Goal: Transaction & Acquisition: Purchase product/service

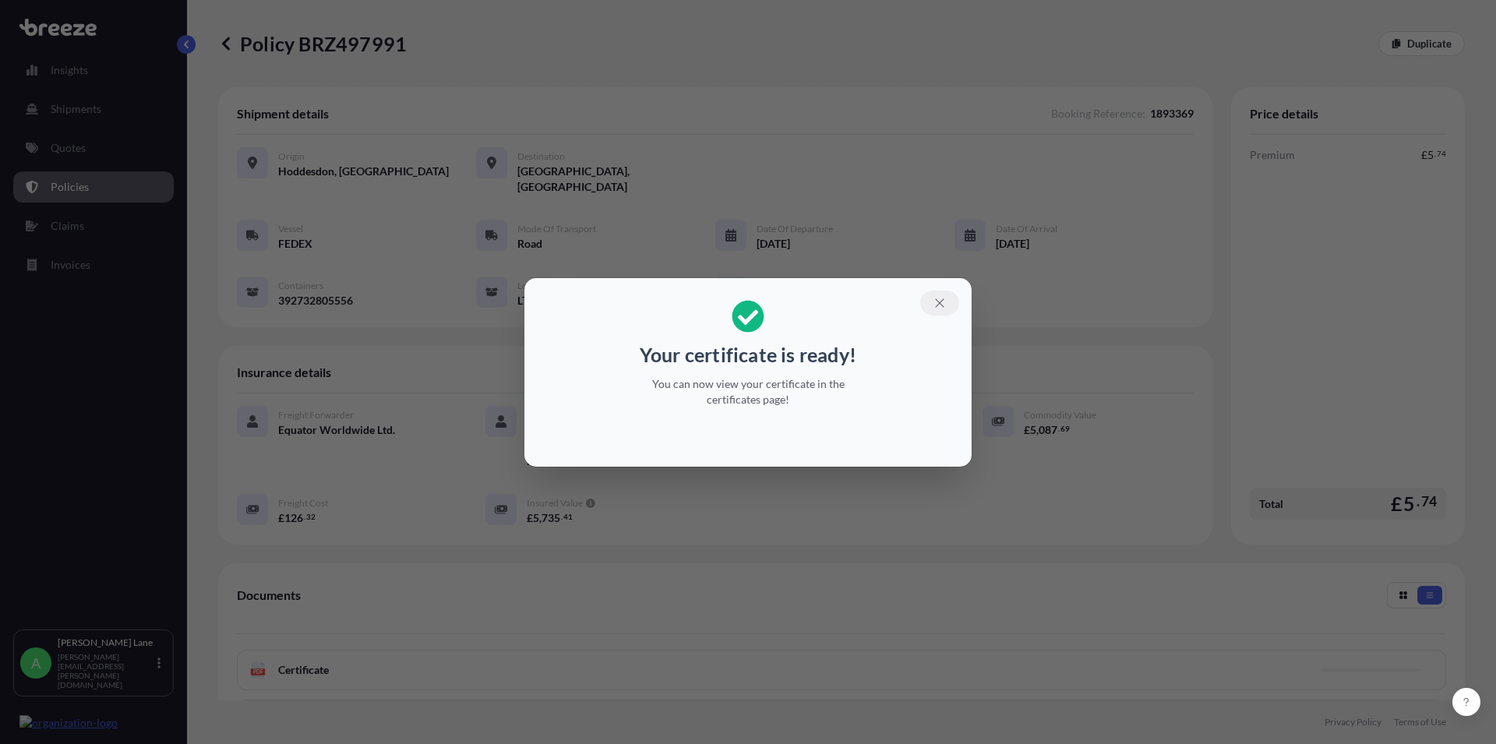
click at [933, 305] on icon "button" at bounding box center [940, 303] width 14 height 14
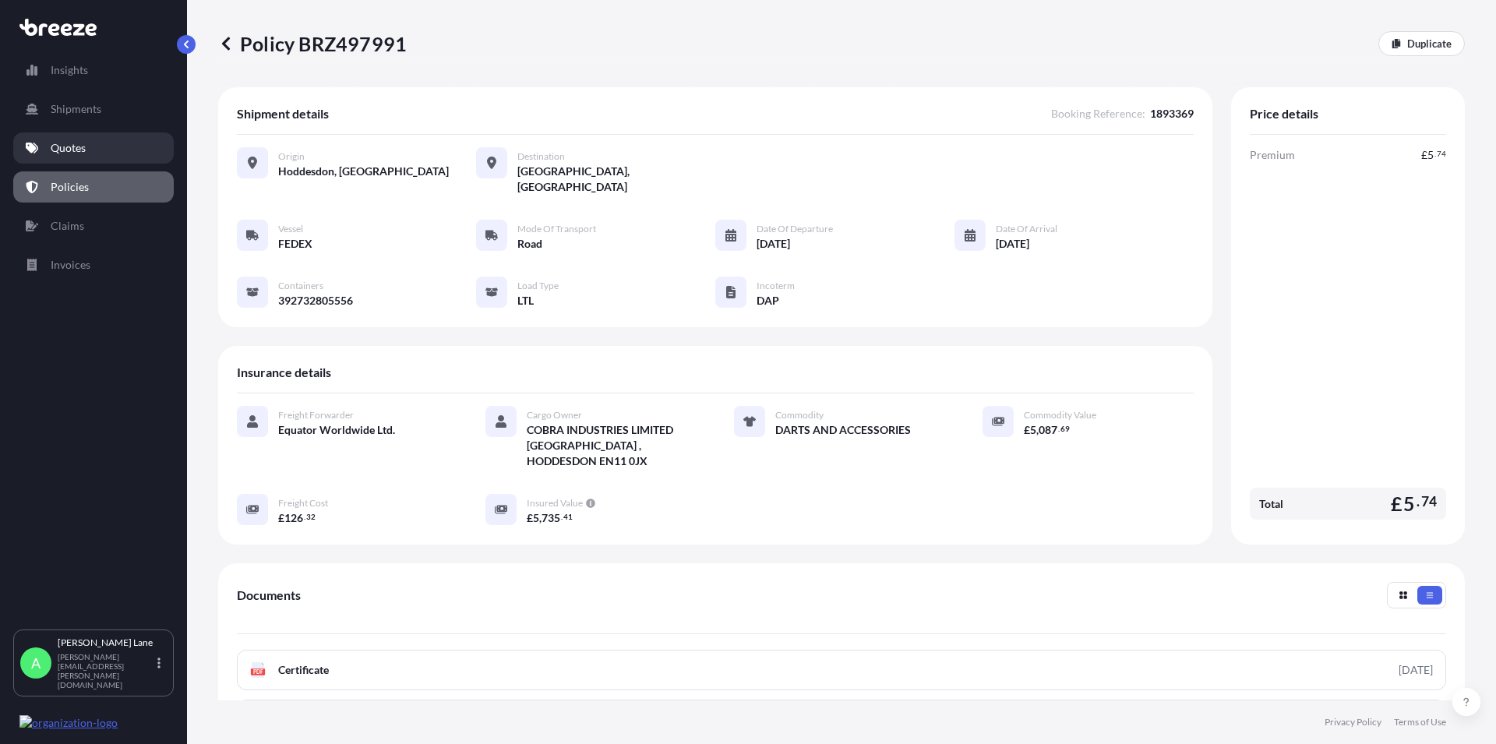
click at [69, 144] on p "Quotes" at bounding box center [68, 148] width 35 height 16
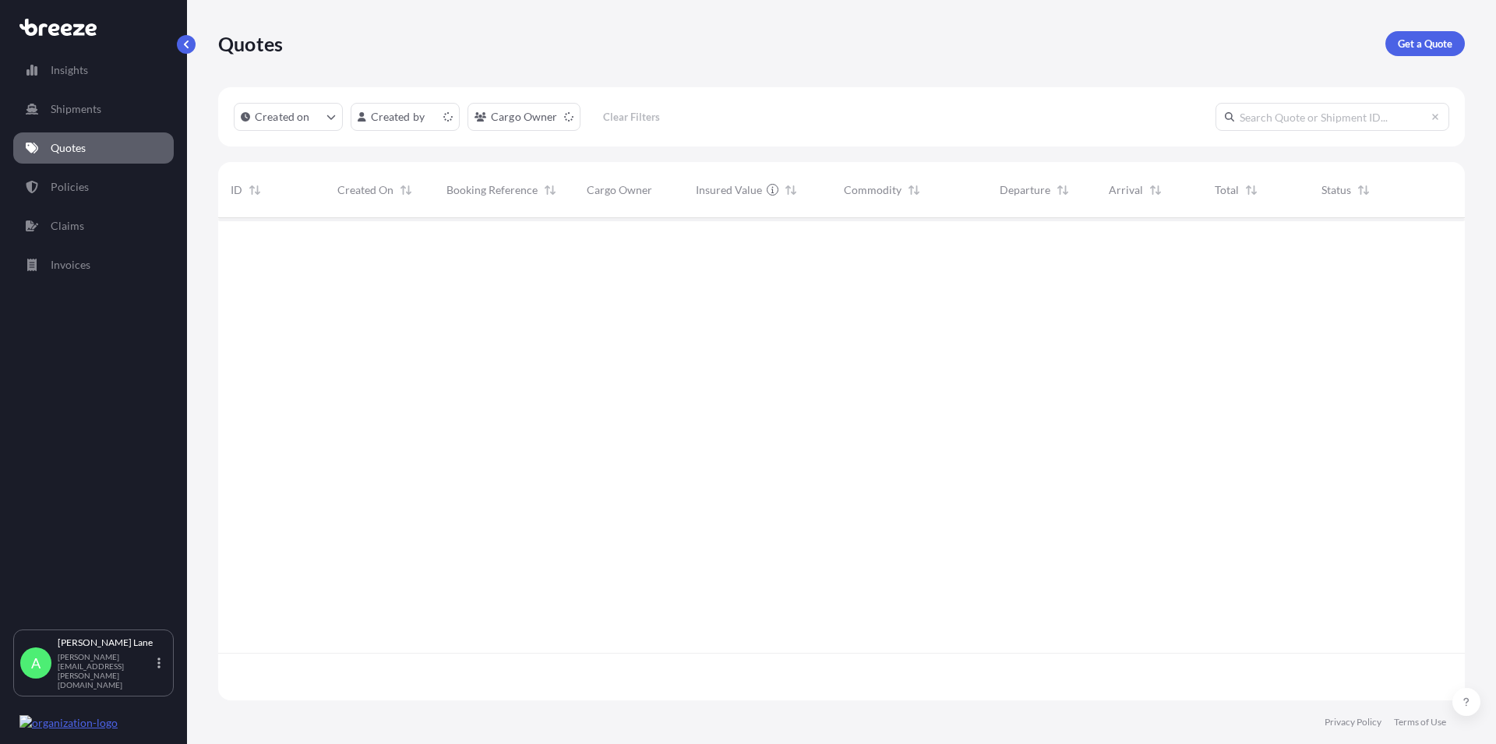
scroll to position [478, 1233]
click at [1411, 51] on p "Get a Quote" at bounding box center [1425, 44] width 55 height 16
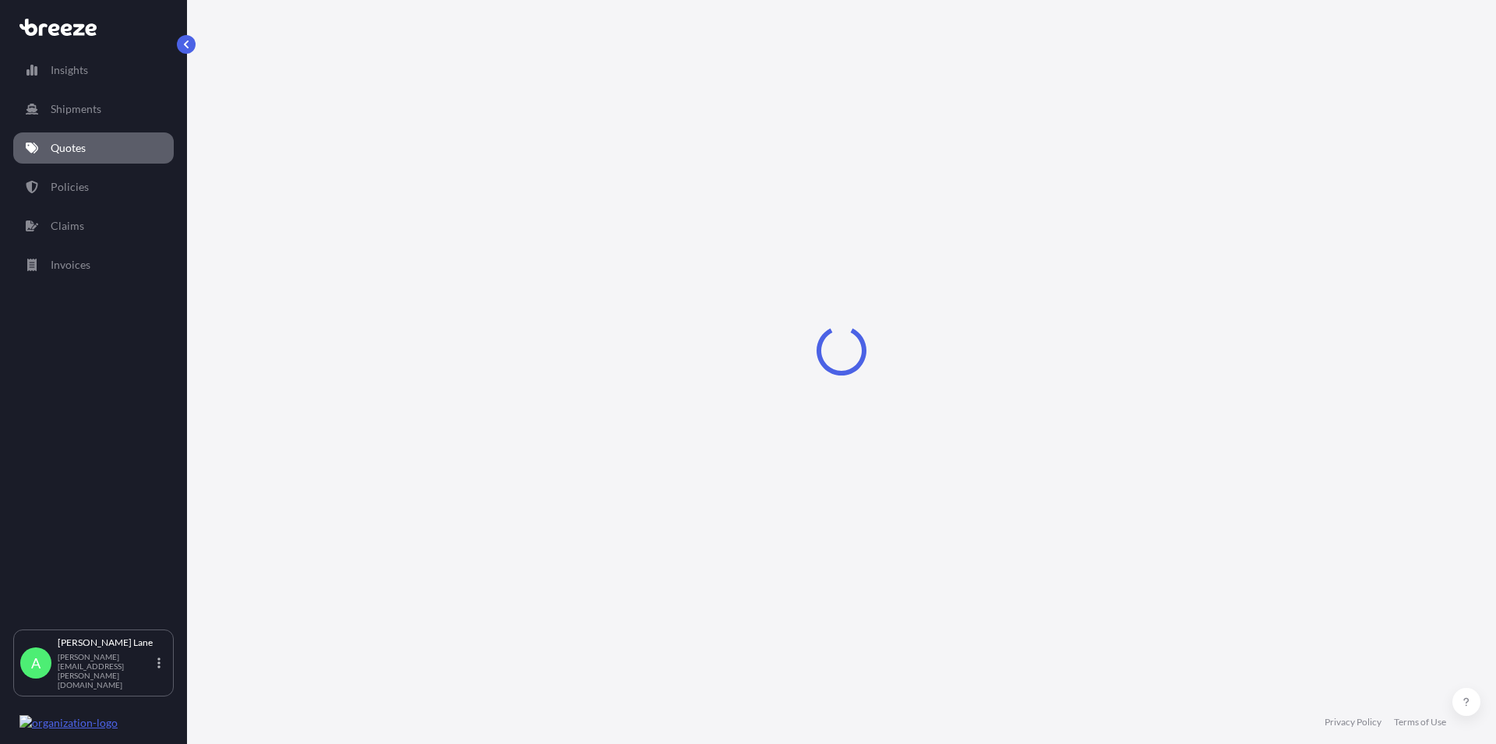
select select "Road"
select select "1"
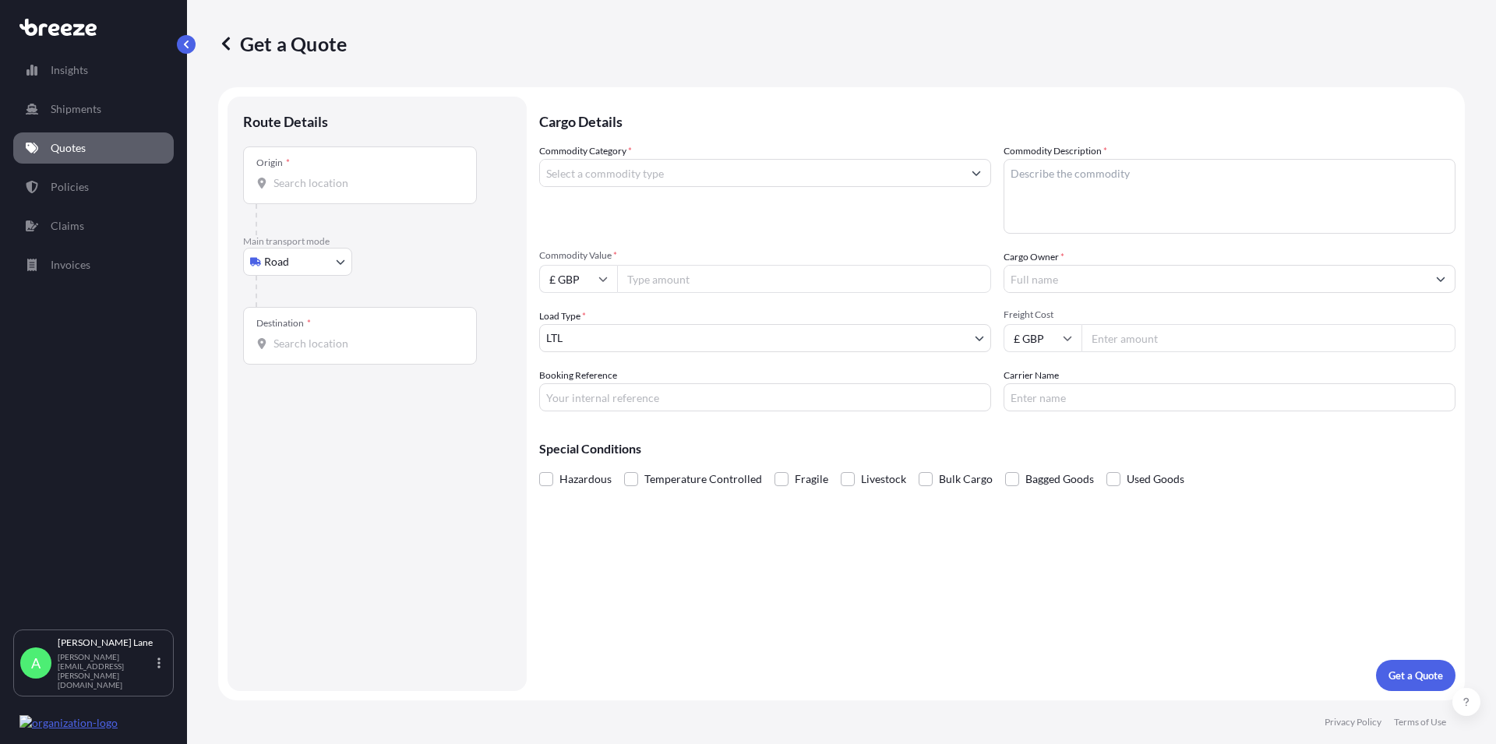
click at [323, 180] on input "Origin *" at bounding box center [365, 183] width 184 height 16
paste input "IP28 6RX"
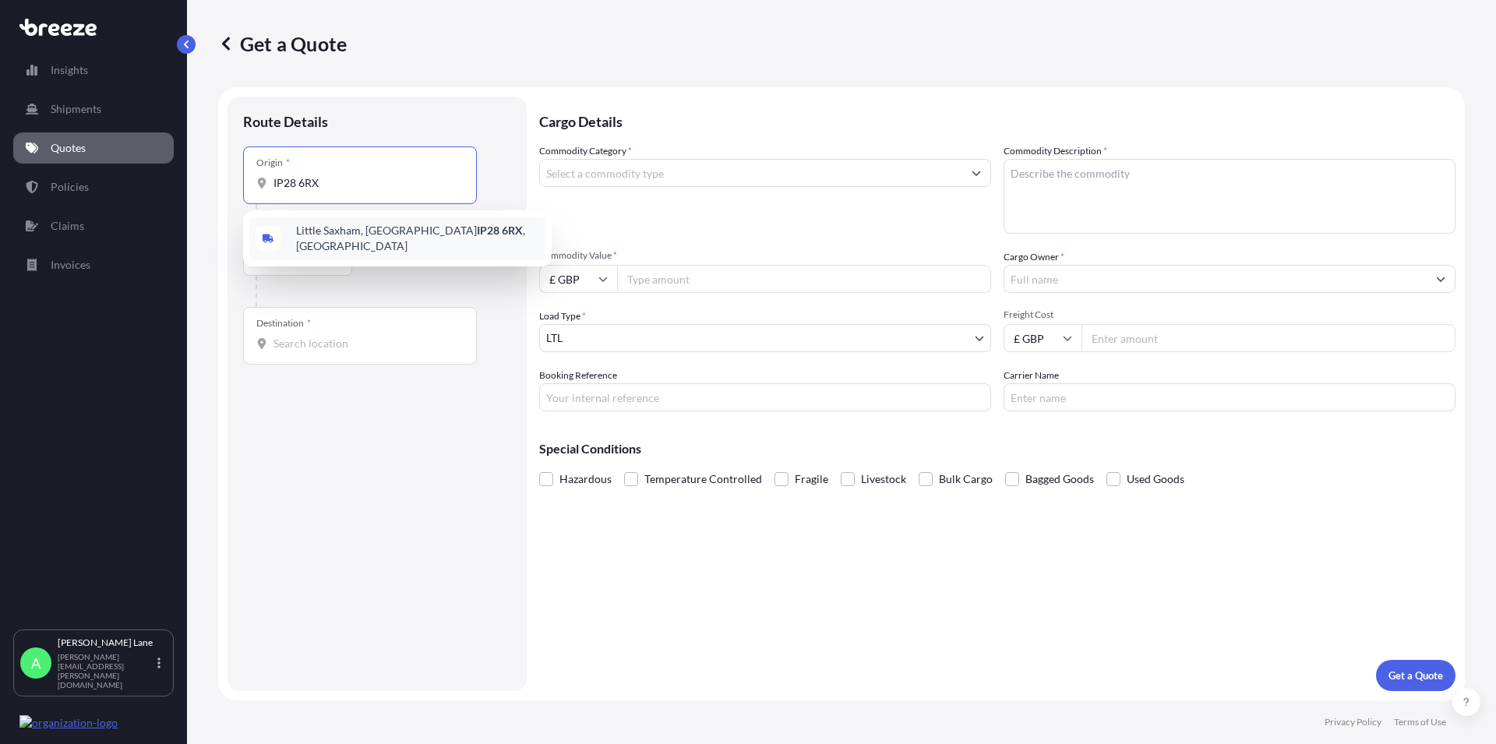
click at [369, 240] on span "[STREET_ADDRESS]" at bounding box center [417, 238] width 243 height 31
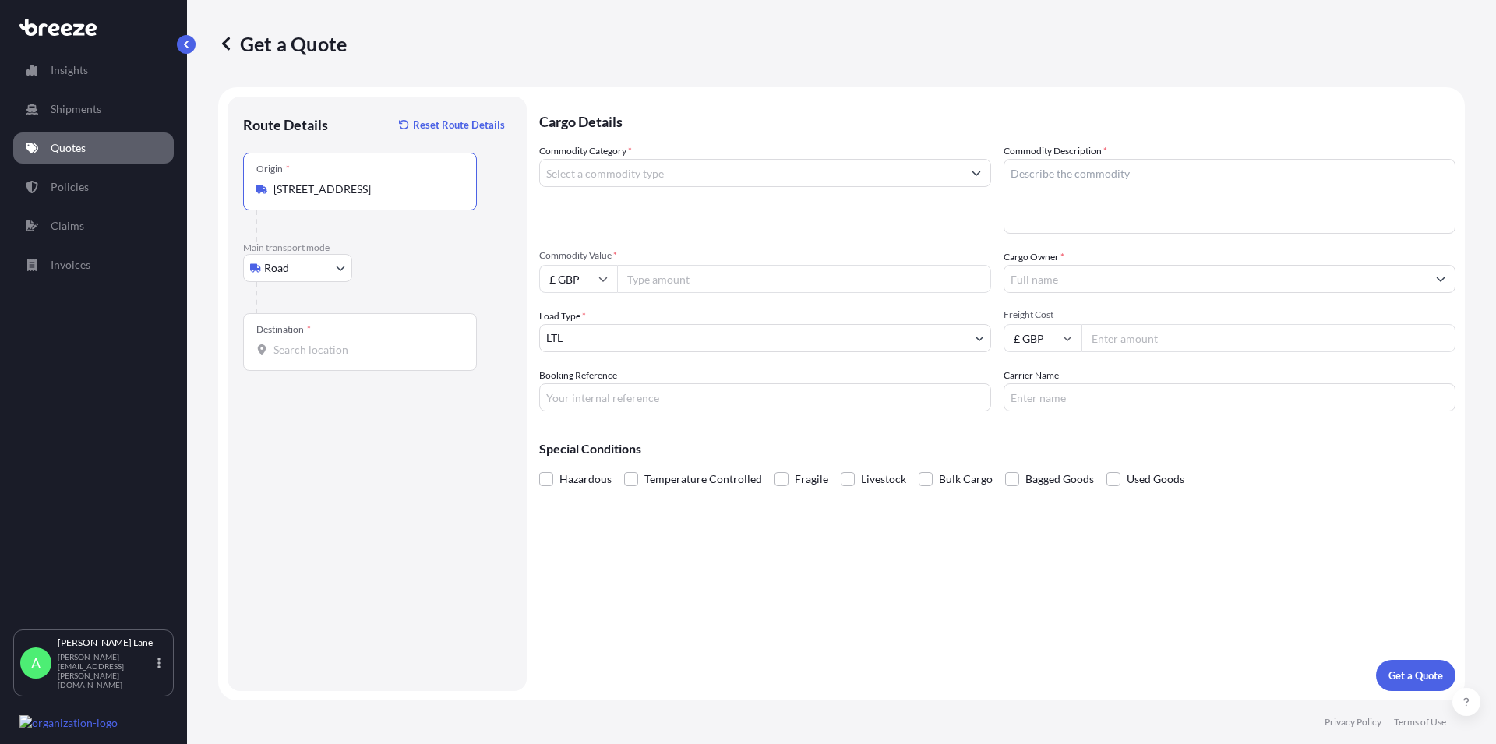
type input "[STREET_ADDRESS]"
click at [305, 351] on input "Destination *" at bounding box center [365, 350] width 184 height 16
paste input "bialystock"
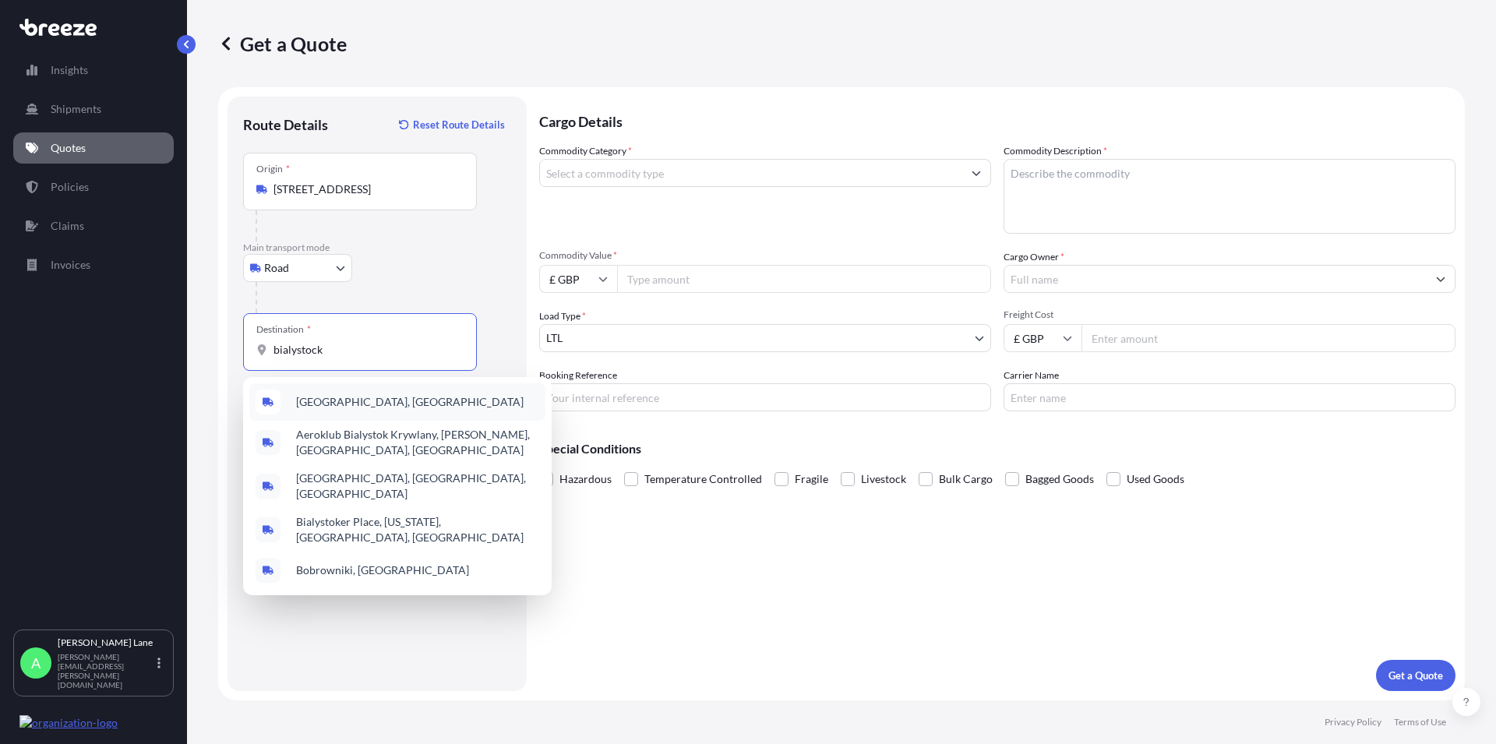
click at [340, 401] on span "[GEOGRAPHIC_DATA], [GEOGRAPHIC_DATA]" at bounding box center [409, 402] width 227 height 16
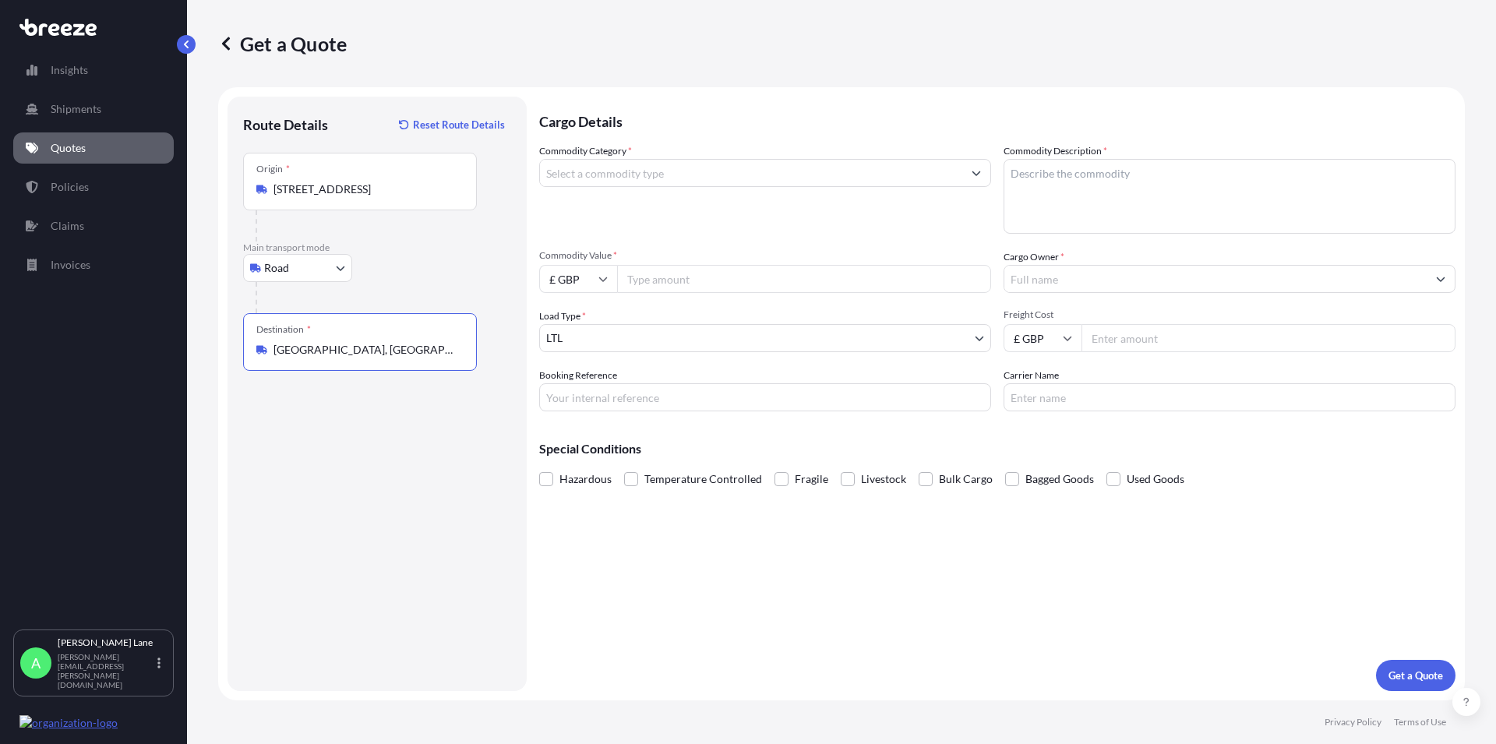
type input "[GEOGRAPHIC_DATA], [GEOGRAPHIC_DATA]"
click at [1045, 173] on textarea "Commodity Description *" at bounding box center [1229, 196] width 452 height 75
paste textarea "TURNTABLE MUSIC CARTRIDGES"
type textarea "TURNTABLE MUSIC CARTRIDGES"
click at [584, 175] on input "Commodity Category *" at bounding box center [751, 173] width 422 height 28
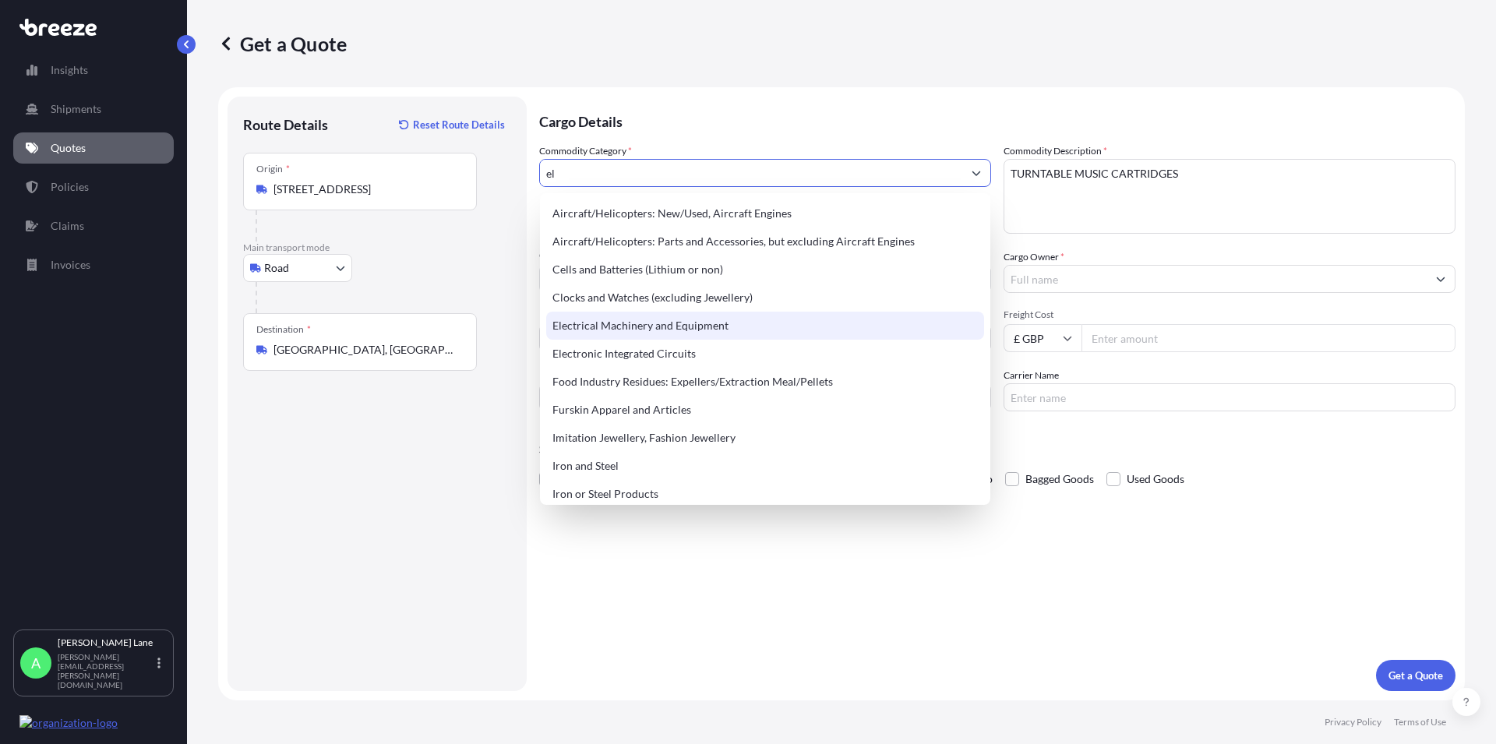
click at [632, 324] on div "Electrical Machinery and Equipment" at bounding box center [765, 326] width 438 height 28
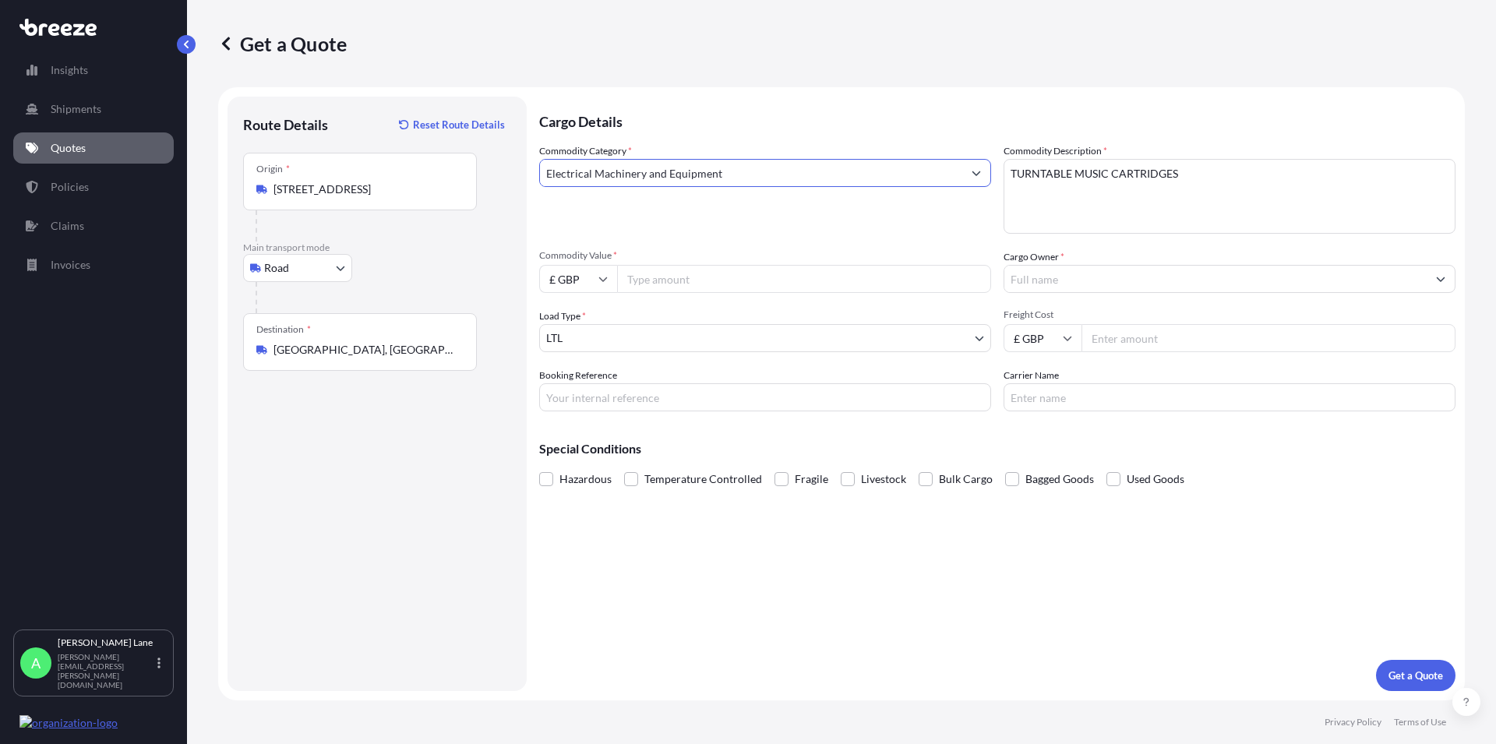
type input "Electrical Machinery and Equipment"
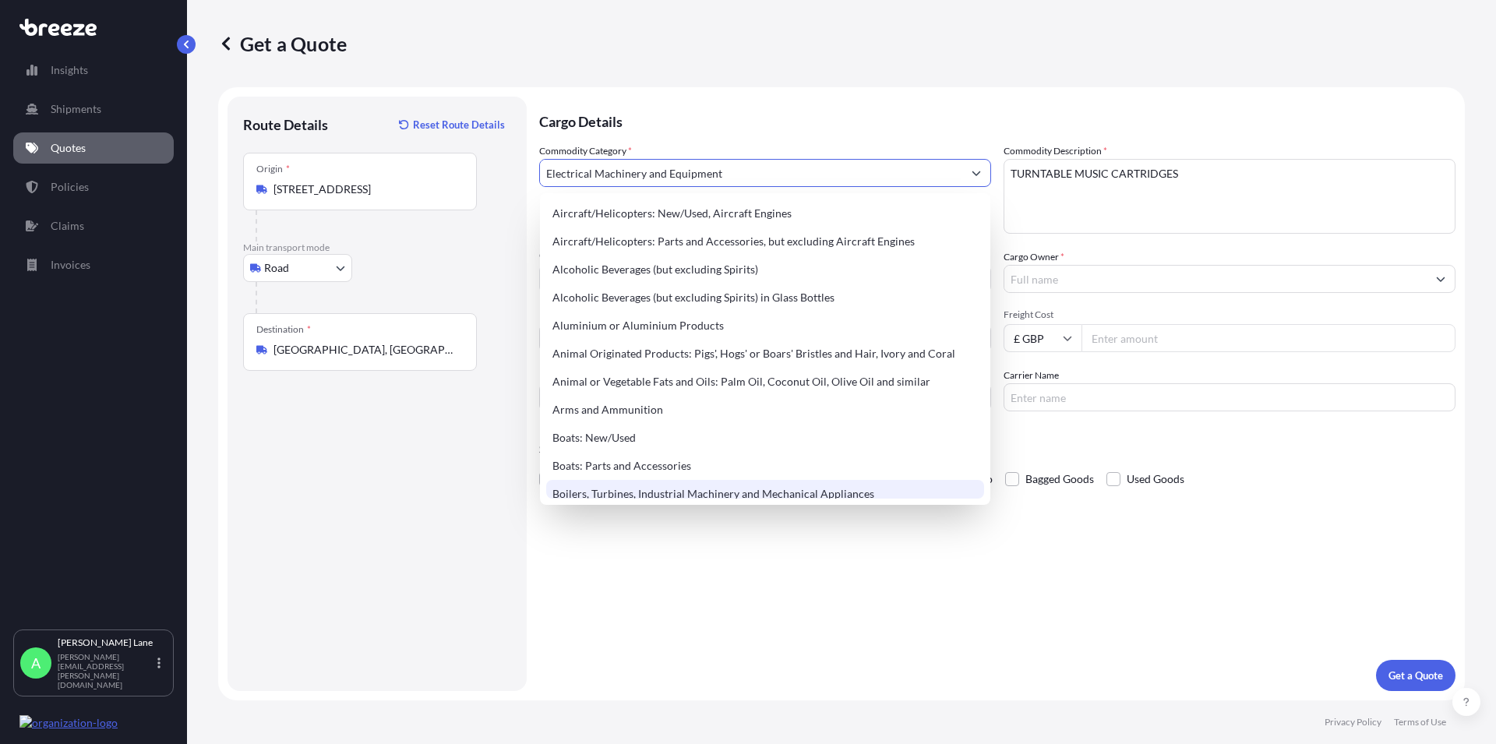
drag, startPoint x: 692, startPoint y: 654, endPoint x: 695, endPoint y: 641, distance: 12.8
click at [694, 646] on div "Cargo Details Commodity Category * Electrical Machinery and Equipment Commodity…" at bounding box center [997, 394] width 916 height 594
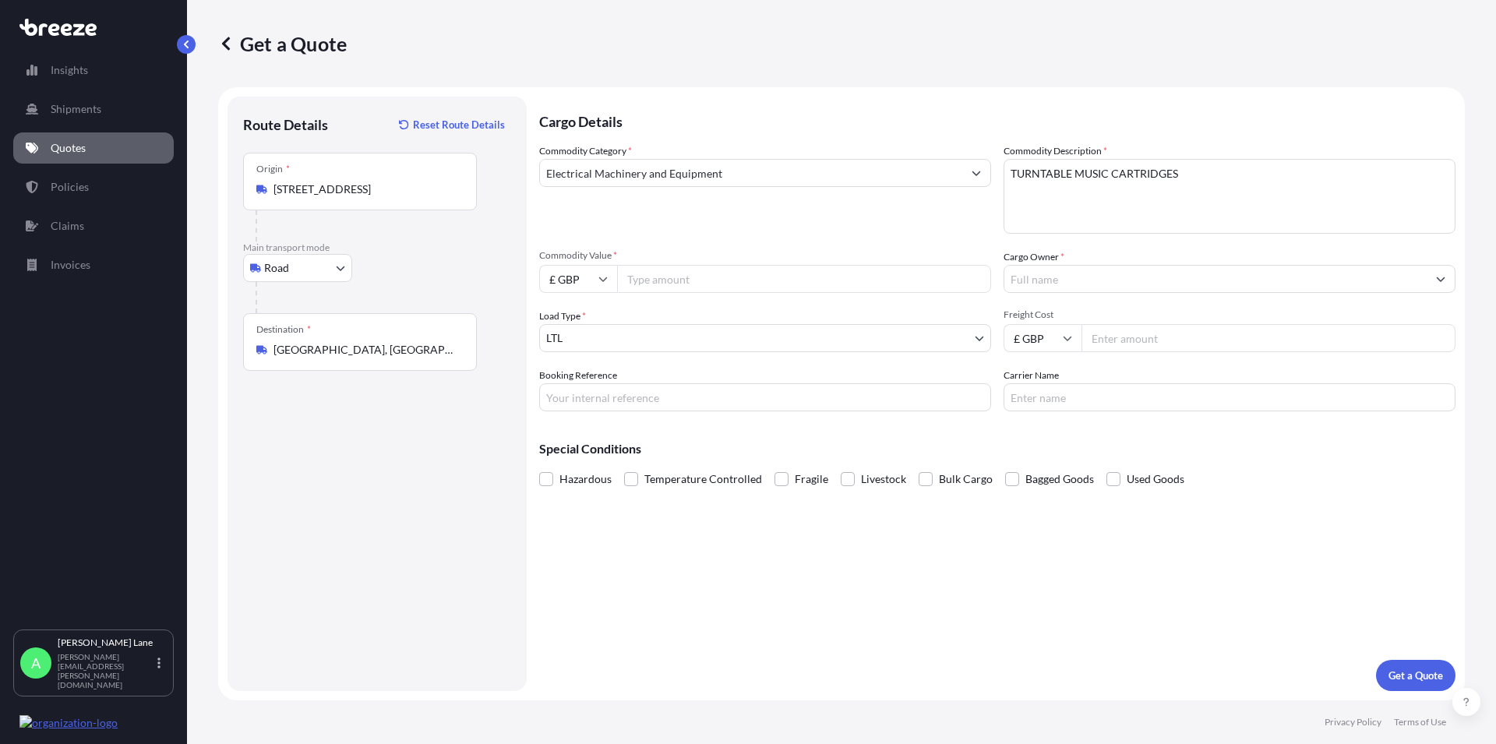
click at [672, 280] on input "Commodity Value *" at bounding box center [804, 279] width 374 height 28
type input "7000"
click at [1054, 278] on input "Cargo Owner *" at bounding box center [1215, 279] width 422 height 28
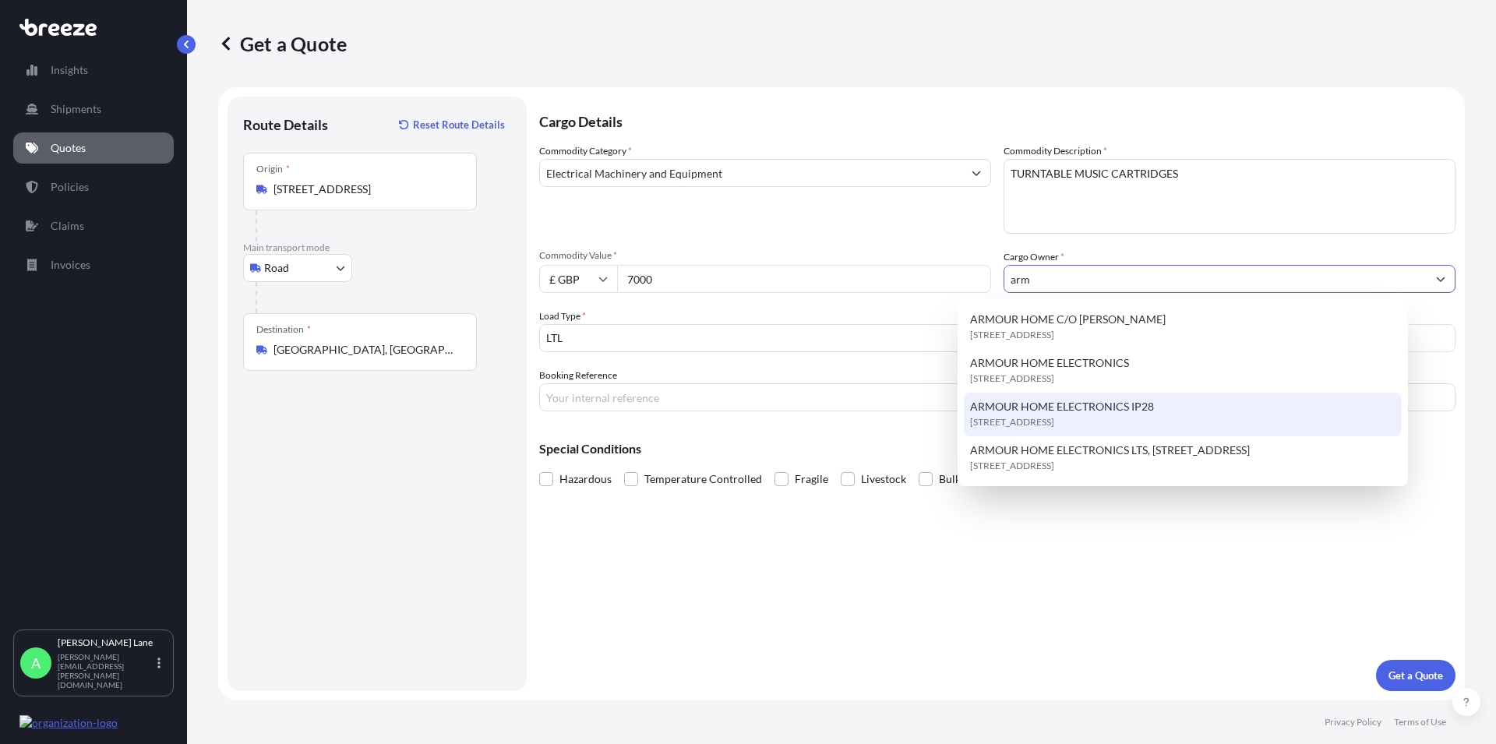
click at [1054, 420] on span "[STREET_ADDRESS]" at bounding box center [1012, 422] width 84 height 16
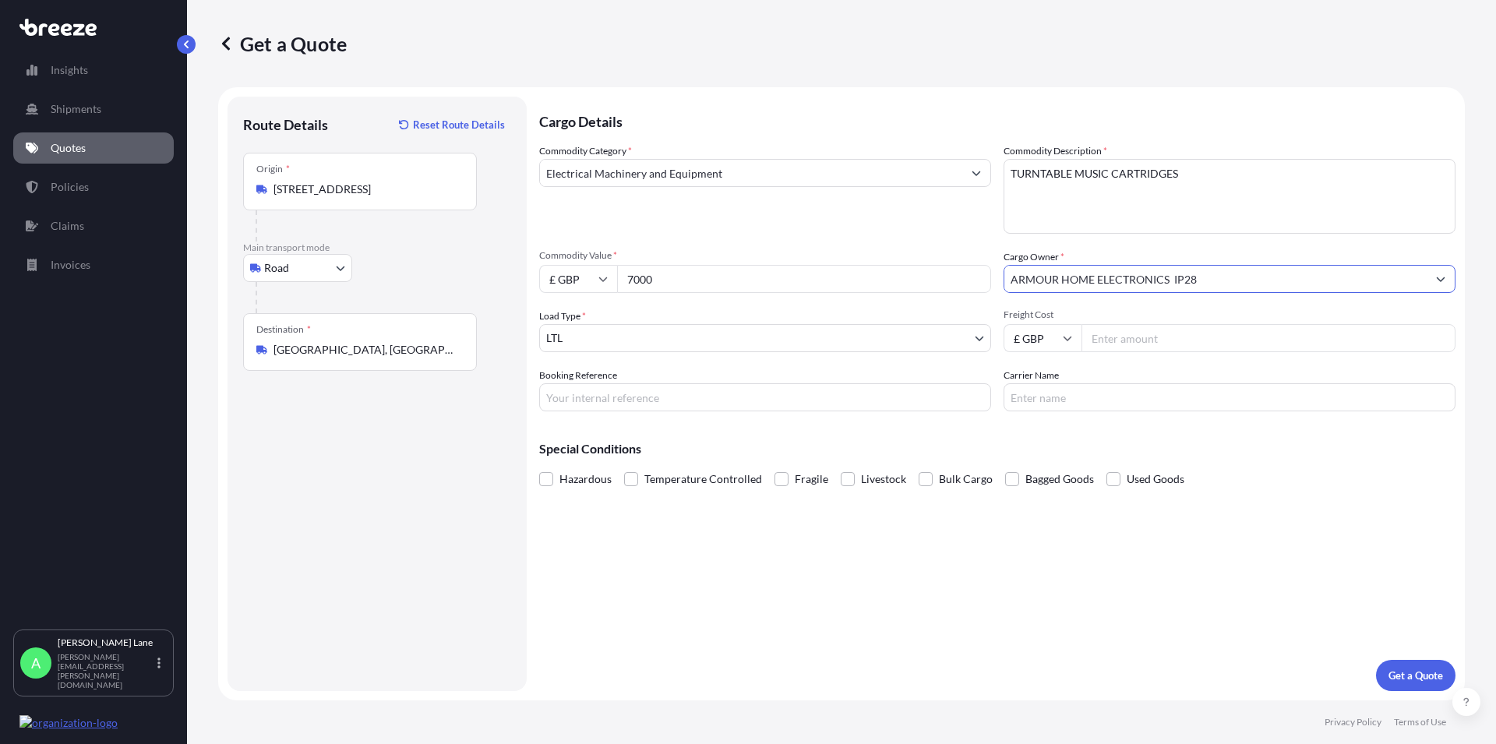
type input "ARMOUR HOME ELECTRONICS IP28"
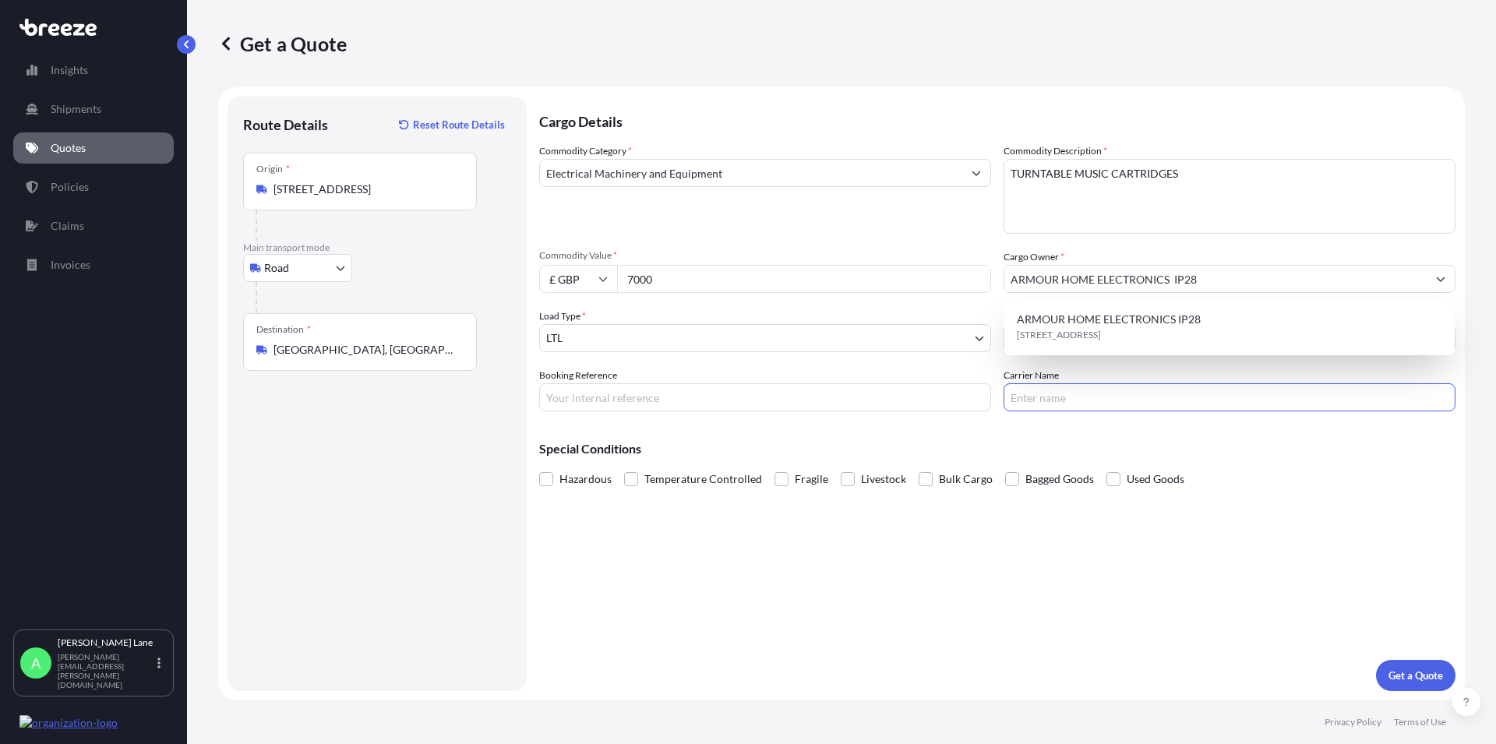
click at [1039, 390] on input "Carrier Name" at bounding box center [1229, 397] width 452 height 28
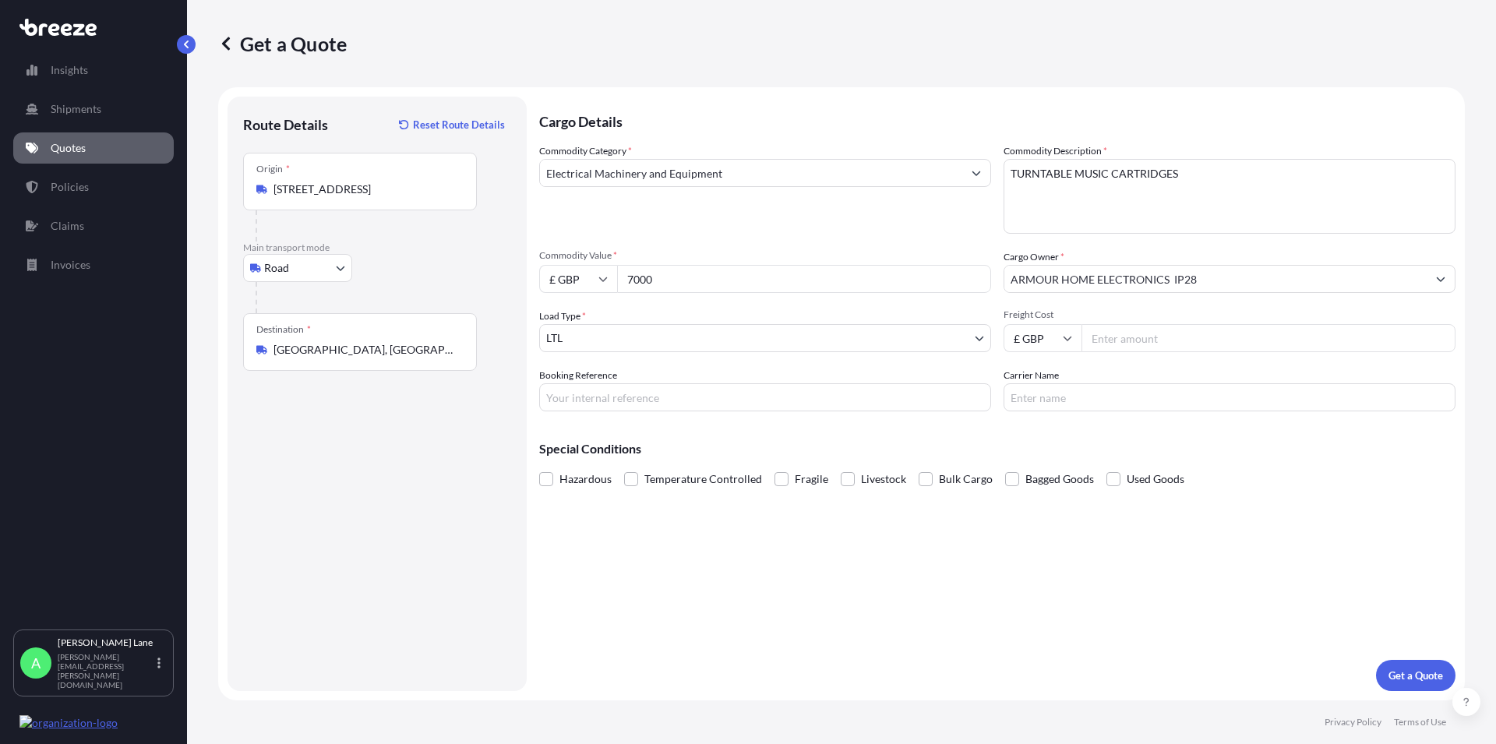
click at [1104, 345] on input "Freight Cost" at bounding box center [1268, 338] width 374 height 28
type input "106.56"
click at [1028, 393] on input "Carrier Name" at bounding box center [1229, 397] width 452 height 28
type input "FEDEX"
click at [561, 399] on input "Booking Reference" at bounding box center [765, 397] width 452 height 28
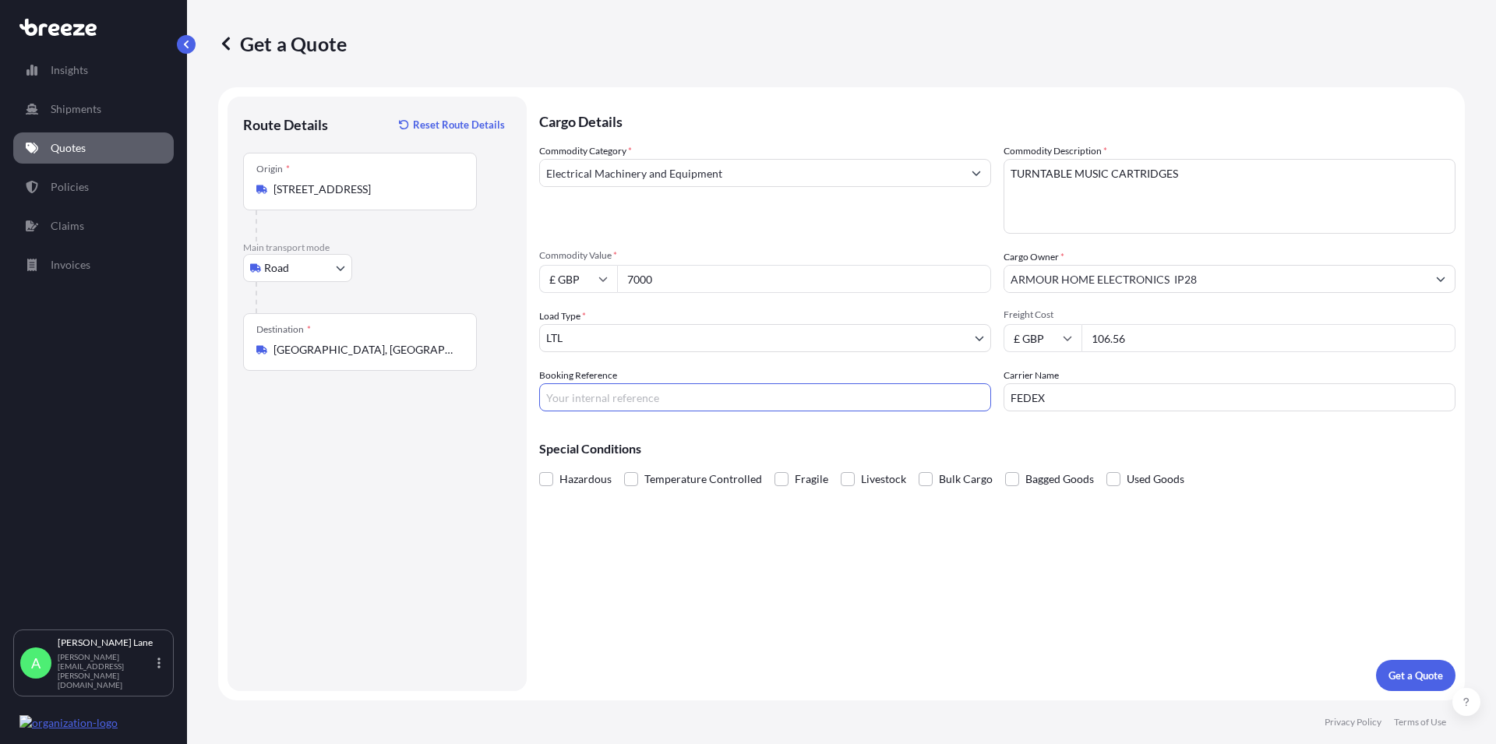
paste input "1893387"
type input "1893387"
click at [1396, 673] on p "Get a Quote" at bounding box center [1415, 676] width 55 height 16
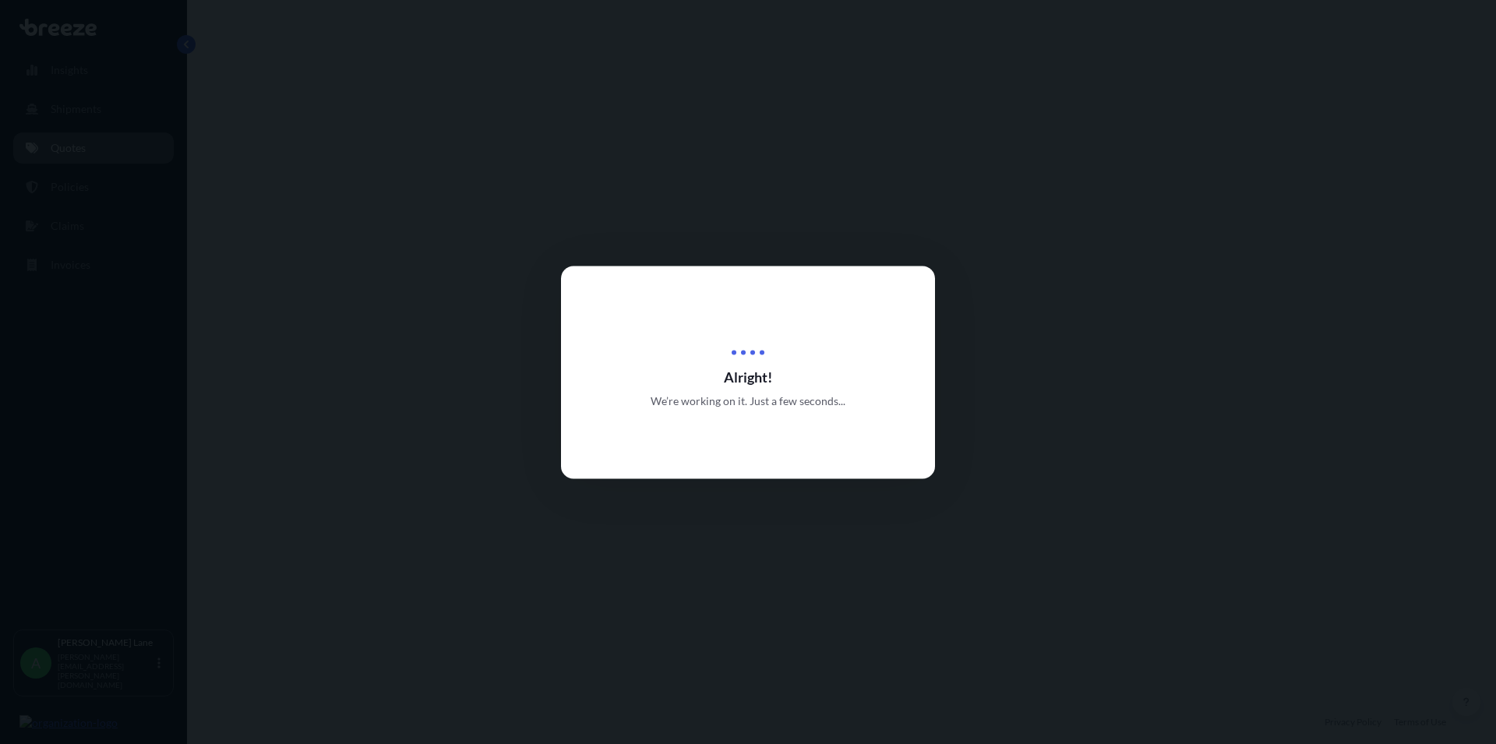
select select "Road"
select select "1"
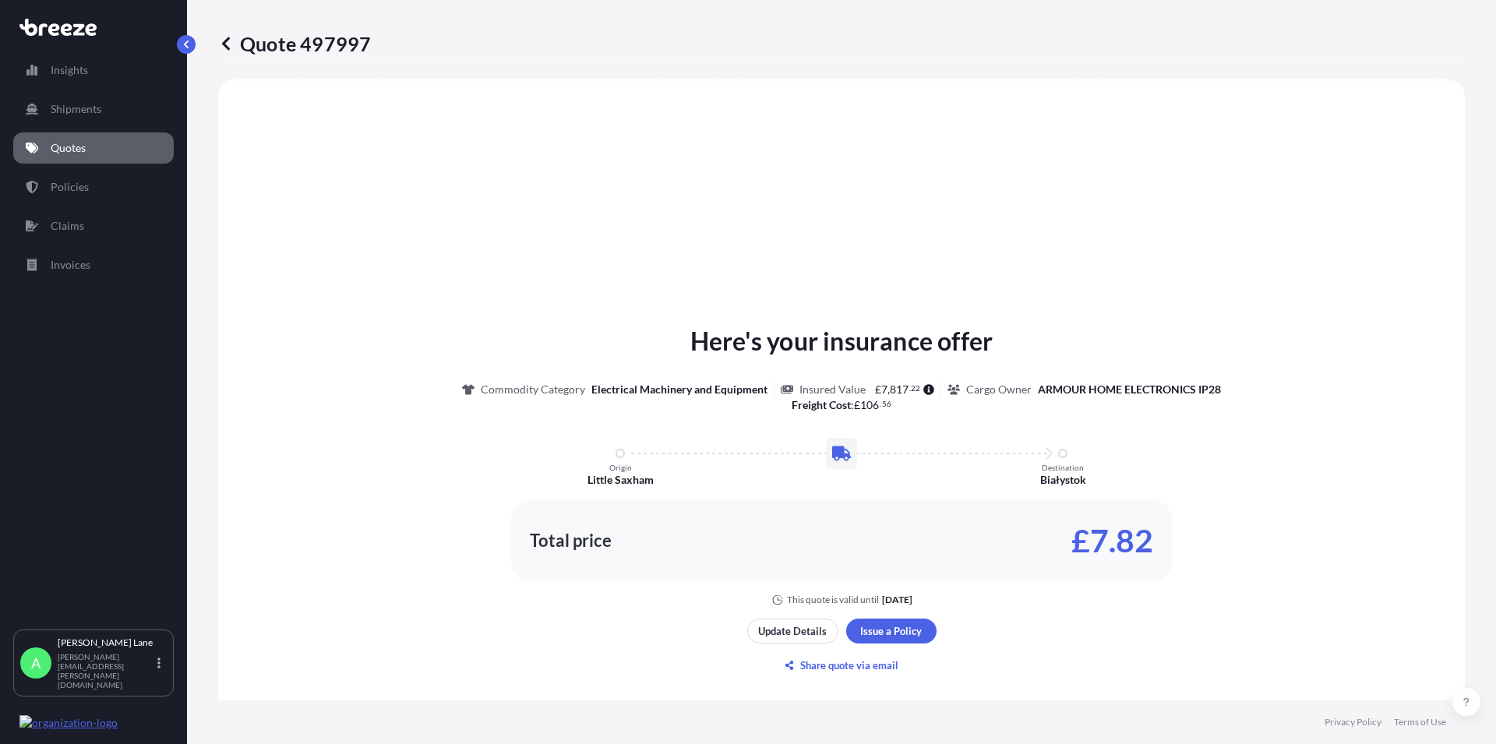
scroll to position [469, 0]
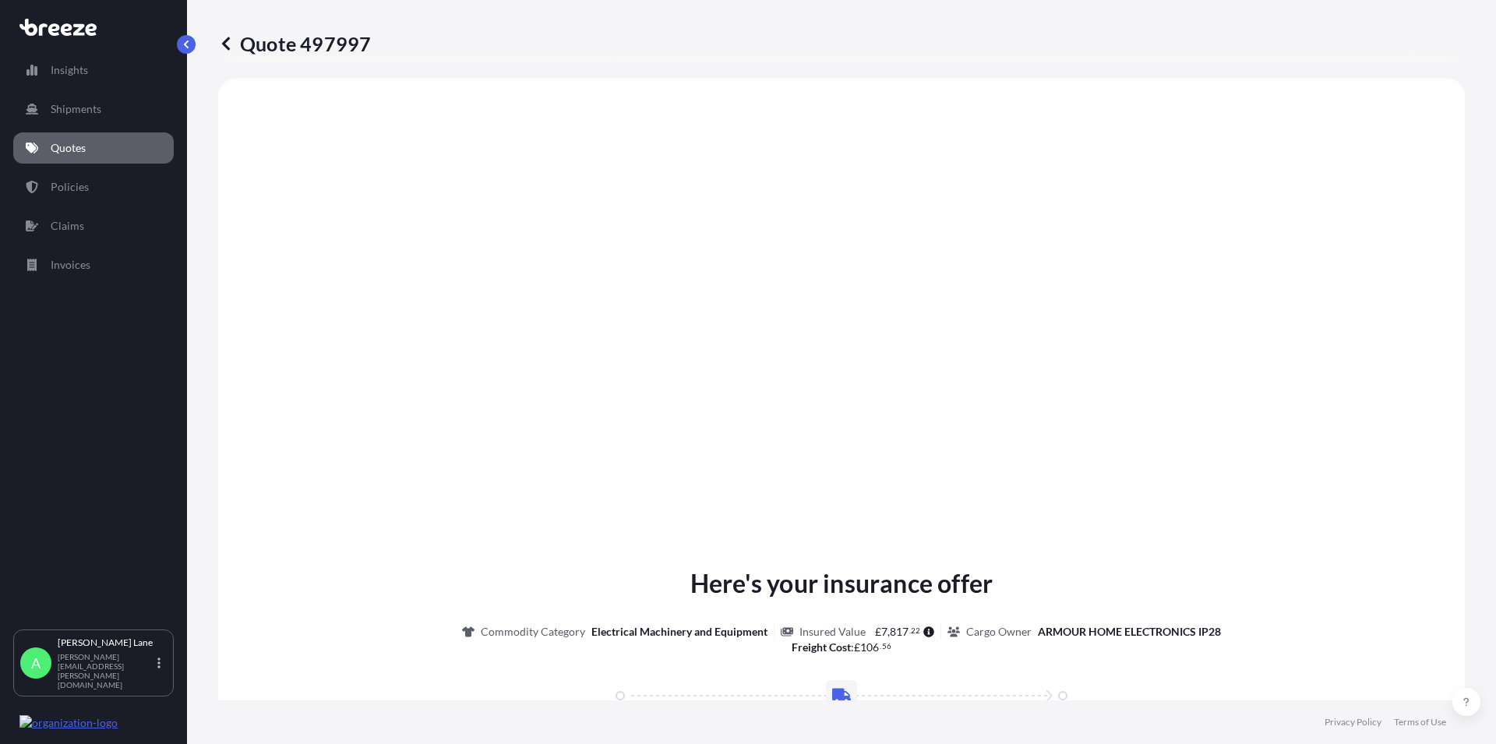
type input "[GEOGRAPHIC_DATA] IP28 6RZ, [GEOGRAPHIC_DATA]"
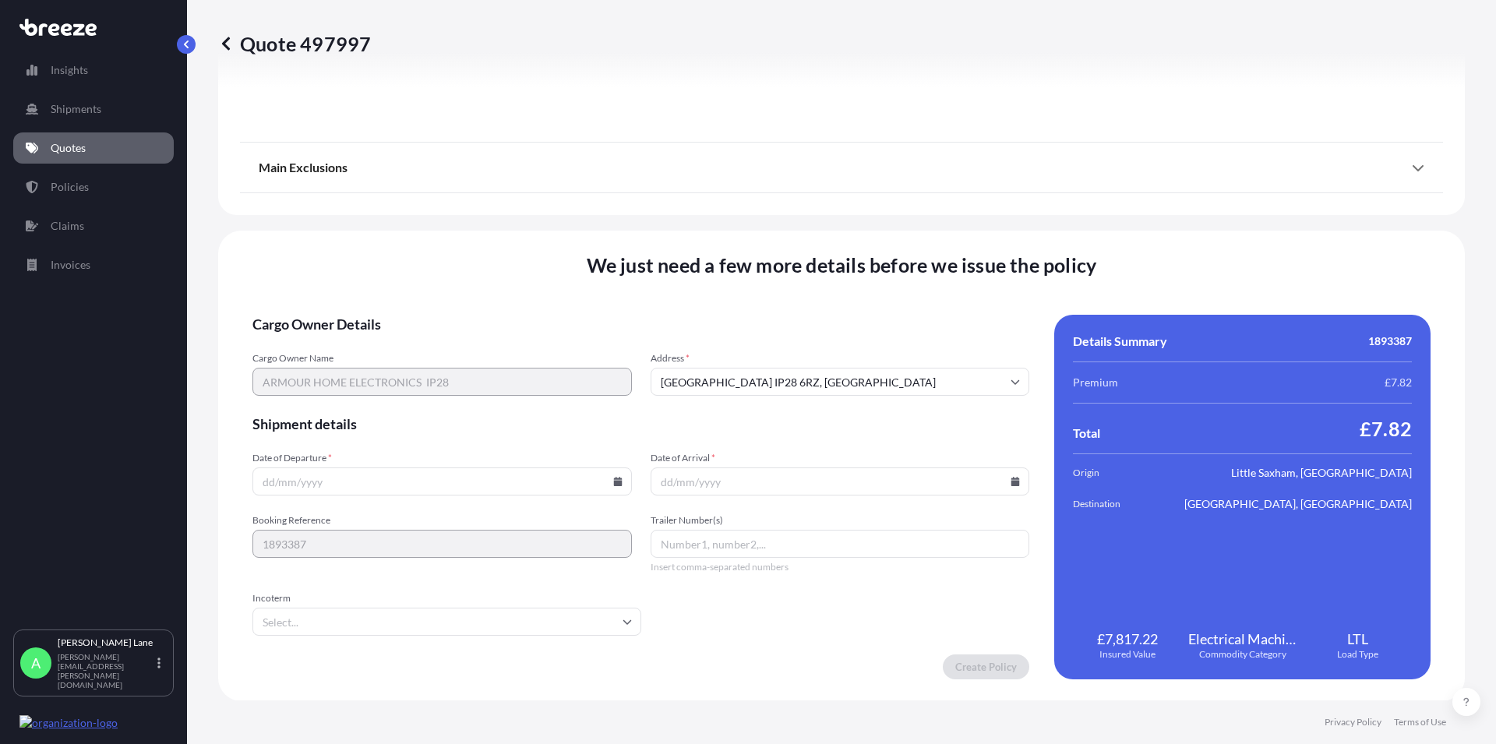
scroll to position [1729, 0]
click at [613, 482] on icon at bounding box center [617, 480] width 9 height 9
click at [368, 280] on button "2" at bounding box center [367, 282] width 25 height 25
type input "[DATE]"
click at [740, 486] on input "Date of Arrival *" at bounding box center [840, 481] width 379 height 28
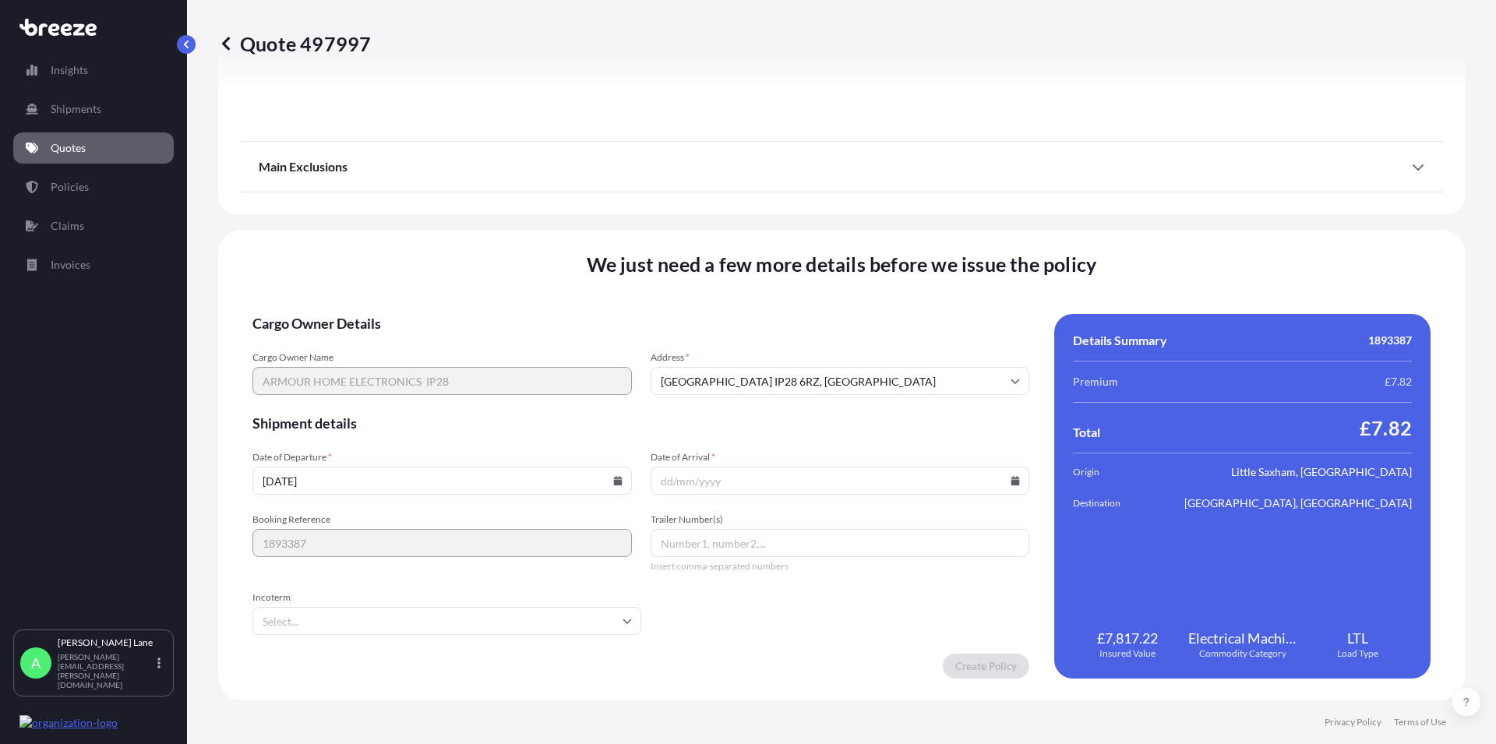
click at [740, 486] on input "Date of Arrival *" at bounding box center [840, 481] width 379 height 28
click at [1011, 482] on icon at bounding box center [1015, 480] width 9 height 9
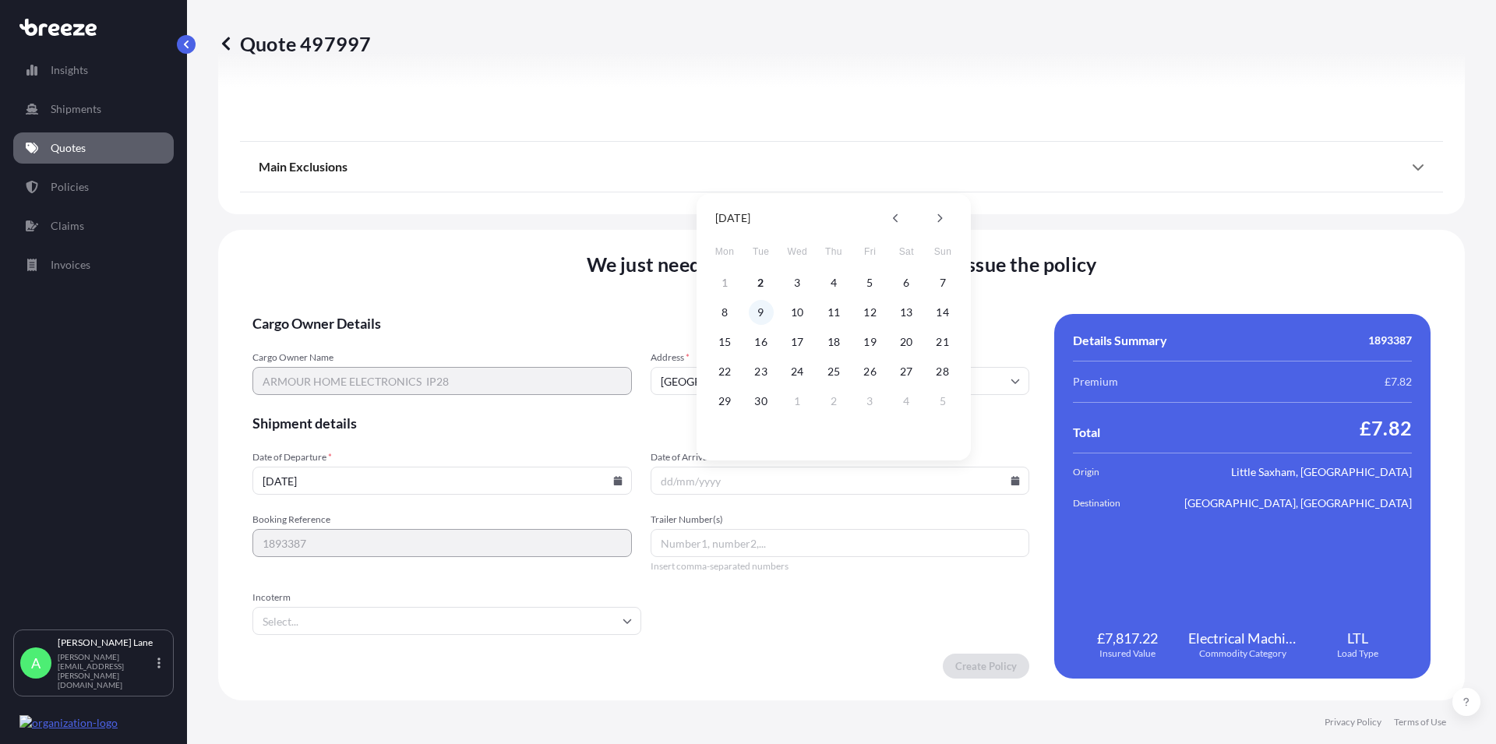
click at [760, 312] on button "9" at bounding box center [761, 312] width 25 height 25
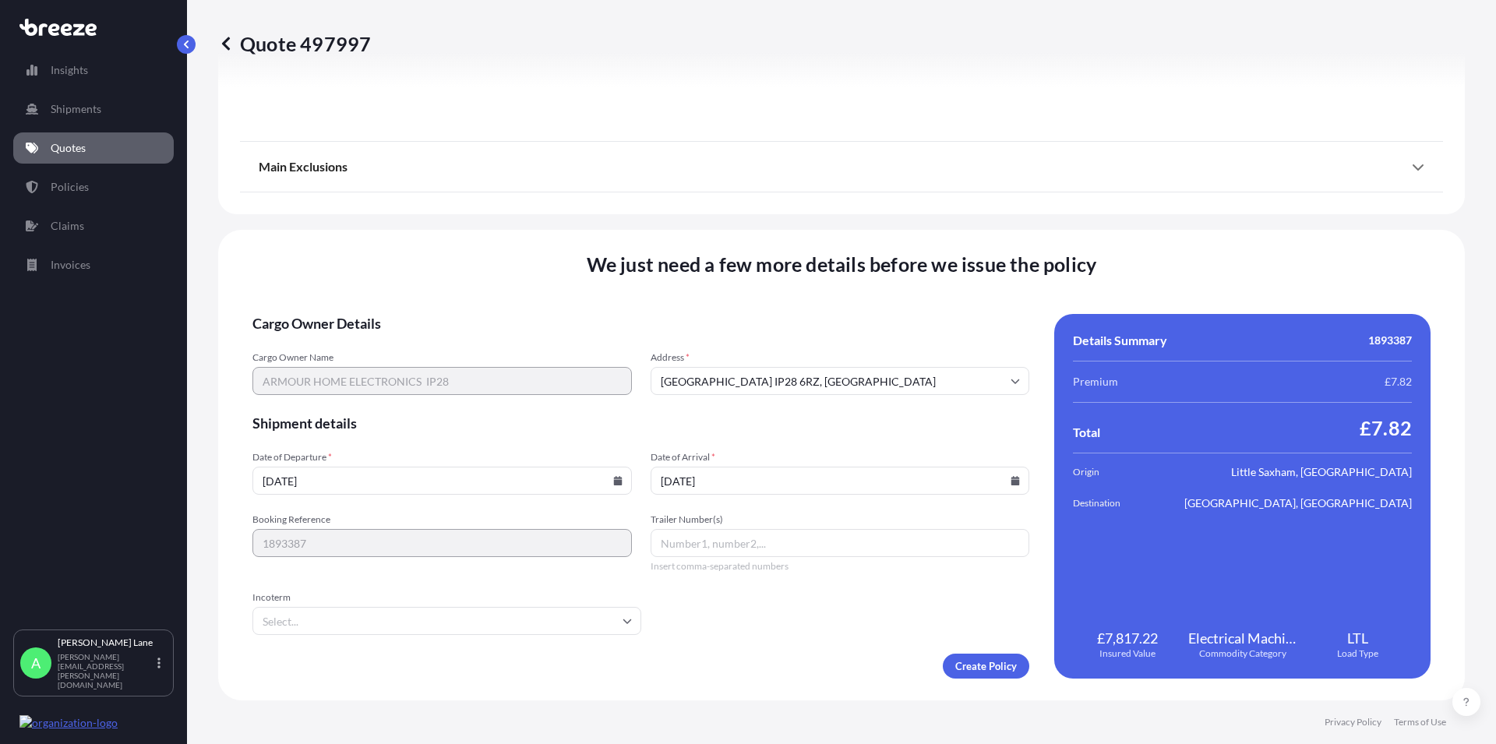
type input "[DATE]"
click at [707, 552] on input "Trailer Number(s)" at bounding box center [840, 543] width 379 height 28
paste input "392734683249"
type input "392734683249"
click at [478, 621] on input "Incoterm" at bounding box center [446, 621] width 389 height 28
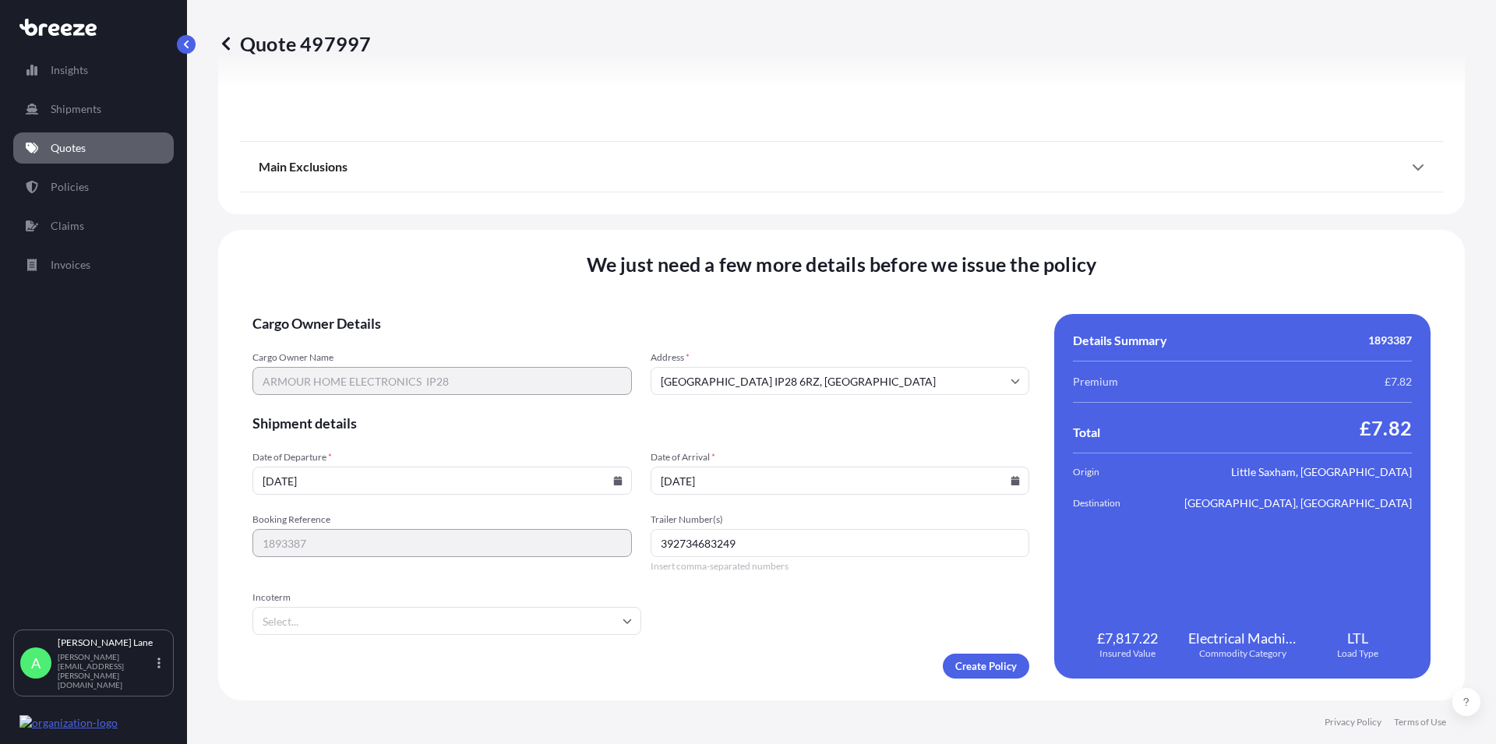
click at [282, 613] on input "Incoterm" at bounding box center [446, 621] width 389 height 28
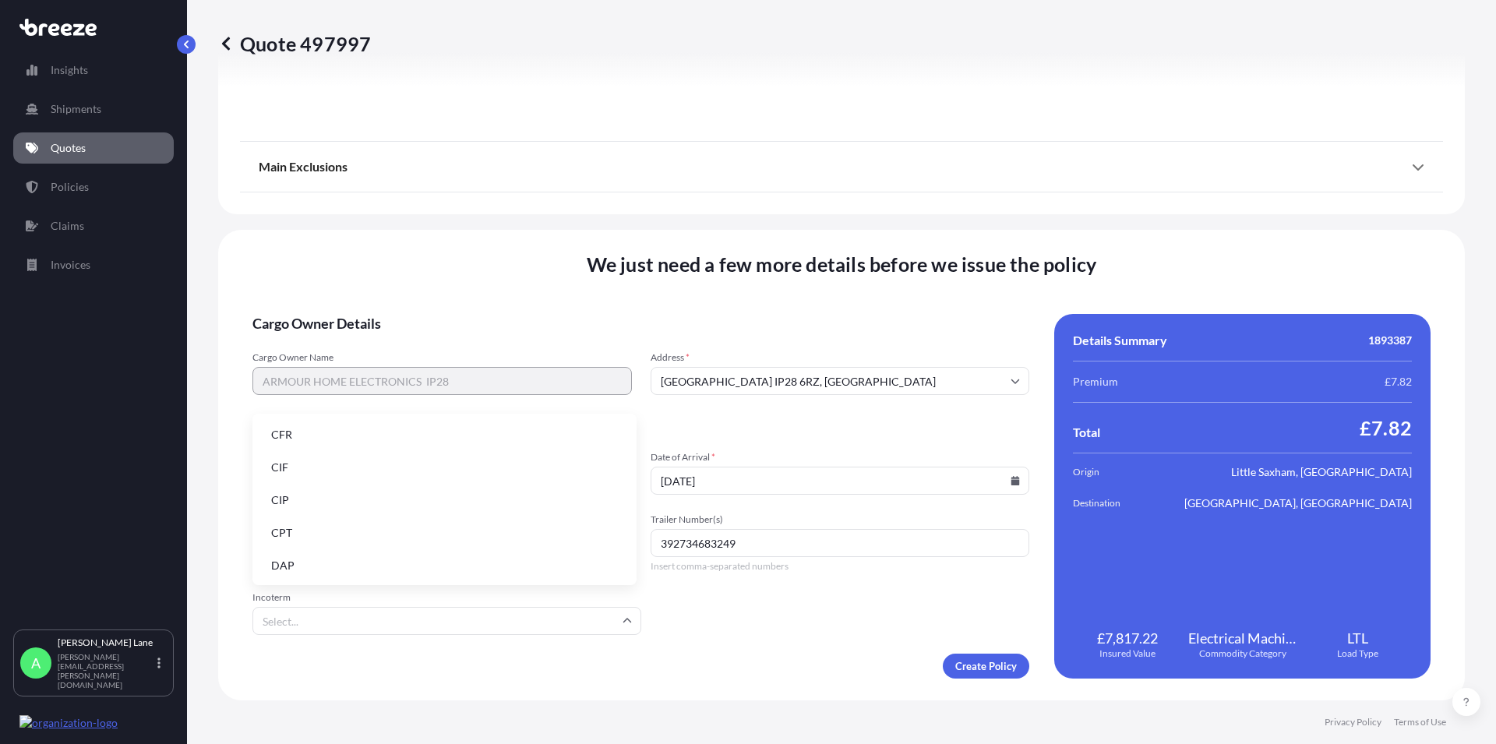
click at [286, 566] on li "DAP" at bounding box center [445, 566] width 372 height 30
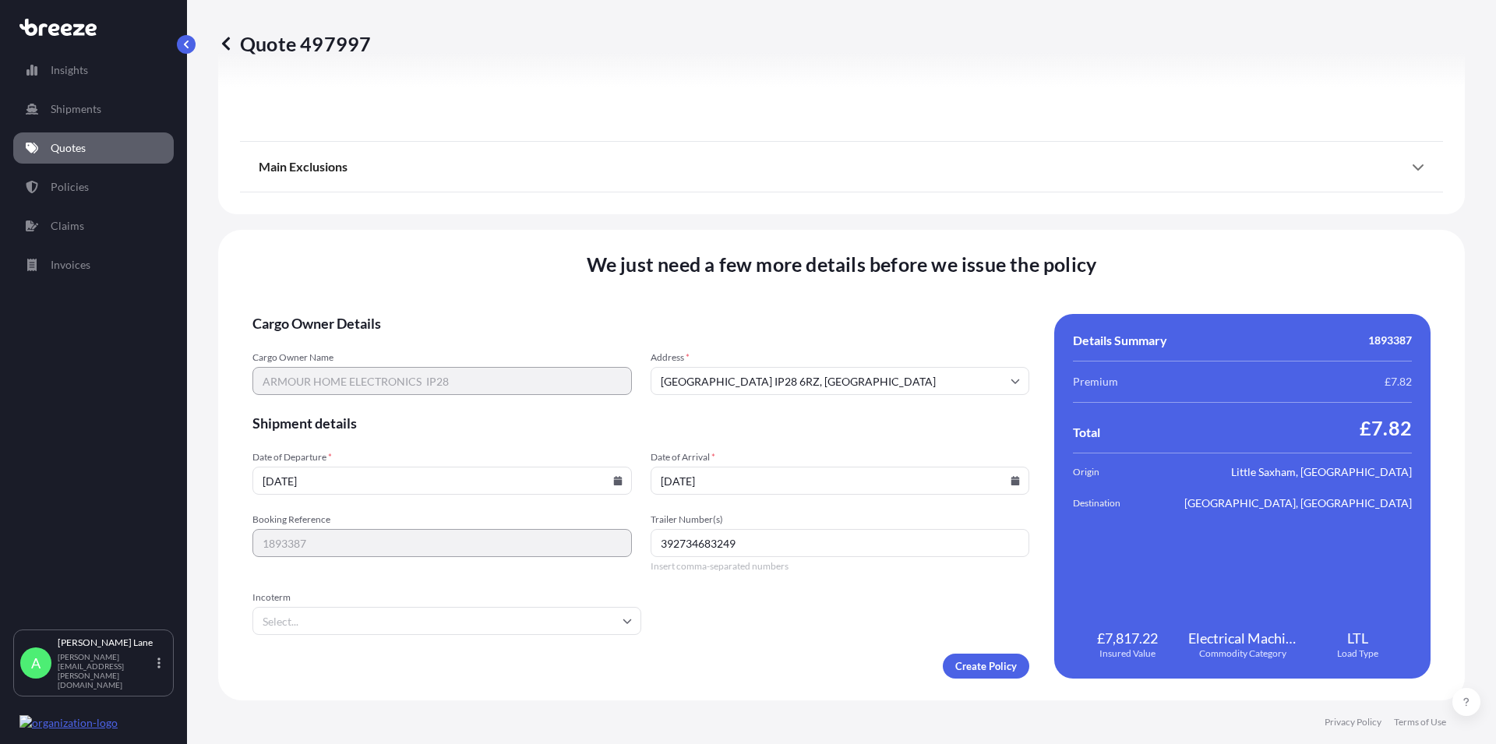
type input "DAP"
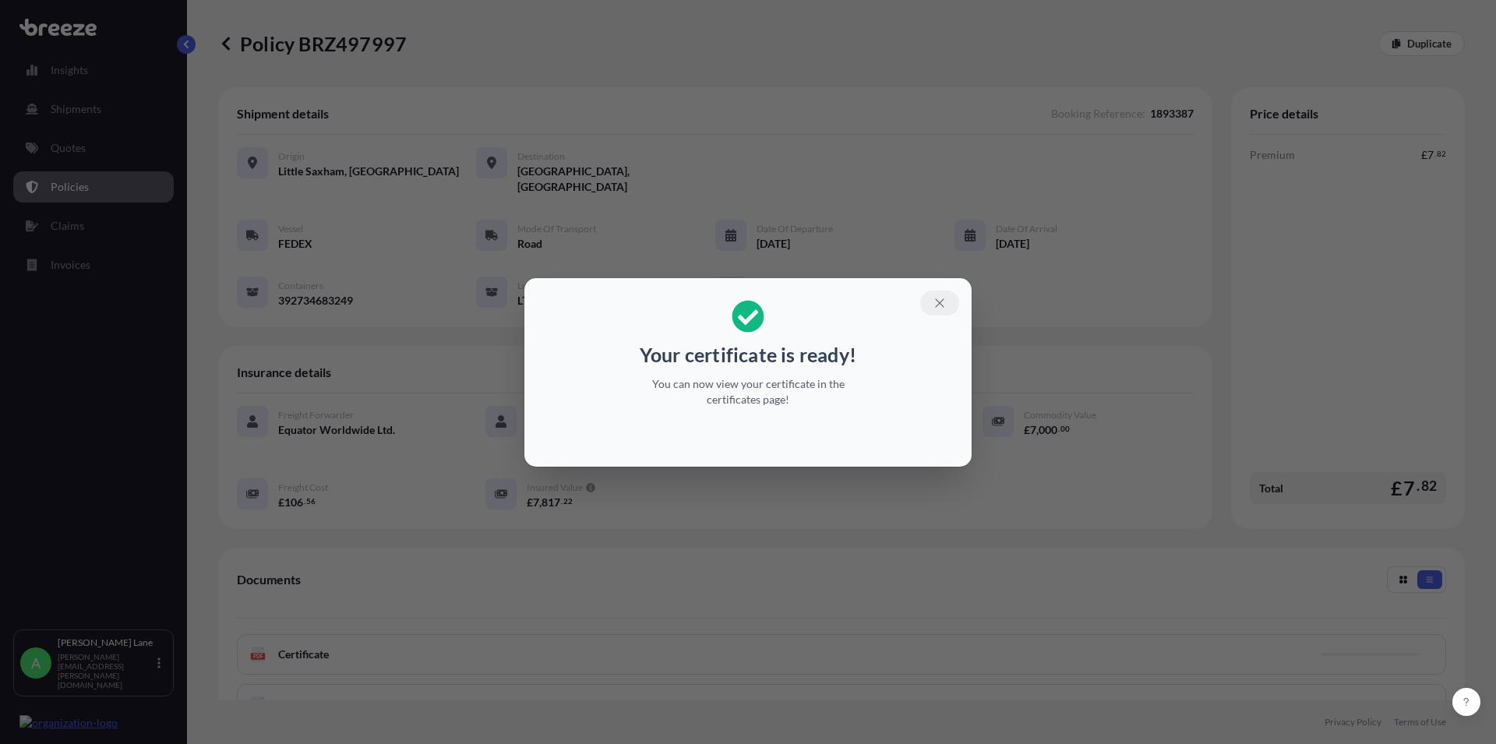
click at [941, 305] on icon "button" at bounding box center [939, 302] width 9 height 9
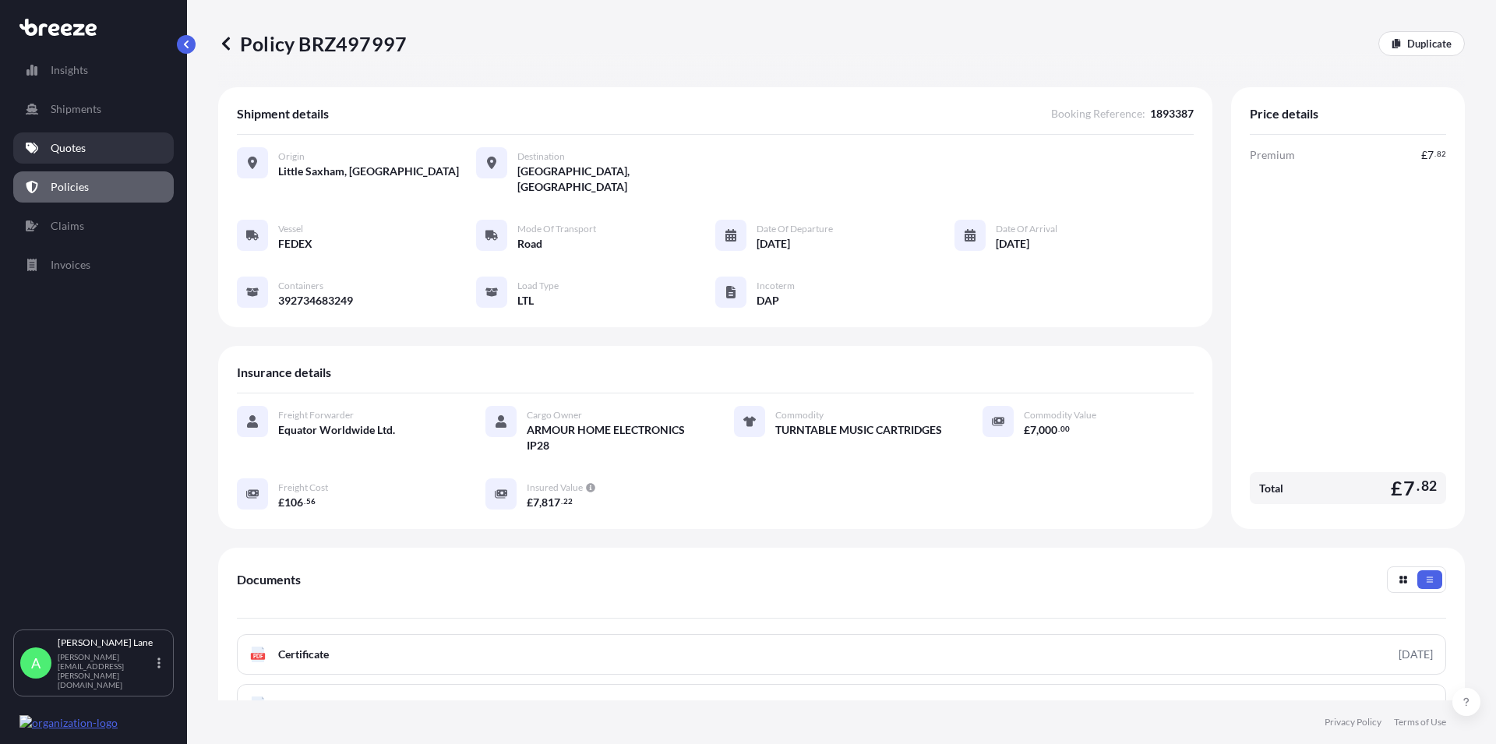
click at [59, 153] on p "Quotes" at bounding box center [68, 148] width 35 height 16
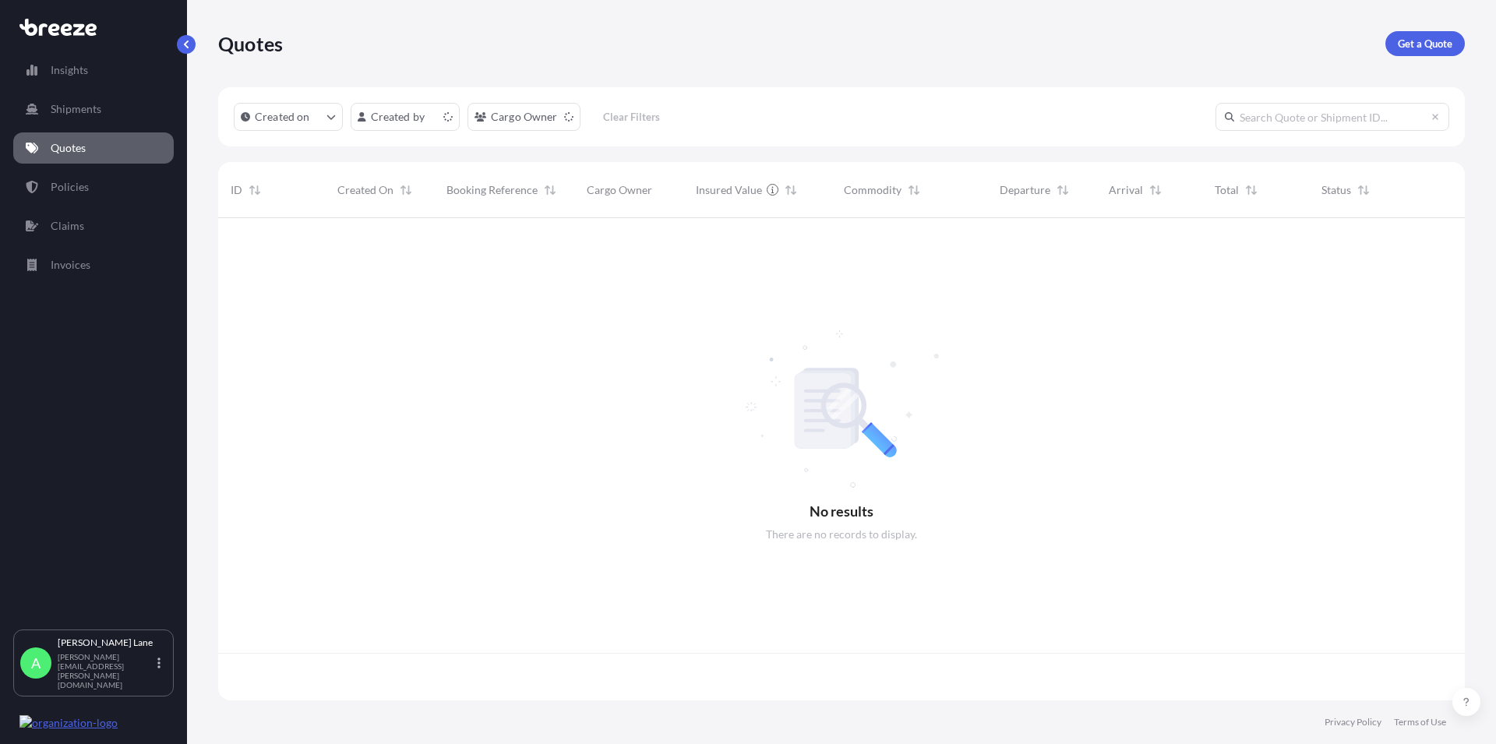
scroll to position [478, 1233]
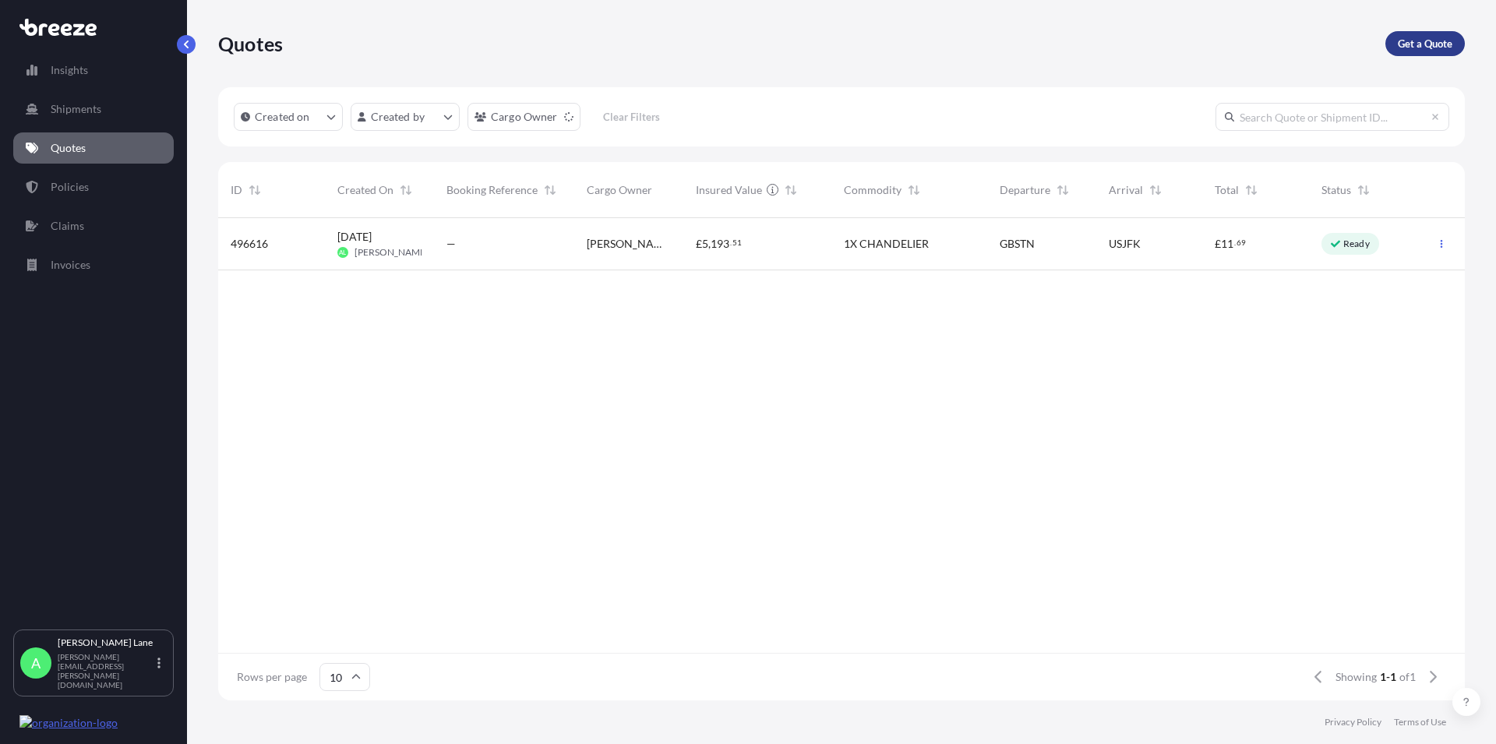
click at [1406, 37] on p "Get a Quote" at bounding box center [1425, 44] width 55 height 16
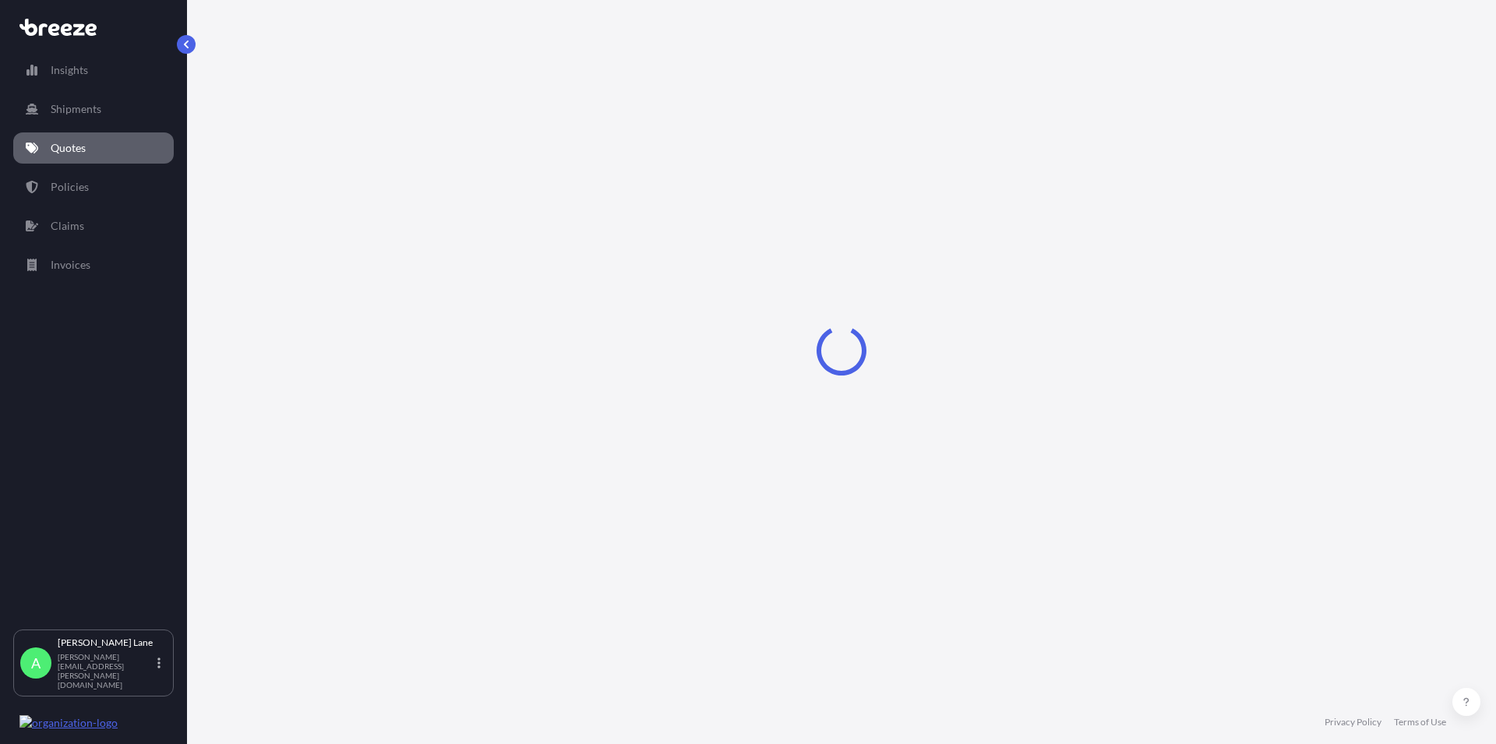
select select "Road"
select select "1"
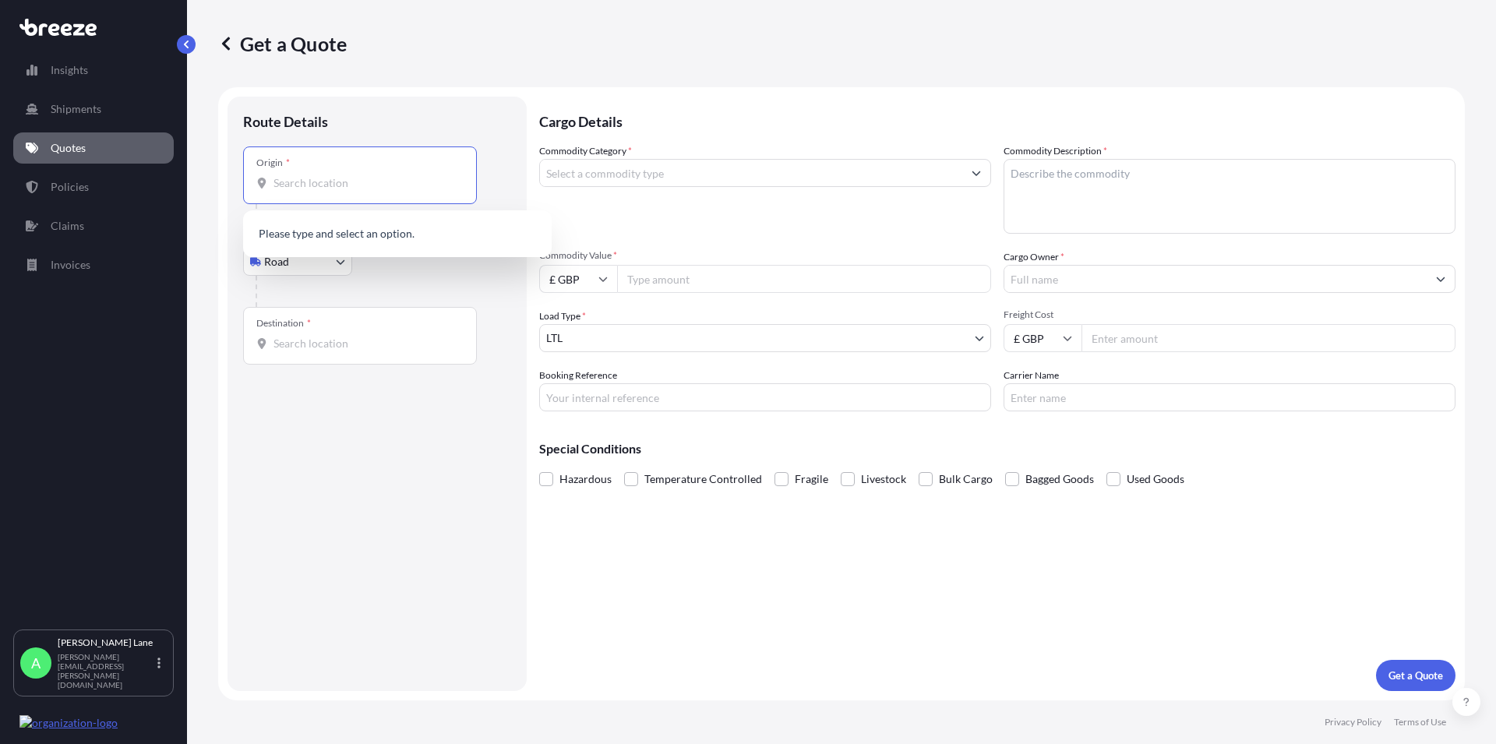
click at [280, 189] on input "Origin *" at bounding box center [365, 183] width 184 height 16
paste input "AL109UA"
click at [336, 237] on span "[PERSON_NAME][STREET_ADDRESS]" at bounding box center [388, 235] width 184 height 16
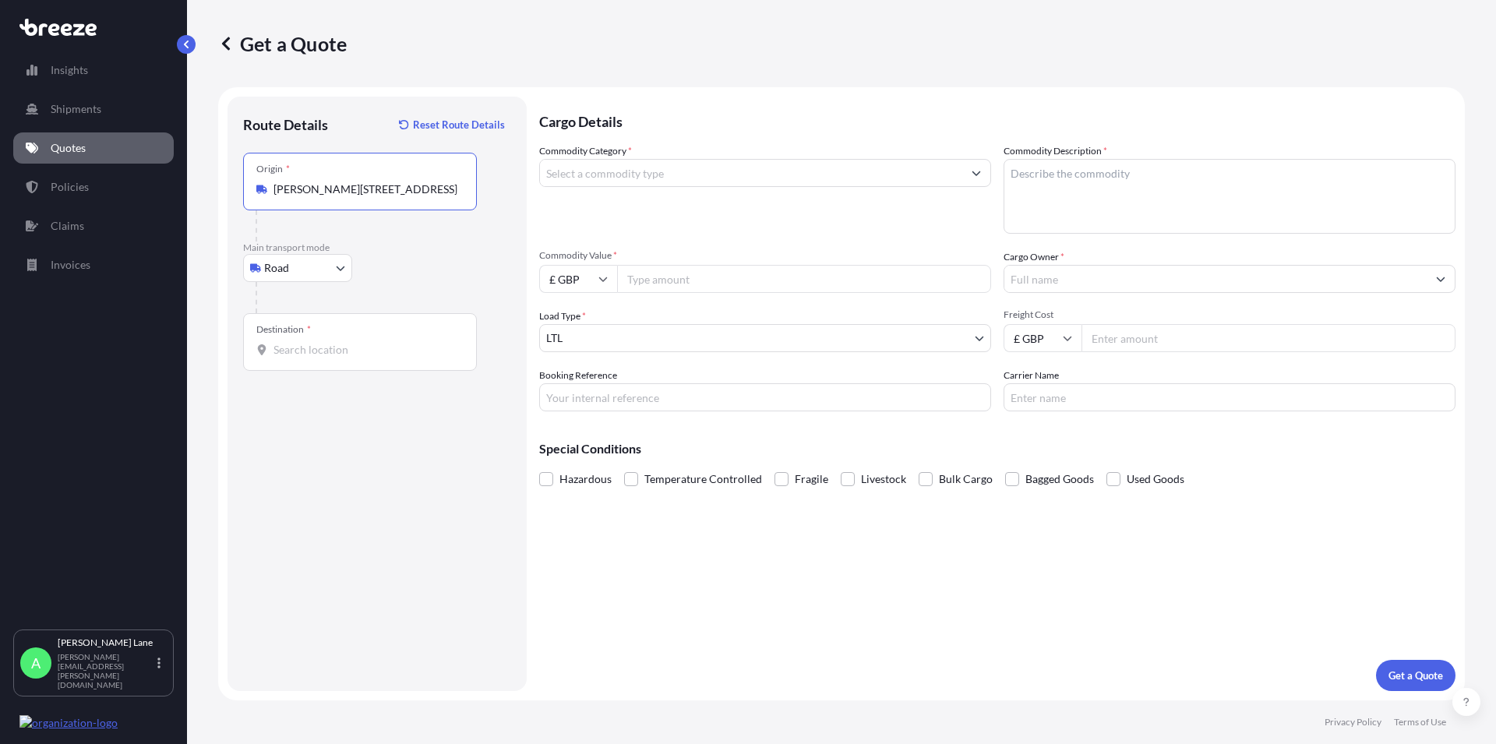
type input "[PERSON_NAME][STREET_ADDRESS]"
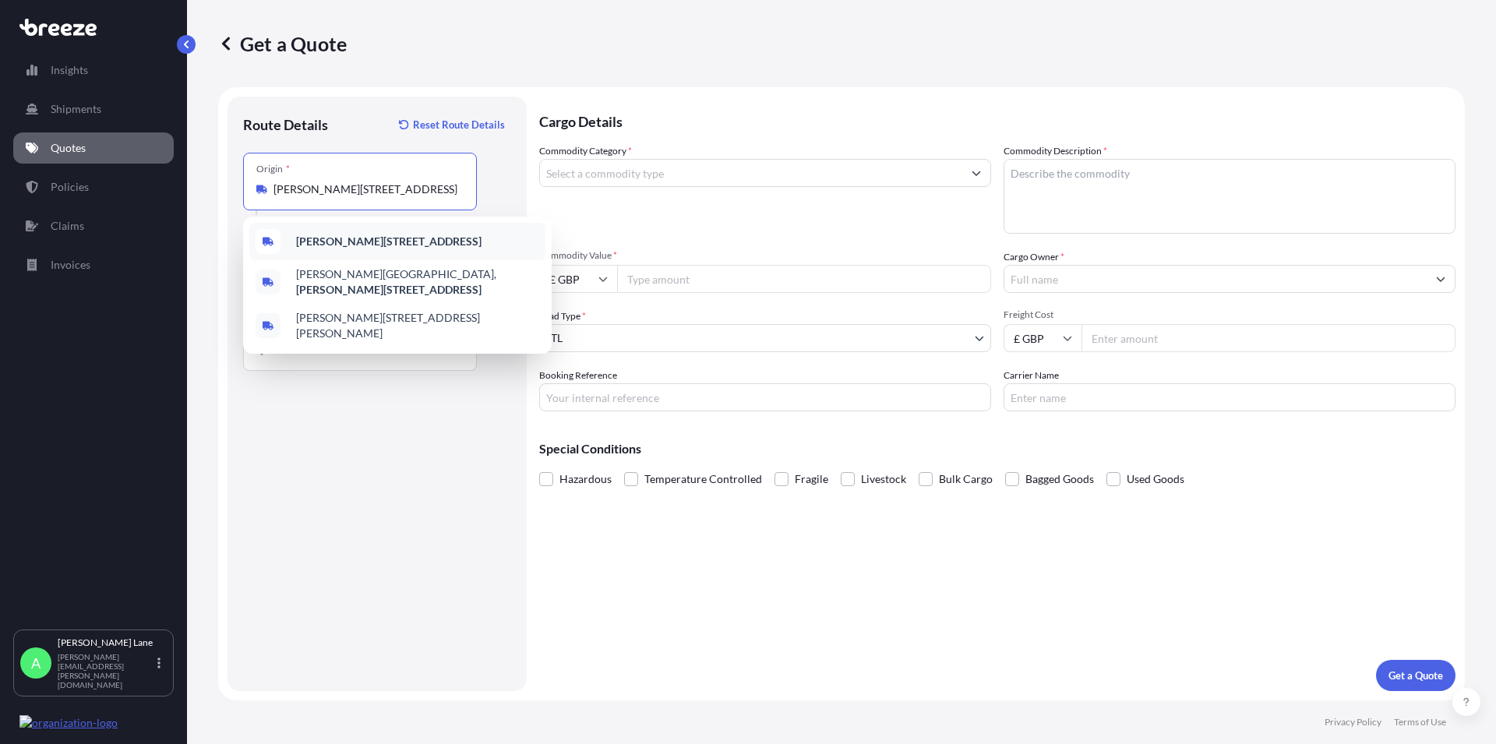
click at [358, 237] on b "[PERSON_NAME][STREET_ADDRESS]" at bounding box center [388, 241] width 185 height 13
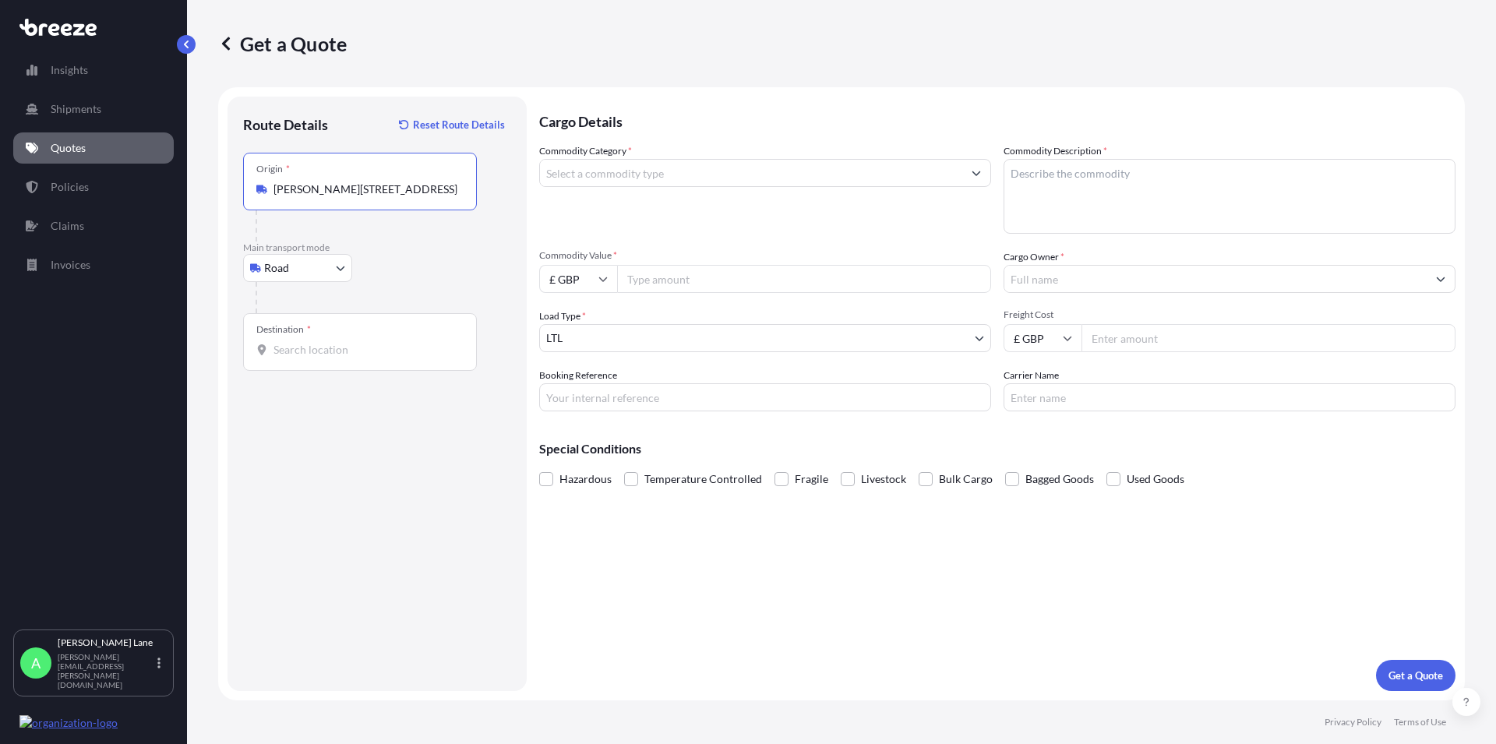
click at [302, 353] on input "Destination *" at bounding box center [365, 350] width 184 height 16
paste input "EC2A 4NE"
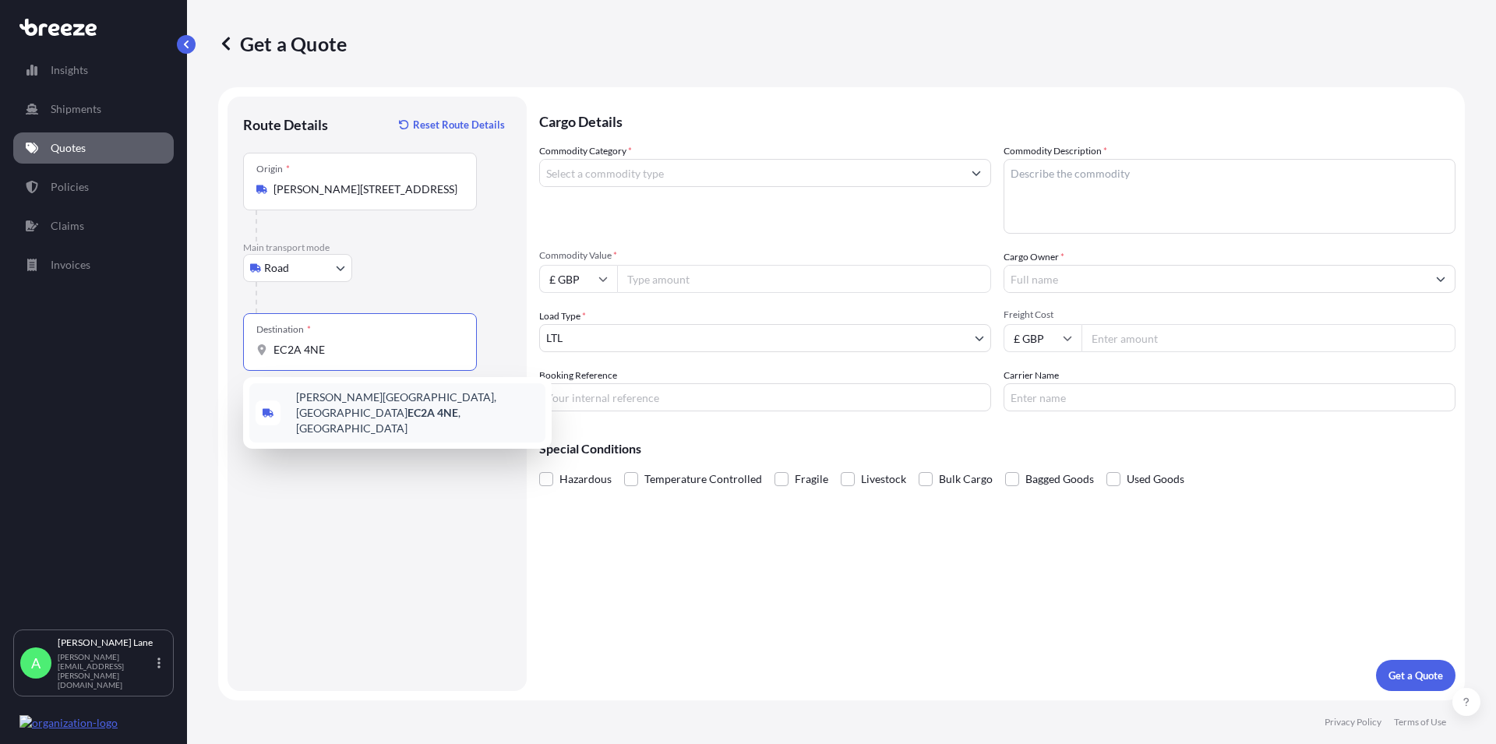
click at [365, 400] on span "[PERSON_NAME][STREET_ADDRESS]" at bounding box center [417, 413] width 243 height 47
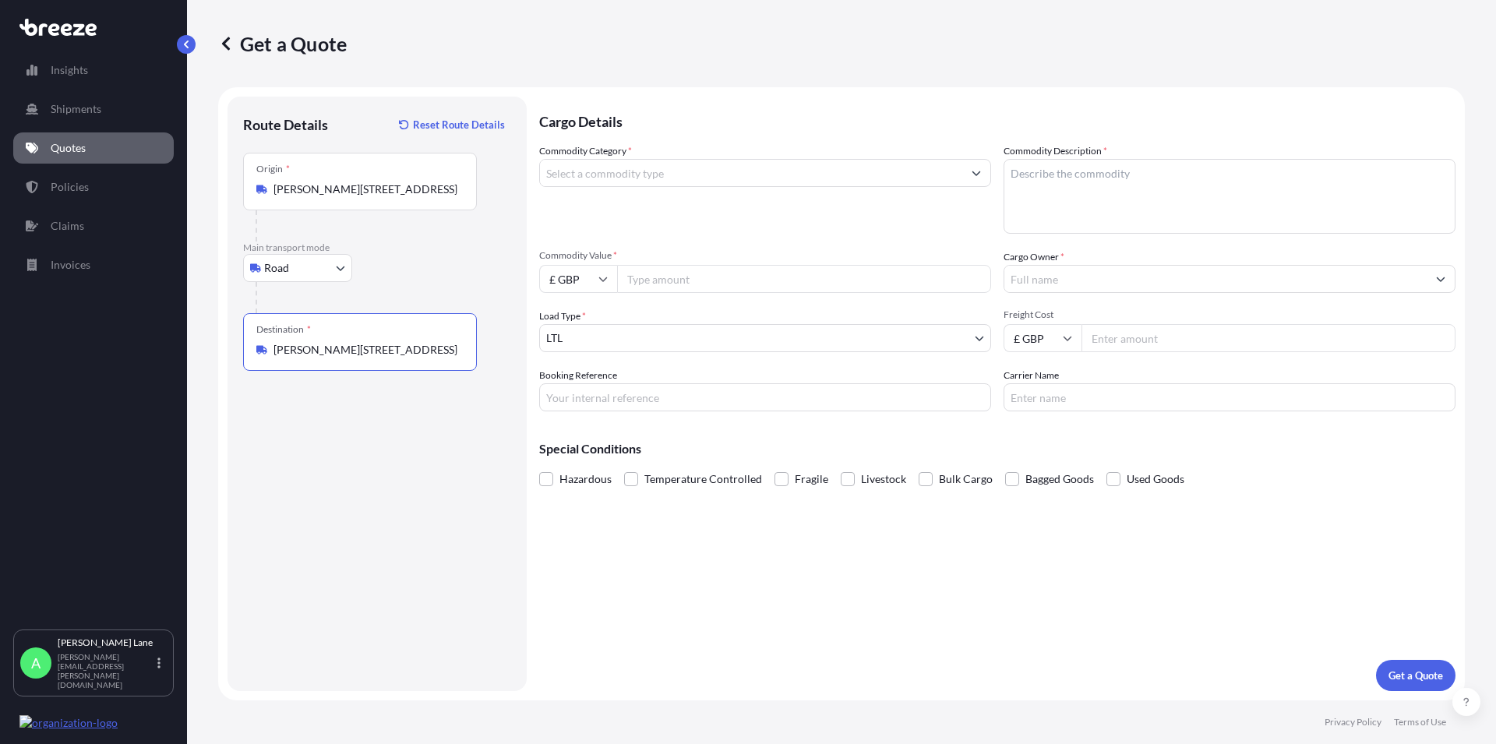
type input "[PERSON_NAME][STREET_ADDRESS]"
click at [645, 172] on input "Commodity Category *" at bounding box center [751, 173] width 422 height 28
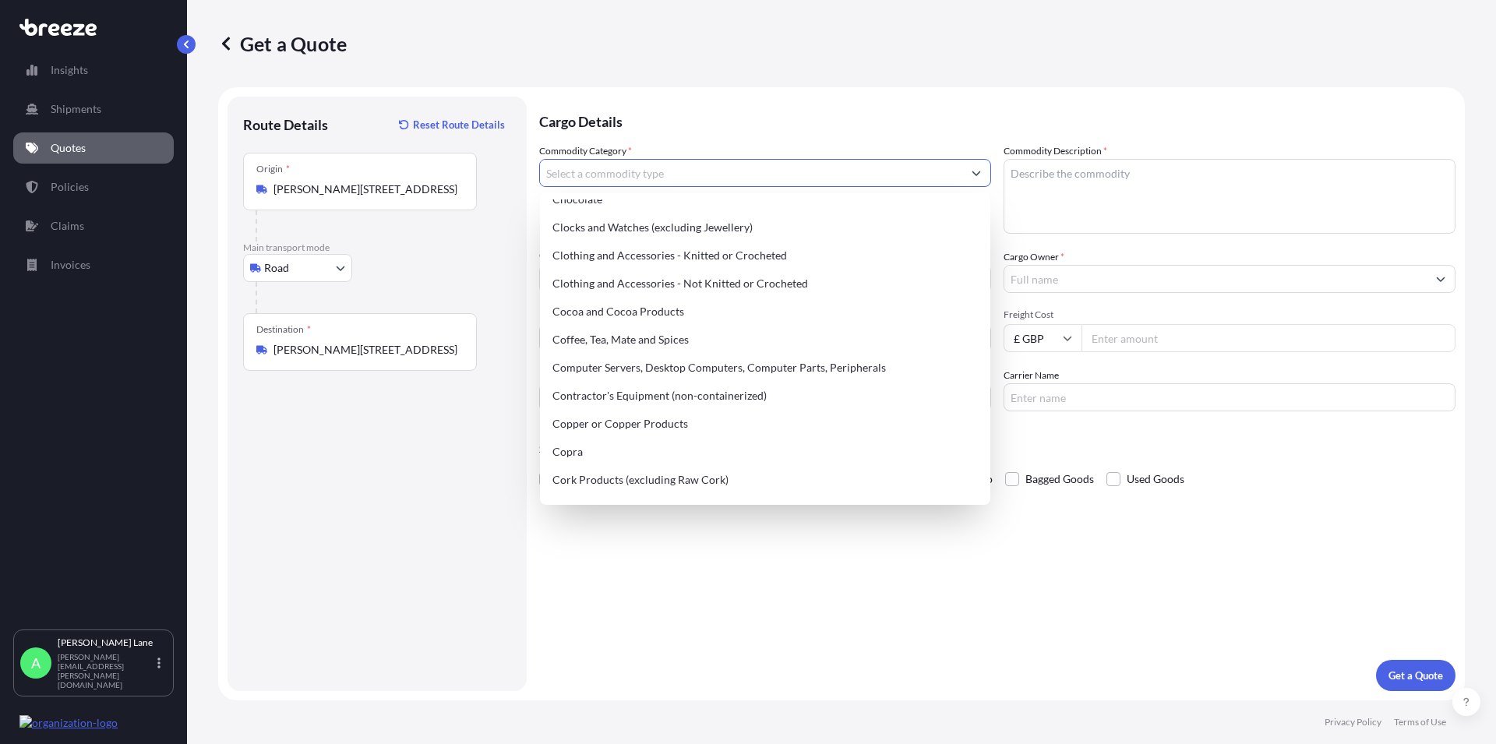
scroll to position [474, 0]
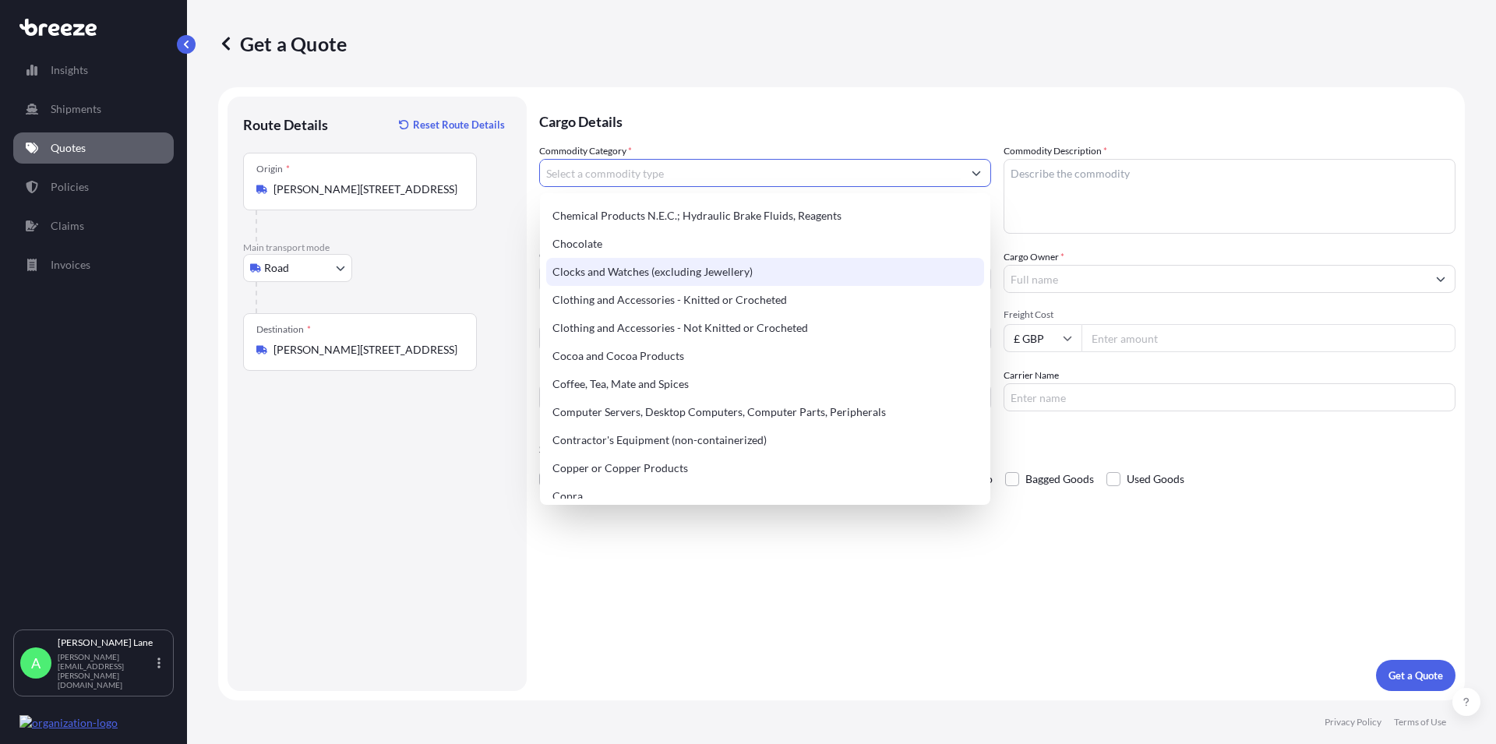
click at [662, 277] on div "Clocks and Watches (excluding Jewellery)" at bounding box center [765, 272] width 438 height 28
type input "Clocks and Watches (excluding Jewellery)"
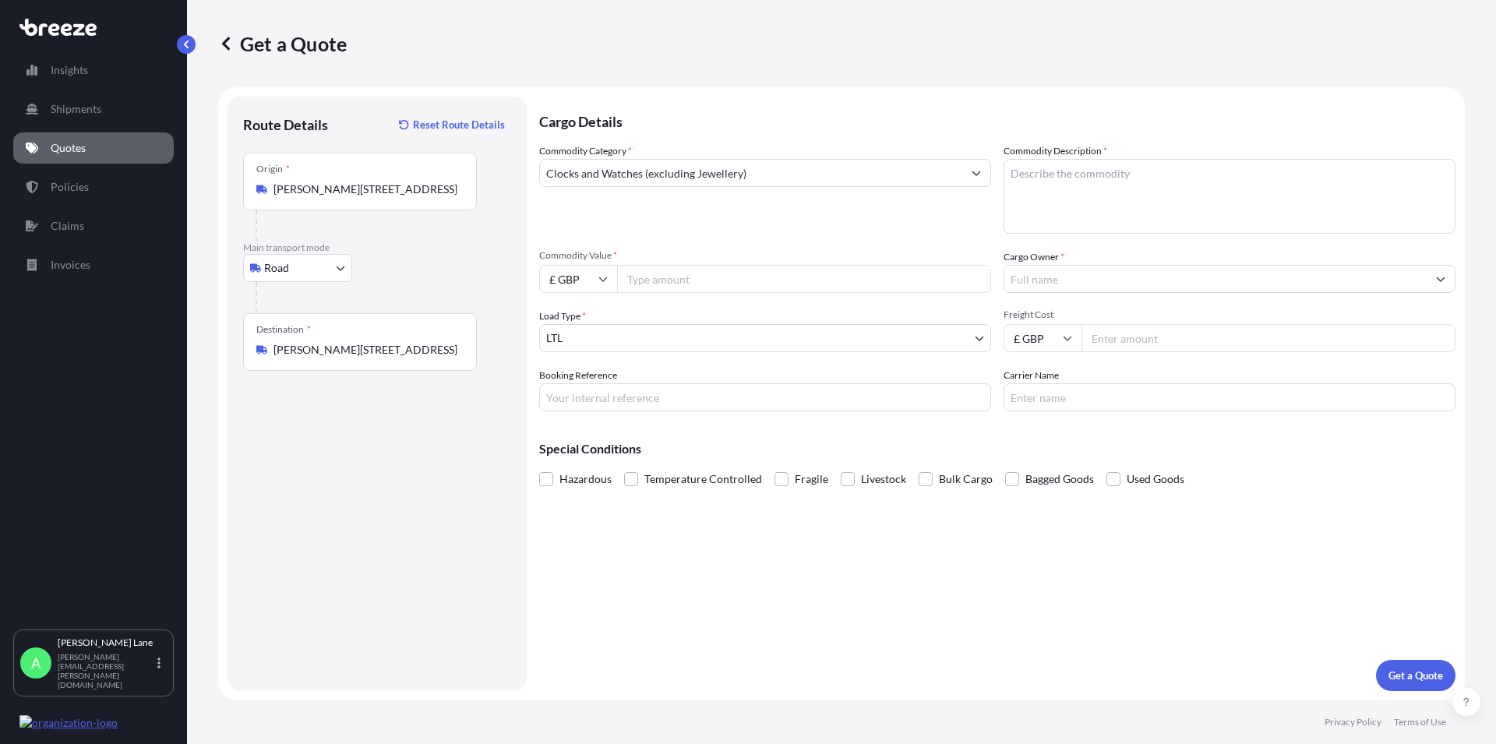
click at [1056, 175] on textarea "Commodity Description *" at bounding box center [1229, 196] width 452 height 75
paste textarea "2X PORSCHE DESIGN WATCHES"
type textarea "2X PORSCHE DESIGN WATCHES"
click at [642, 338] on body "Insights Shipments Quotes Policies Claims Invoices A [PERSON_NAME] [PERSON_NAME…" at bounding box center [748, 372] width 1496 height 744
click at [664, 276] on input "Commodity Value *" at bounding box center [804, 279] width 374 height 28
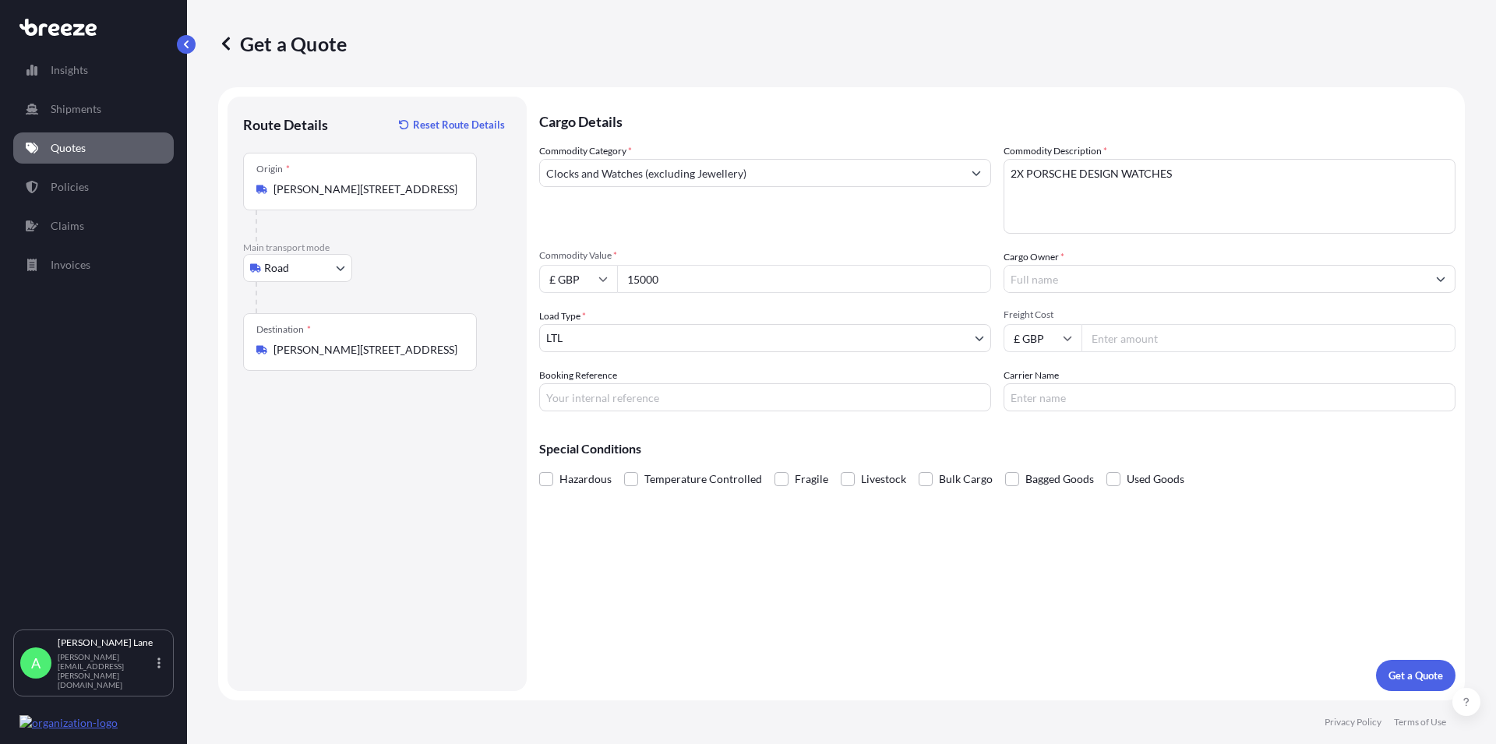
type input "15000"
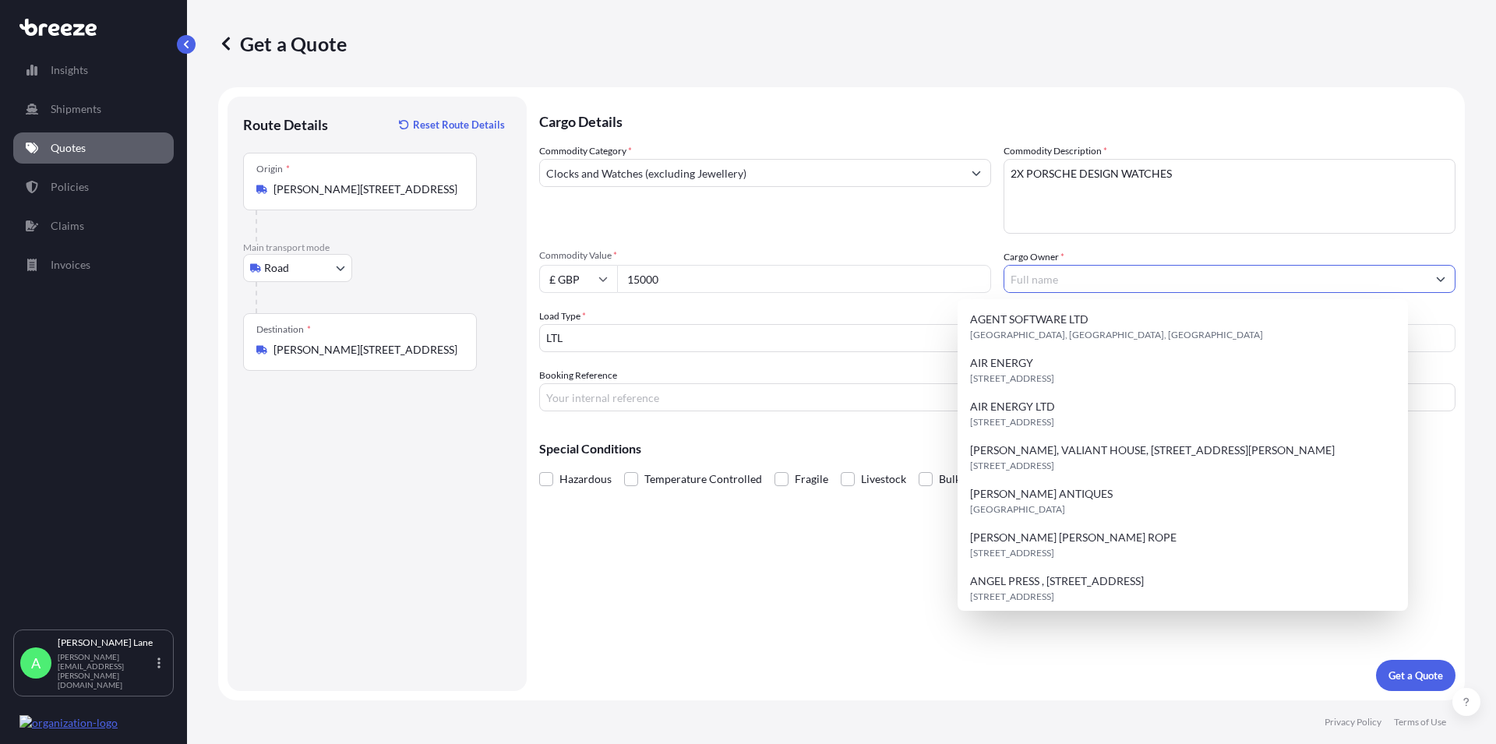
click at [1042, 280] on input "Cargo Owner *" at bounding box center [1215, 279] width 422 height 28
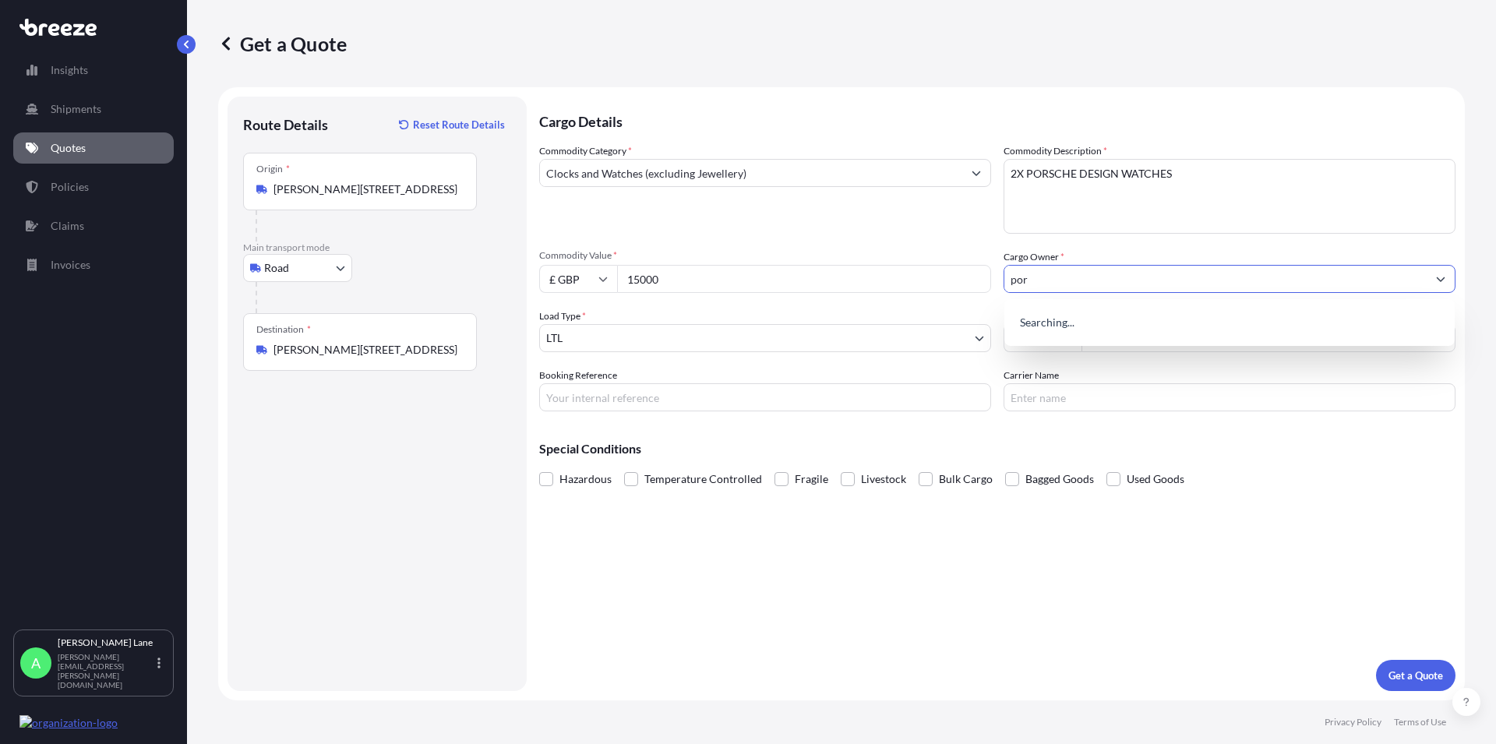
type input "pors"
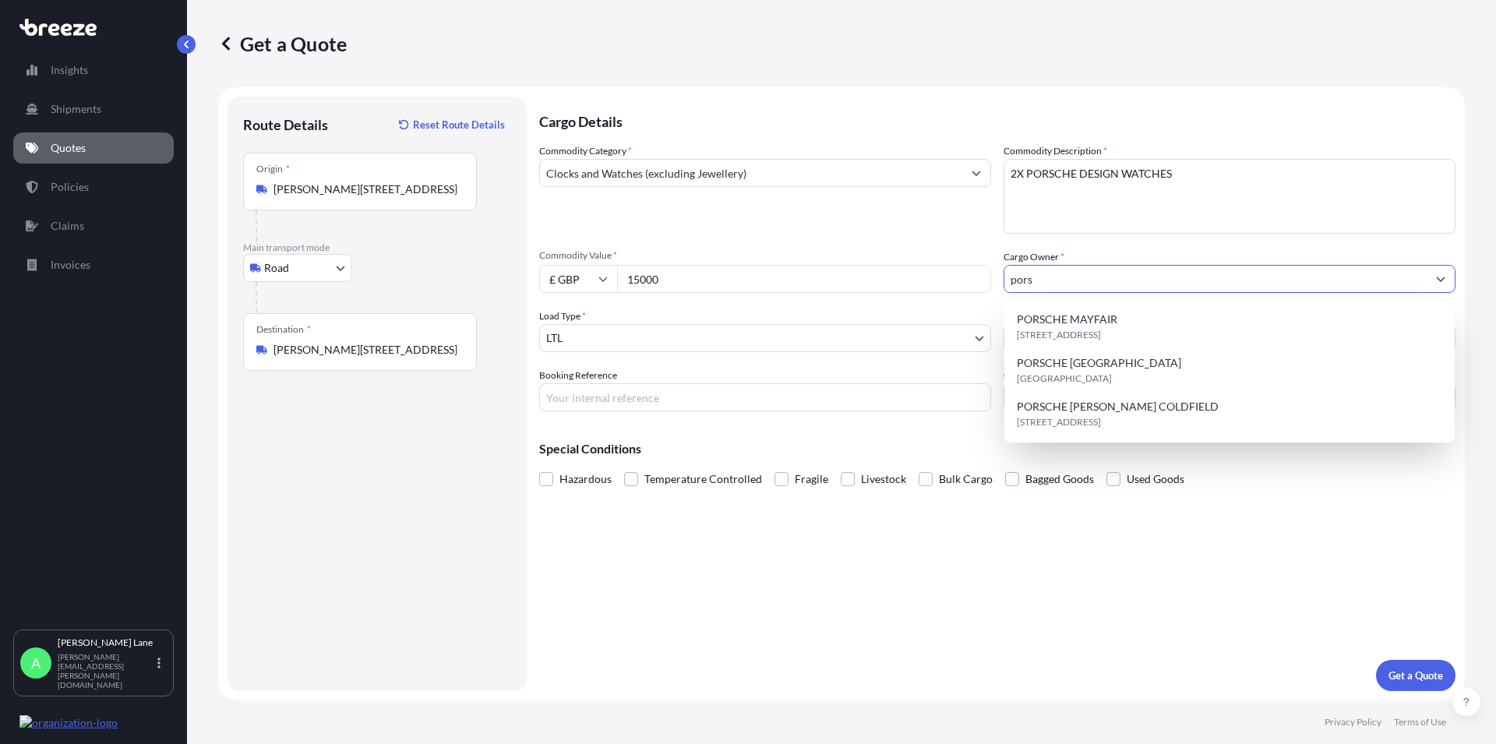
drag, startPoint x: 1031, startPoint y: 283, endPoint x: 966, endPoint y: 281, distance: 65.5
click at [1004, 281] on input "pors" at bounding box center [1215, 279] width 422 height 28
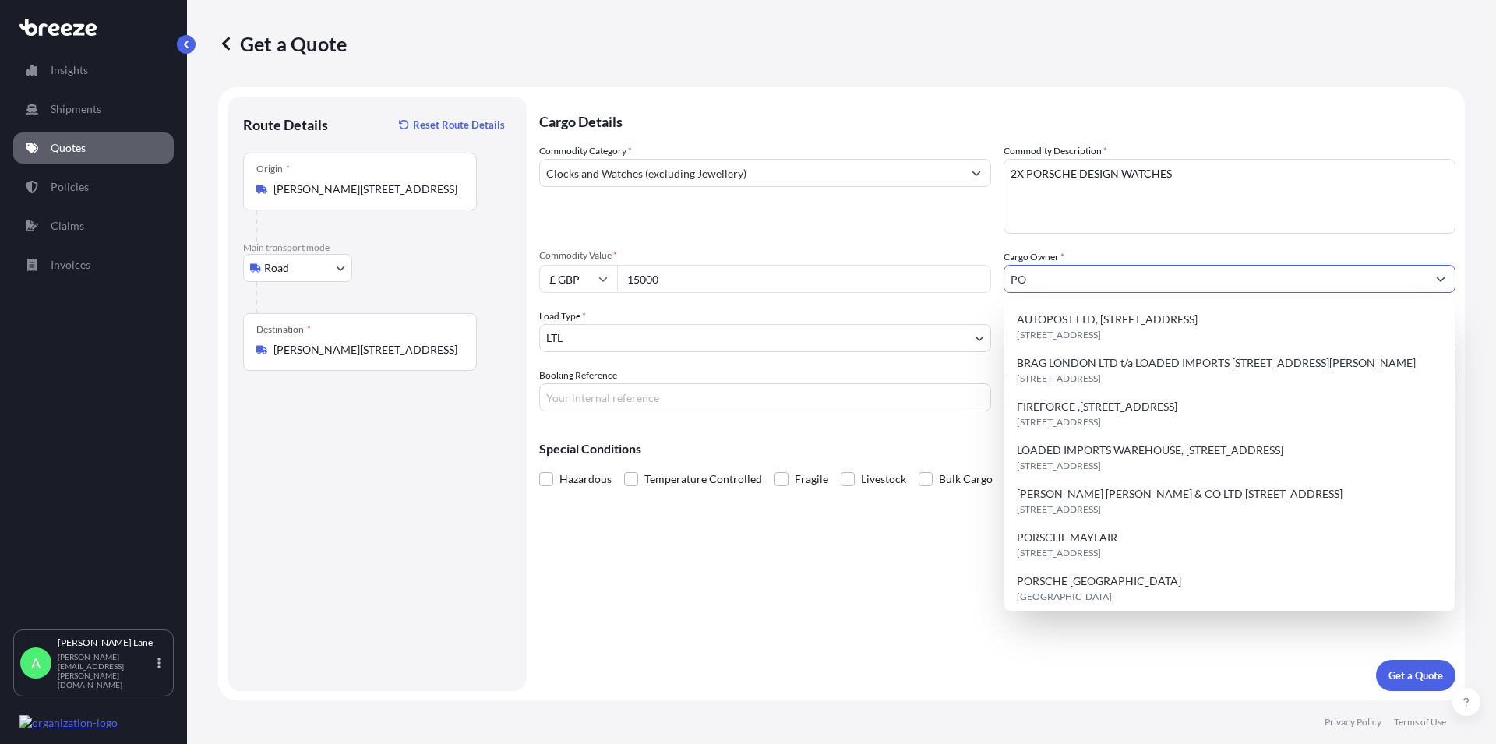
click at [1448, 275] on button "Show suggestions" at bounding box center [1440, 279] width 28 height 28
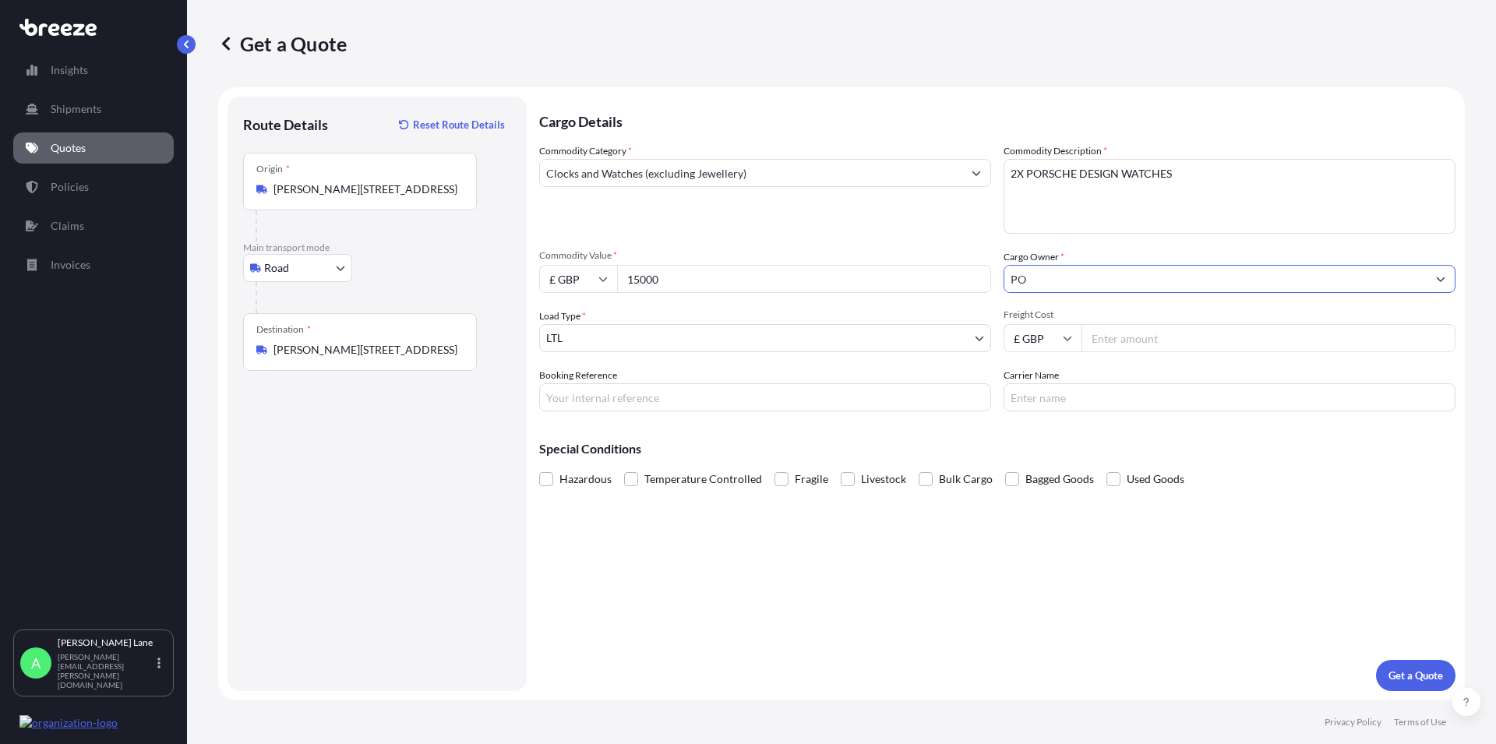
click at [1448, 275] on button "Show suggestions" at bounding box center [1440, 279] width 28 height 28
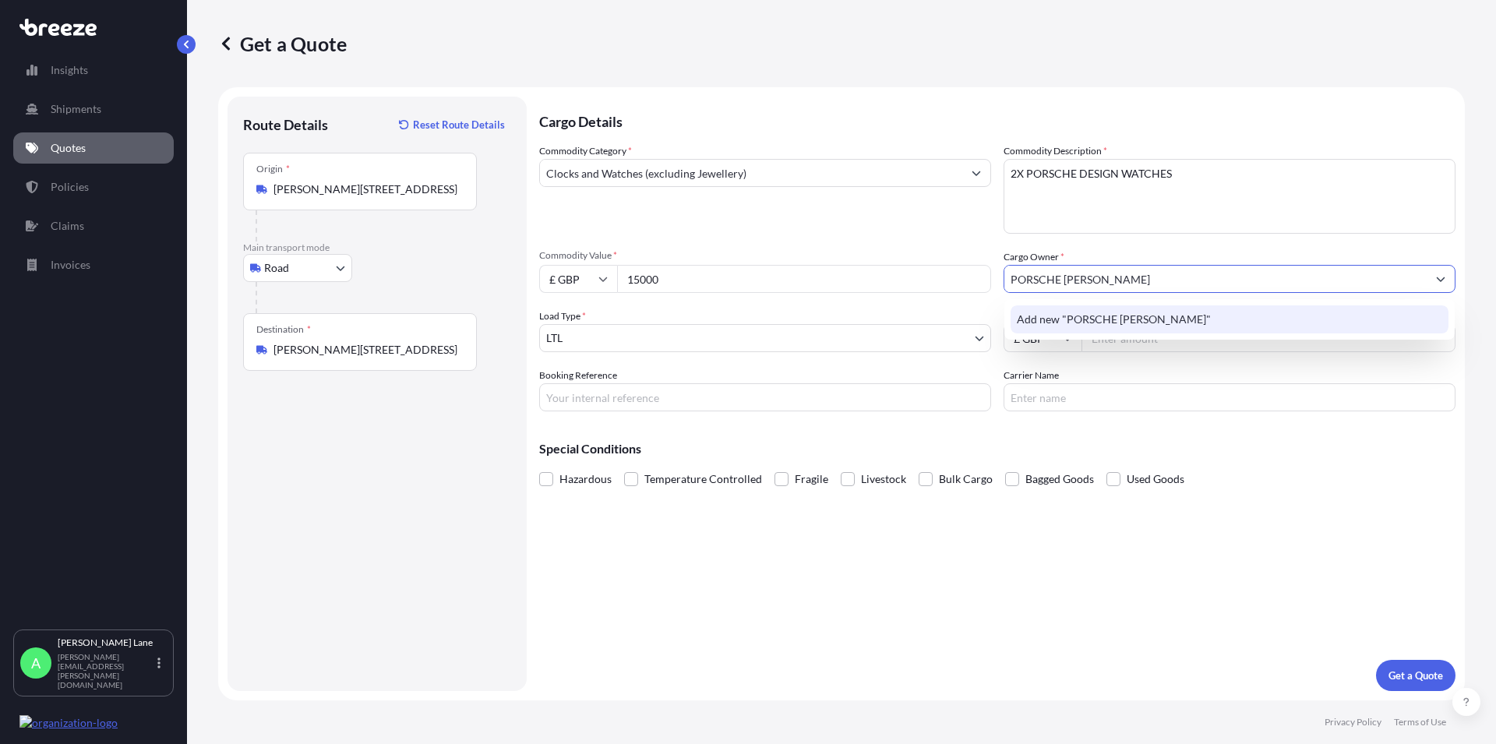
click at [1079, 321] on span "Add new "PORSCHE [PERSON_NAME]"" at bounding box center [1114, 320] width 194 height 16
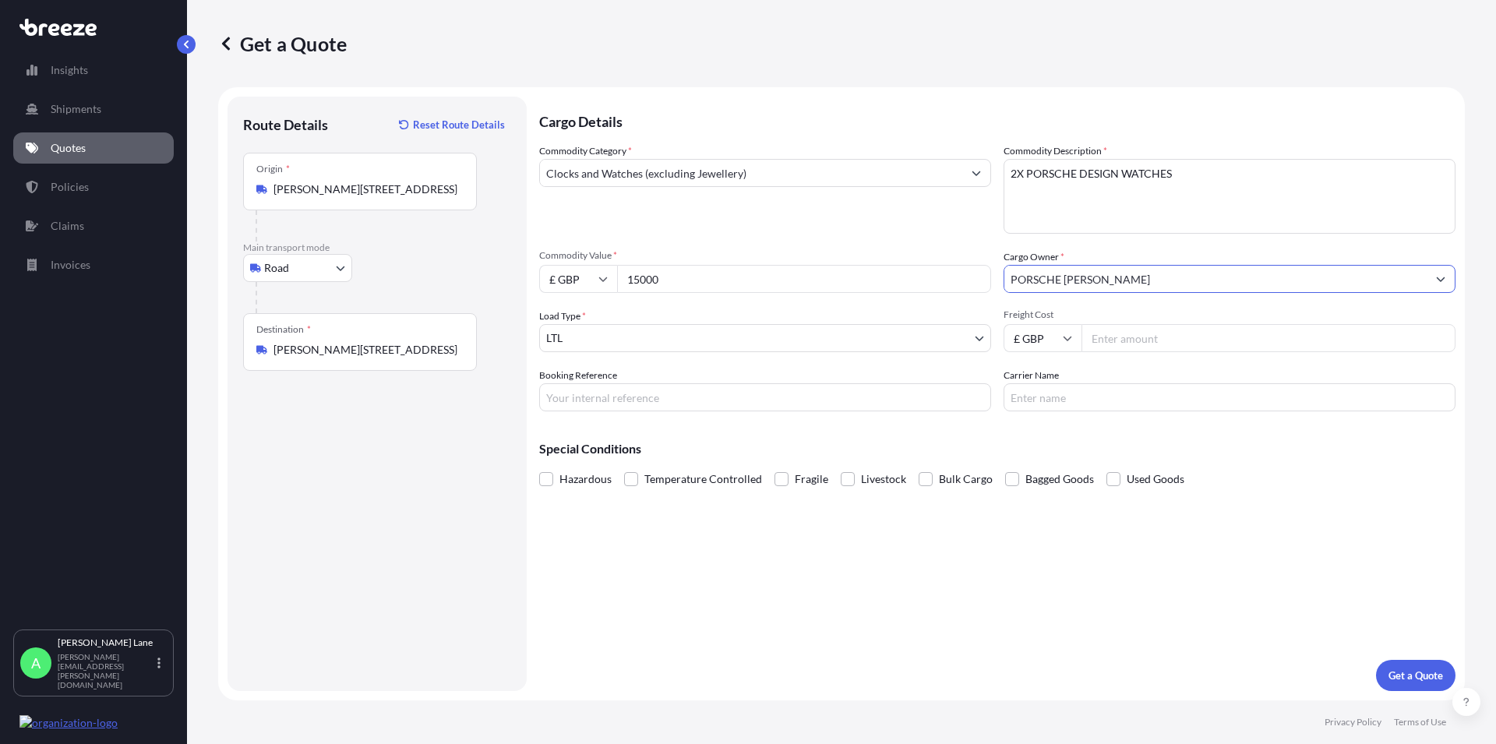
type input "PORSCHE [PERSON_NAME]"
click at [1120, 346] on input "Freight Cost" at bounding box center [1268, 338] width 374 height 28
type input "309.80"
click at [1127, 394] on input "Carrier Name" at bounding box center [1229, 397] width 452 height 28
type input "FEDEX"
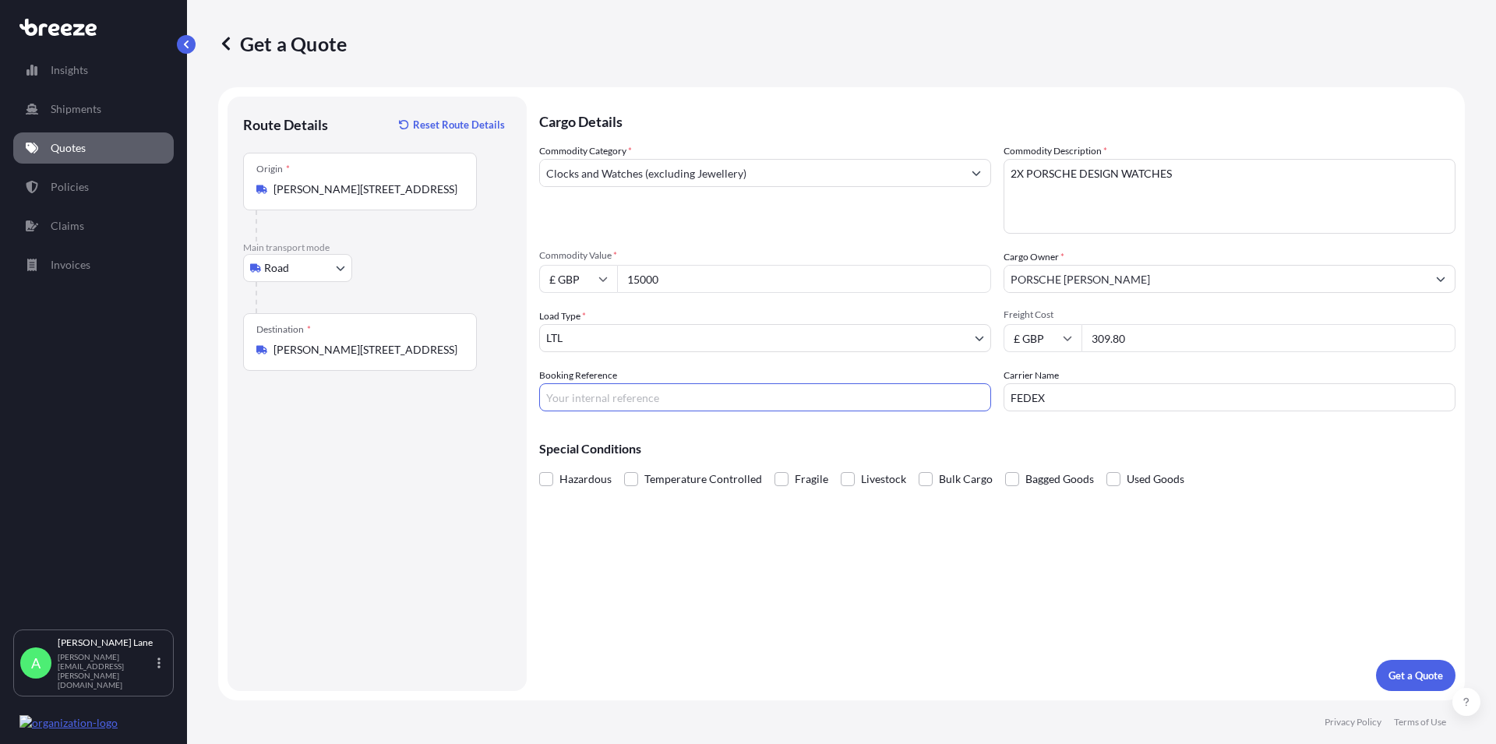
click at [580, 398] on input "Booking Reference" at bounding box center [765, 397] width 452 height 28
paste input "1893392"
type input "1893392"
click at [1415, 677] on p "Get a Quote" at bounding box center [1415, 676] width 55 height 16
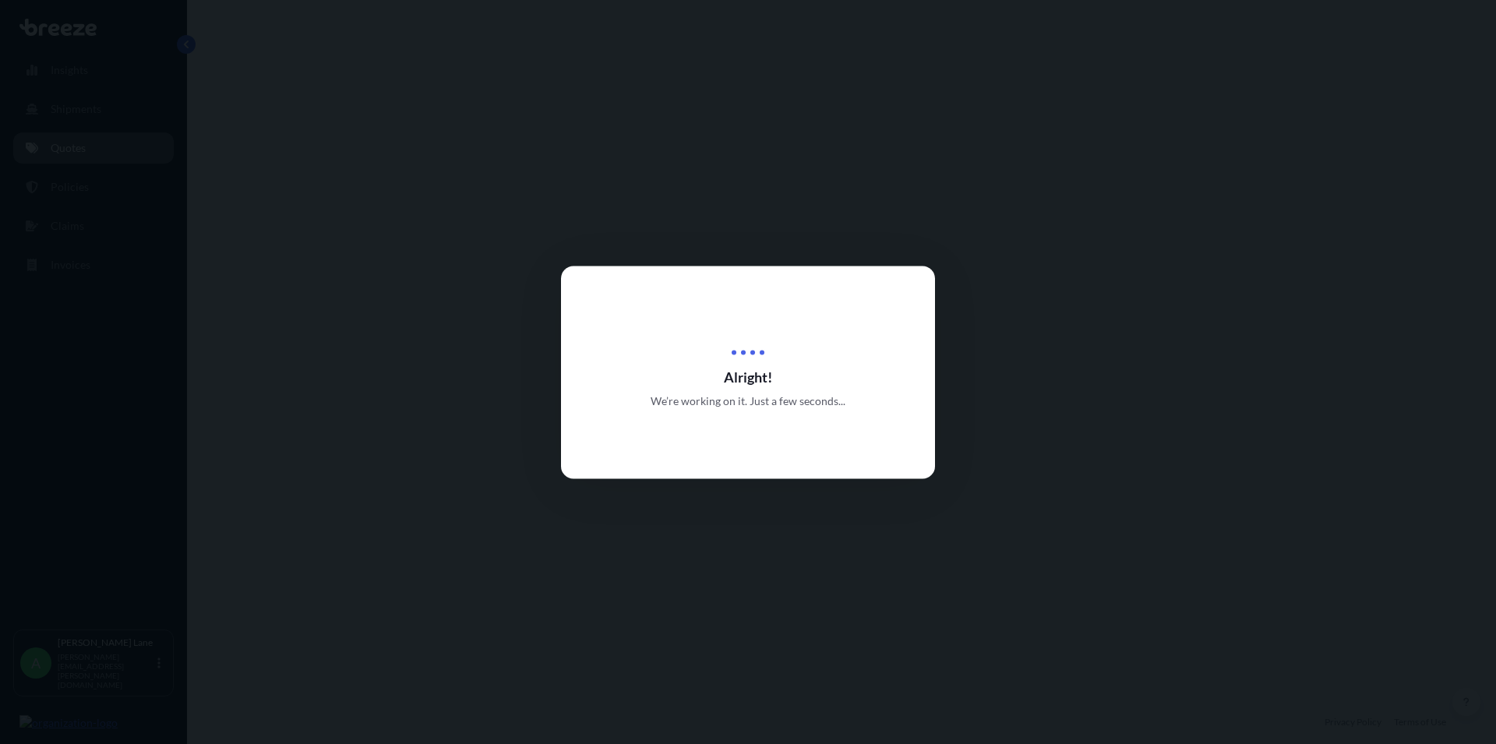
select select "Road"
select select "1"
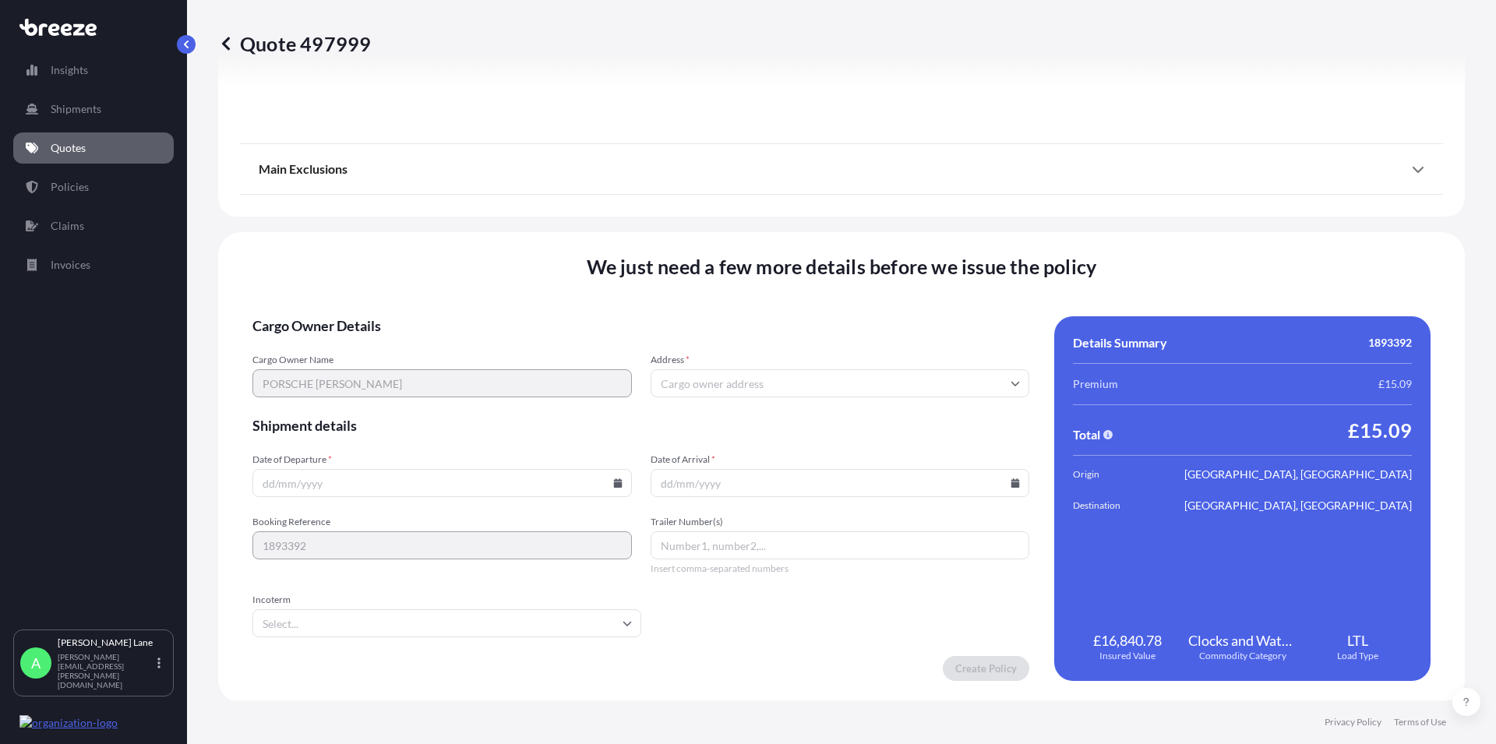
scroll to position [1729, 0]
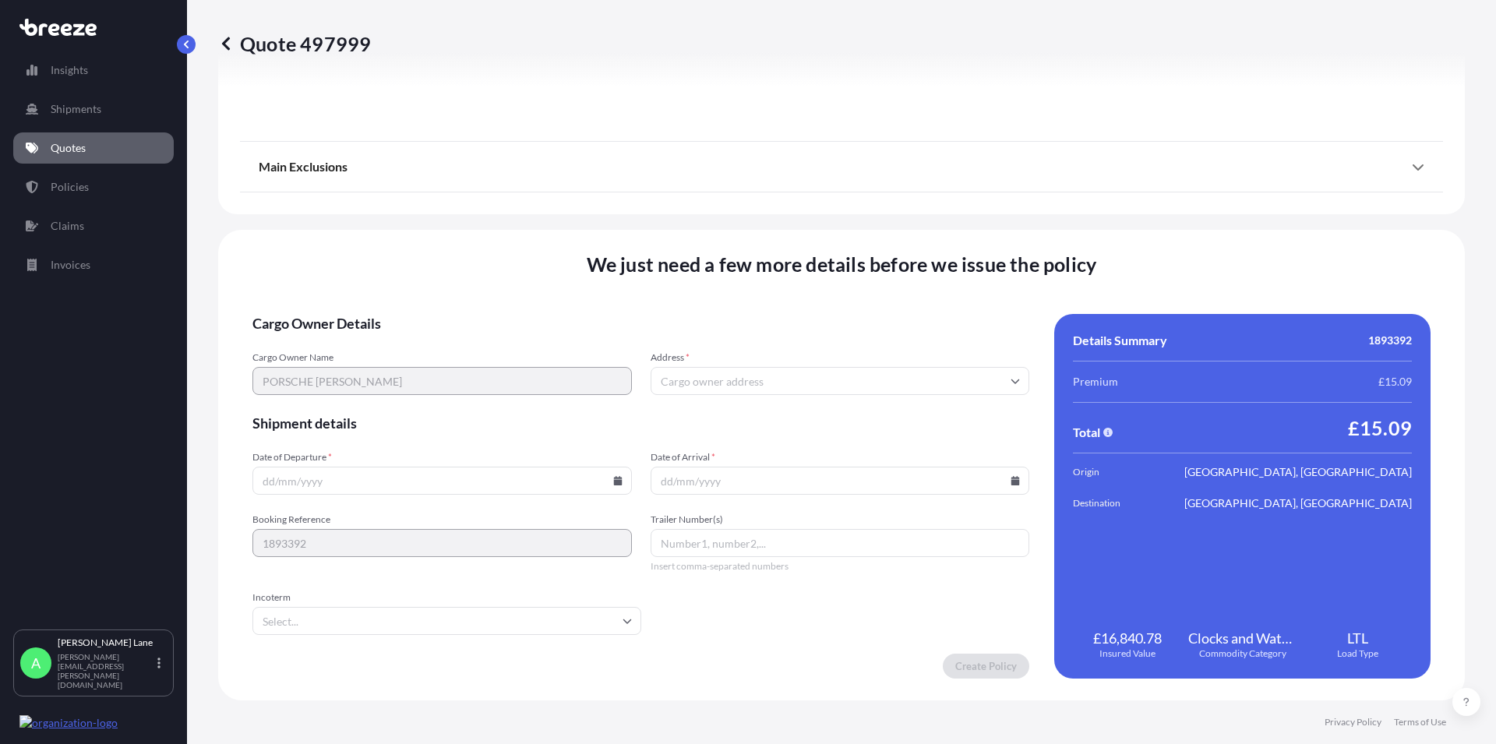
click at [690, 387] on input "Address *" at bounding box center [840, 381] width 379 height 28
click at [718, 383] on input "Address *" at bounding box center [840, 381] width 379 height 28
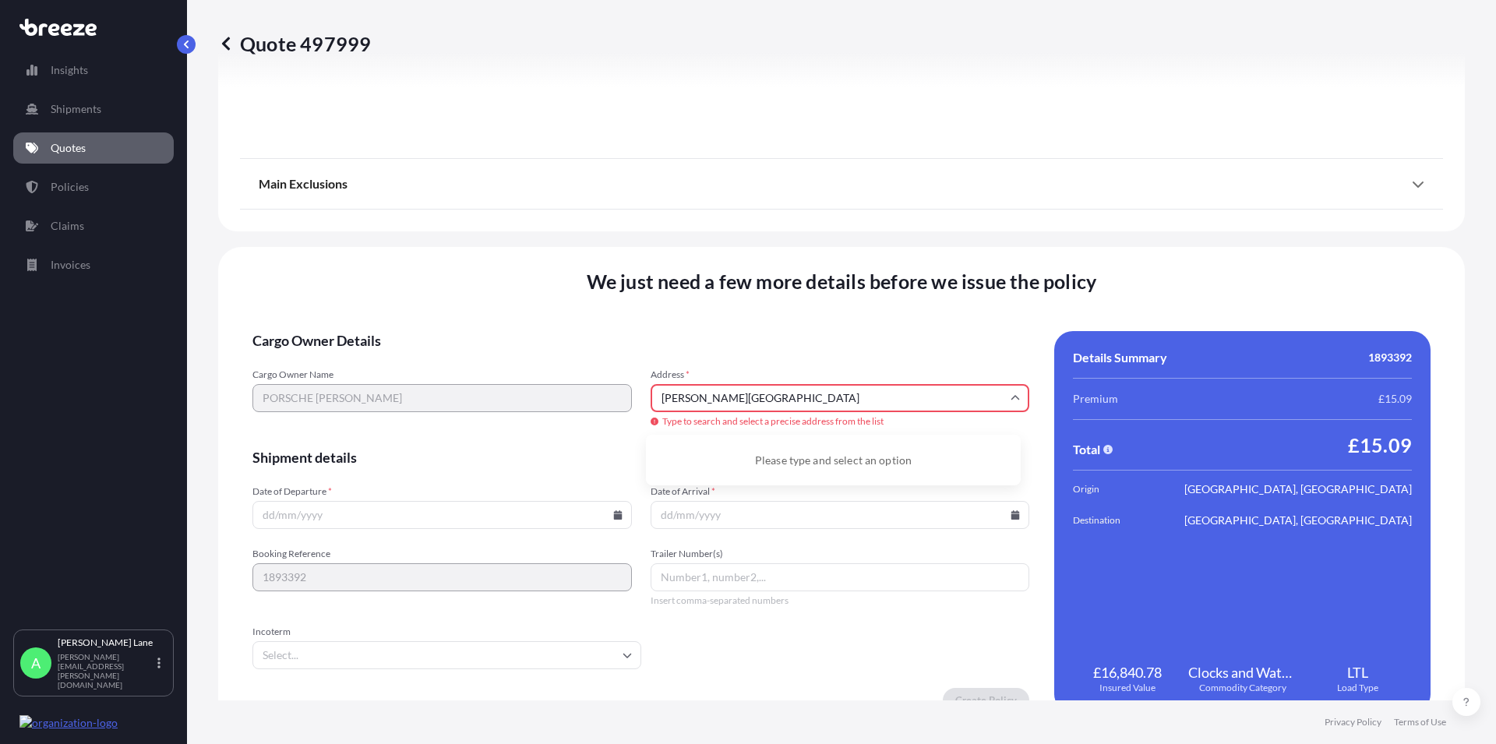
drag, startPoint x: 806, startPoint y: 398, endPoint x: 661, endPoint y: 401, distance: 144.9
click at [661, 401] on input "[PERSON_NAME][GEOGRAPHIC_DATA]" at bounding box center [840, 398] width 379 height 28
type input "H"
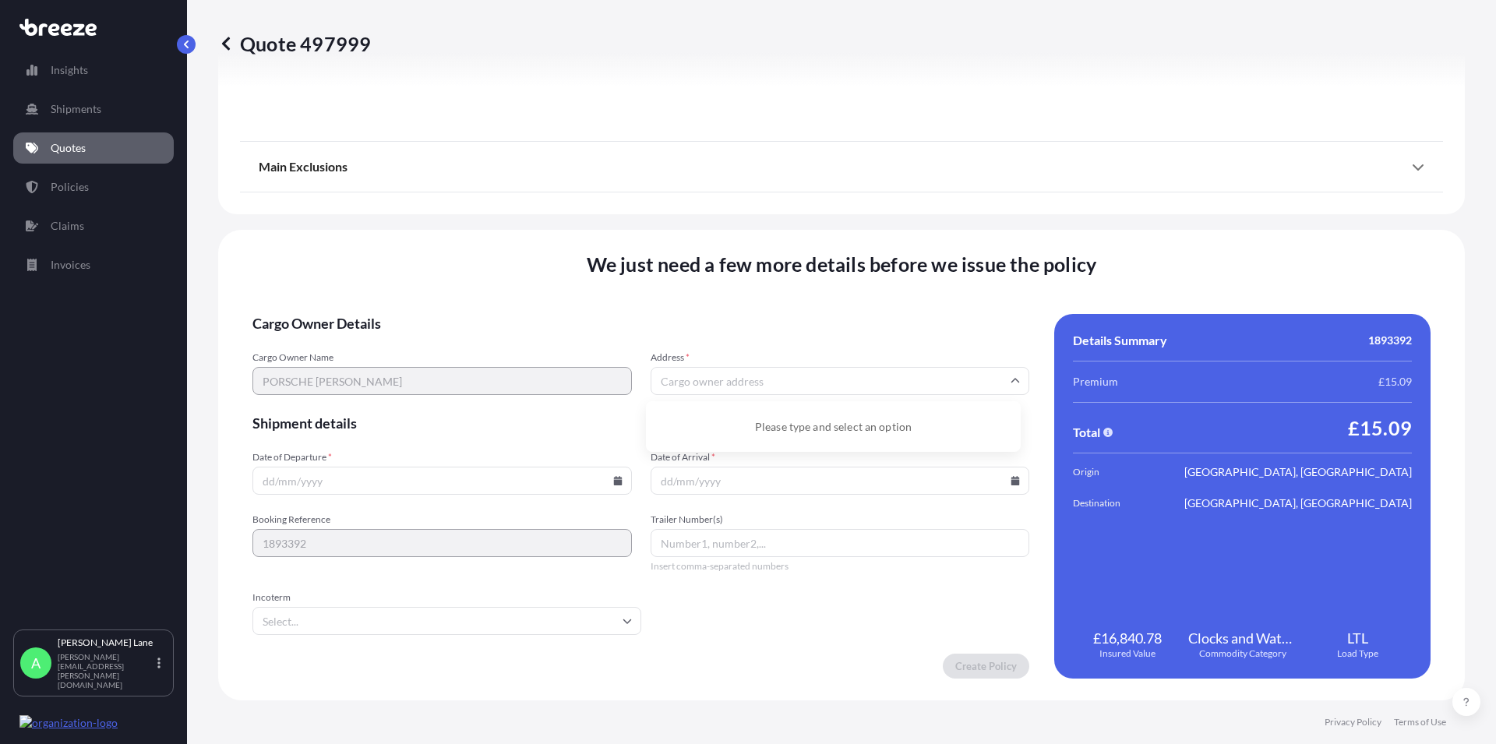
click at [697, 383] on input "Address *" at bounding box center [840, 381] width 379 height 28
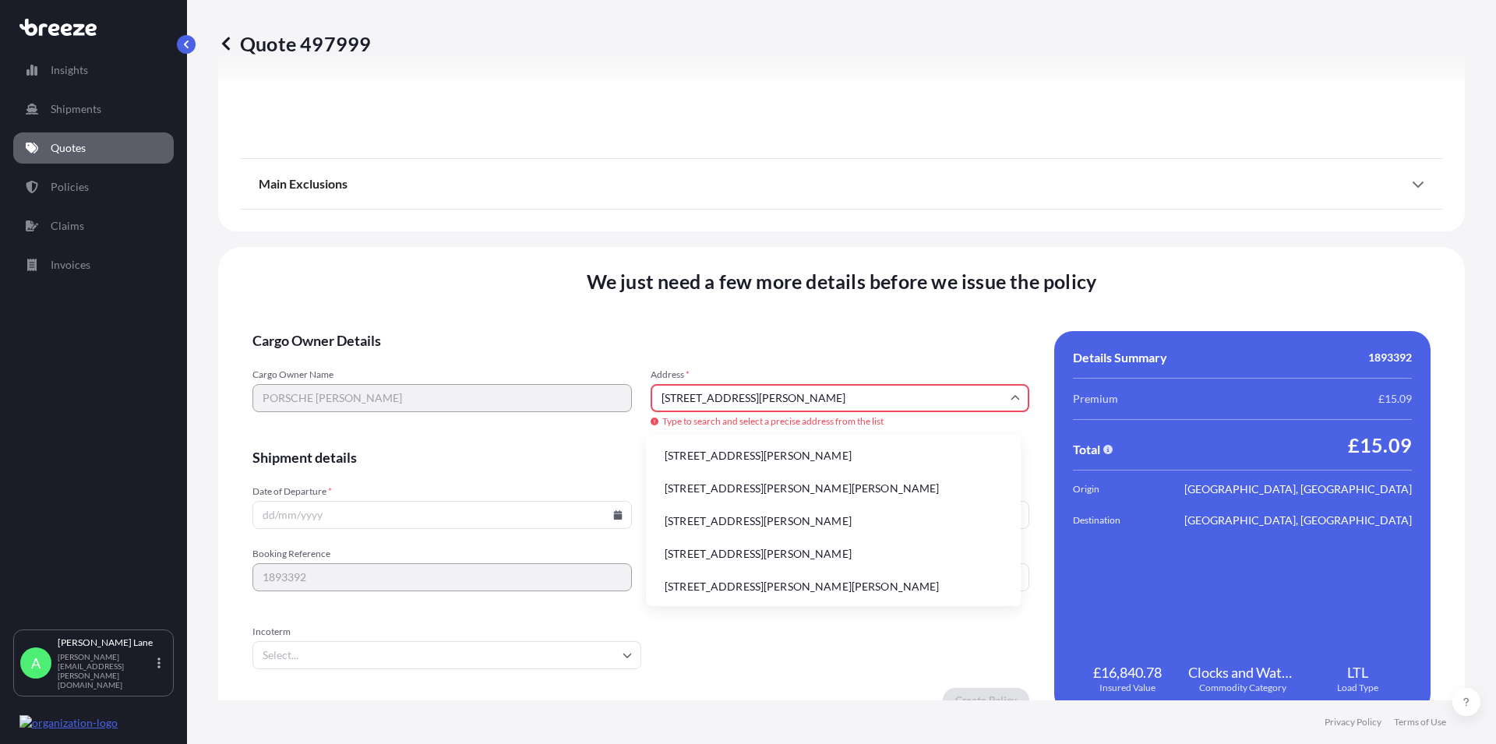
click at [751, 484] on li "[STREET_ADDRESS][PERSON_NAME][PERSON_NAME]" at bounding box center [833, 489] width 362 height 30
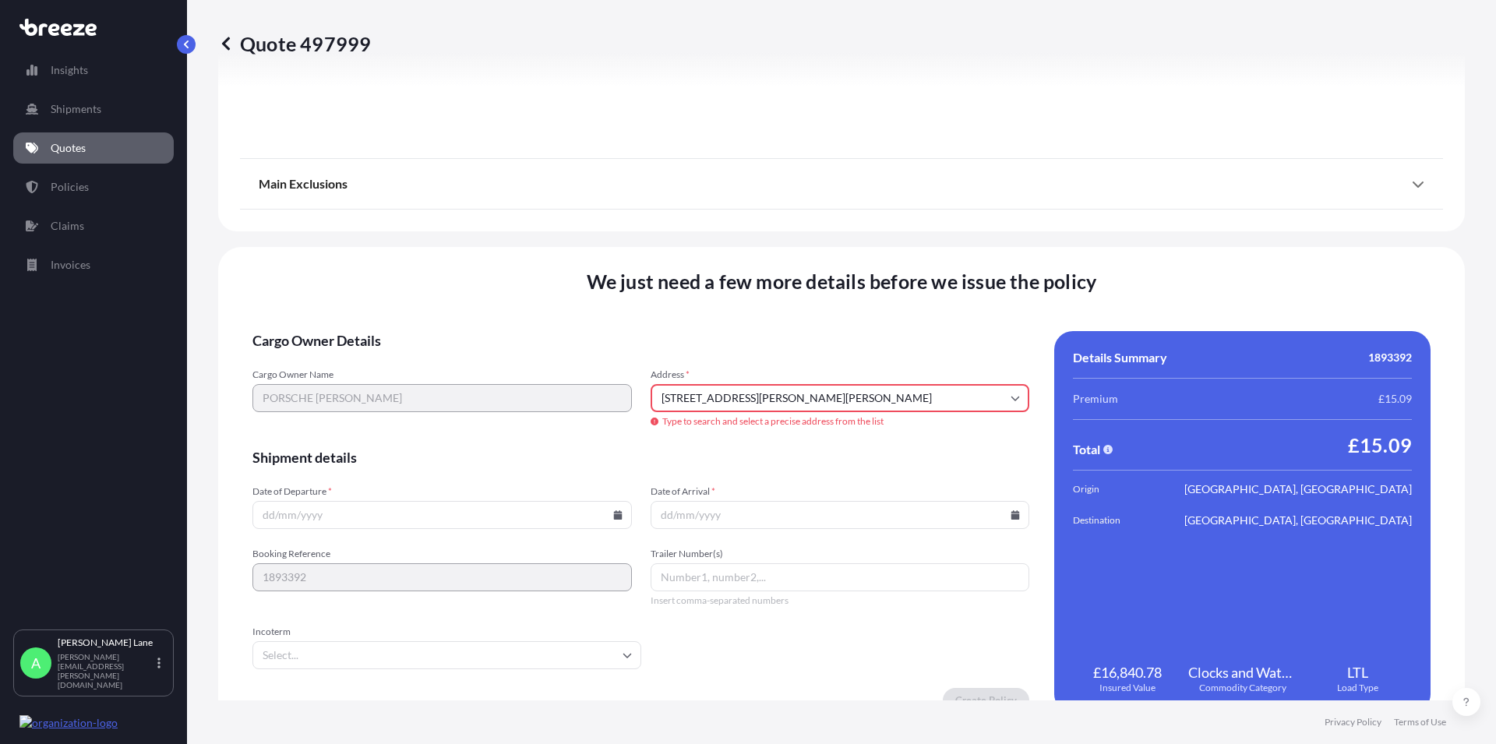
type input "[STREET_ADDRESS][PERSON_NAME][PERSON_NAME]"
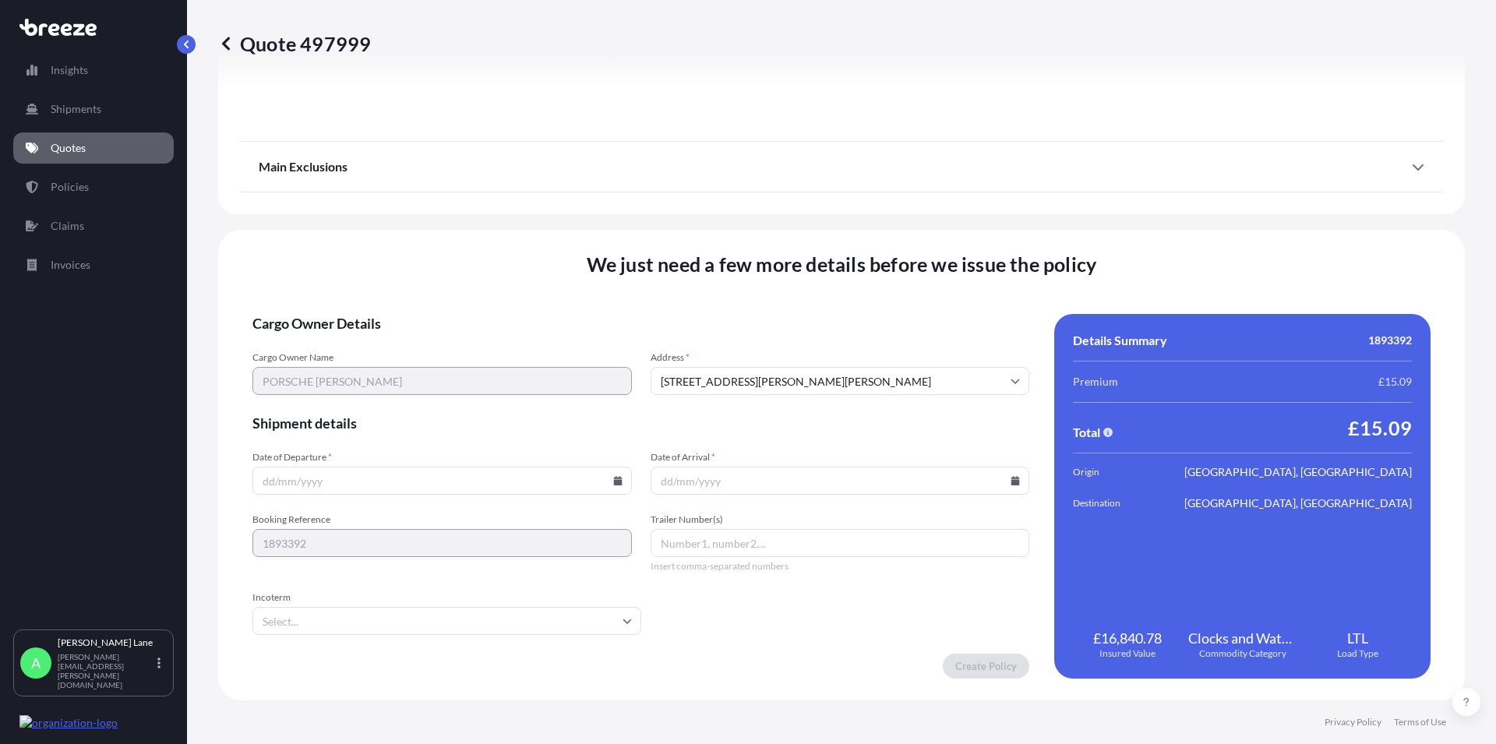
click at [616, 481] on icon at bounding box center [617, 480] width 9 height 9
click at [366, 279] on button "2" at bounding box center [367, 282] width 25 height 25
type input "[DATE]"
click at [728, 478] on input "Date of Arrival *" at bounding box center [840, 481] width 379 height 28
click at [1011, 480] on icon at bounding box center [1015, 480] width 9 height 9
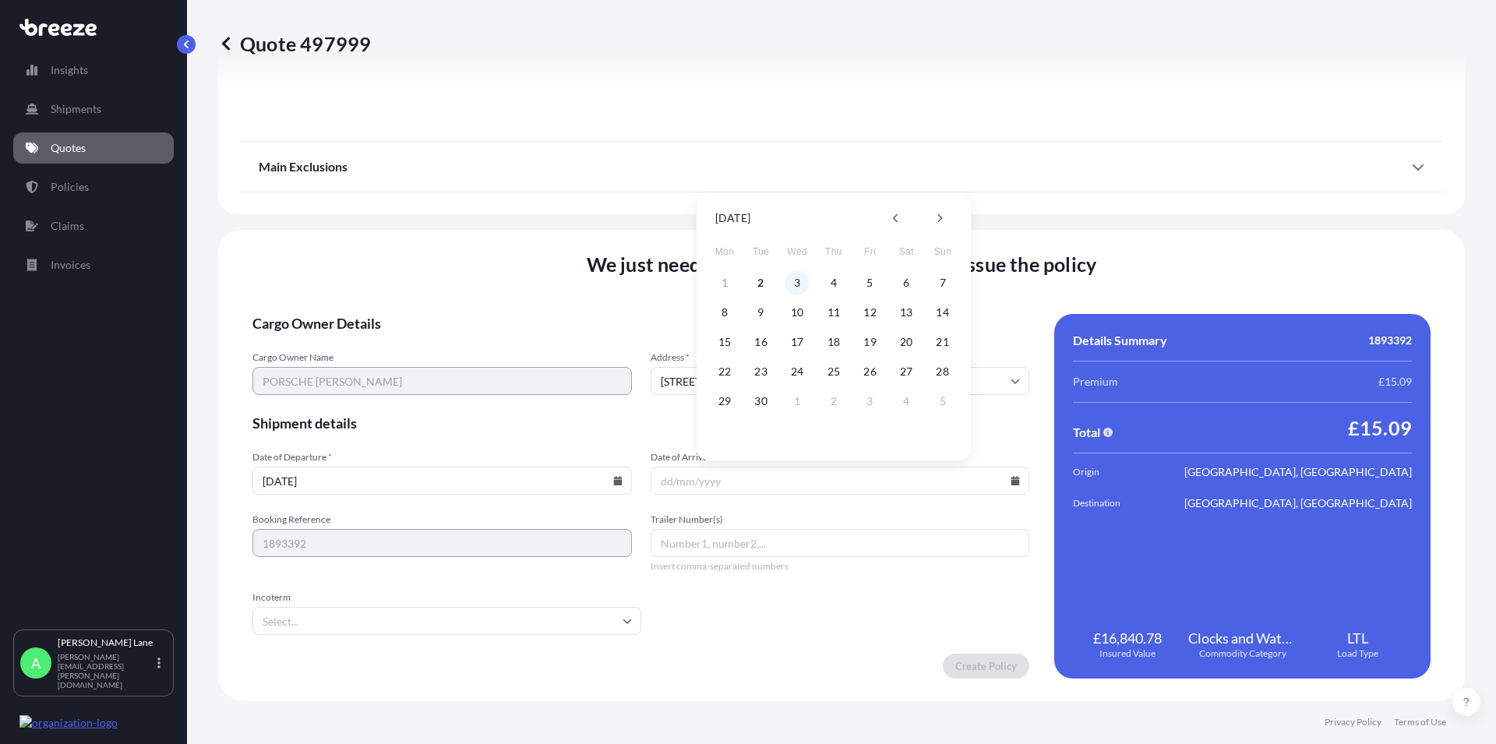
click at [800, 283] on button "3" at bounding box center [797, 282] width 25 height 25
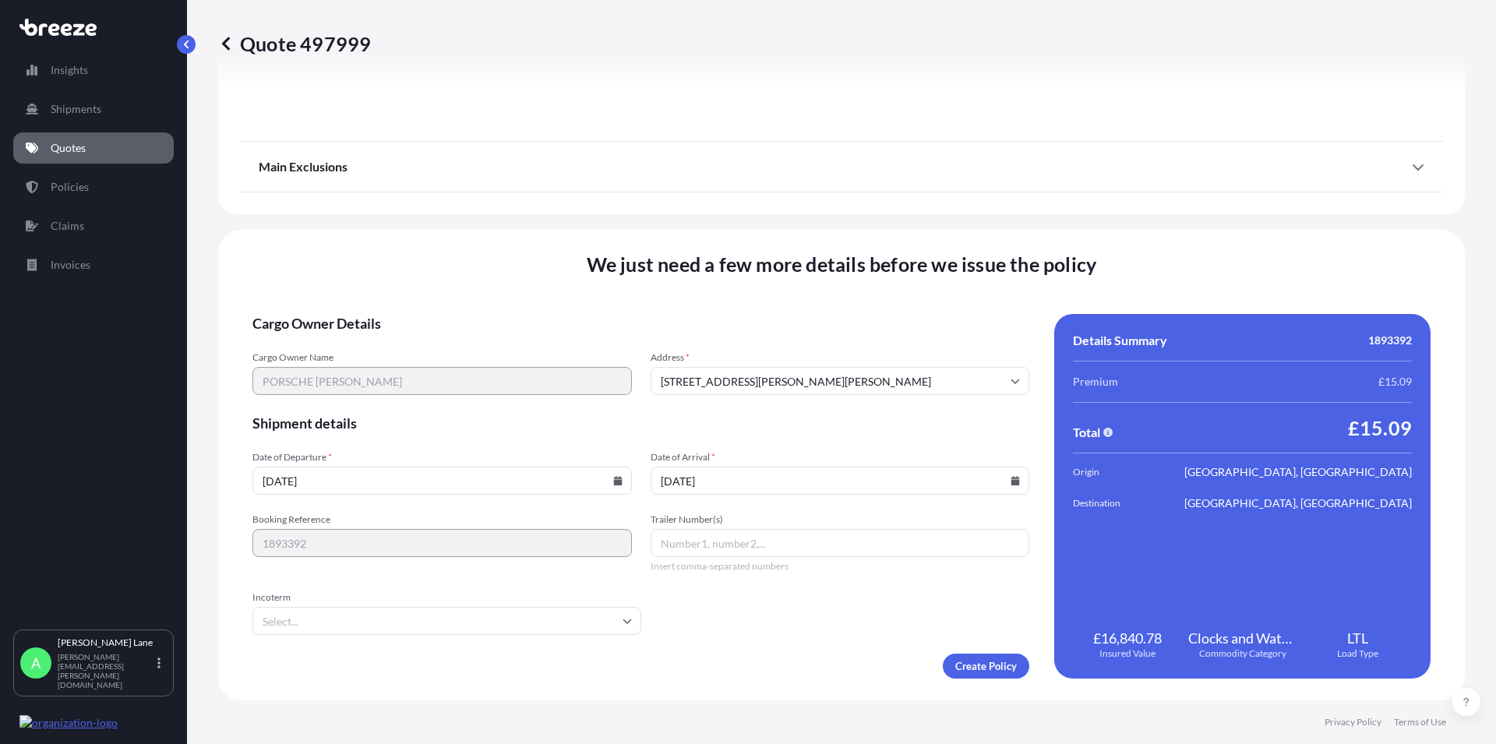
type input "[DATE]"
click at [694, 548] on input "Trailer Number(s)" at bounding box center [840, 543] width 379 height 28
paste input "392735539349"
type input "392735539349"
click at [341, 624] on input "Incoterm" at bounding box center [446, 621] width 389 height 28
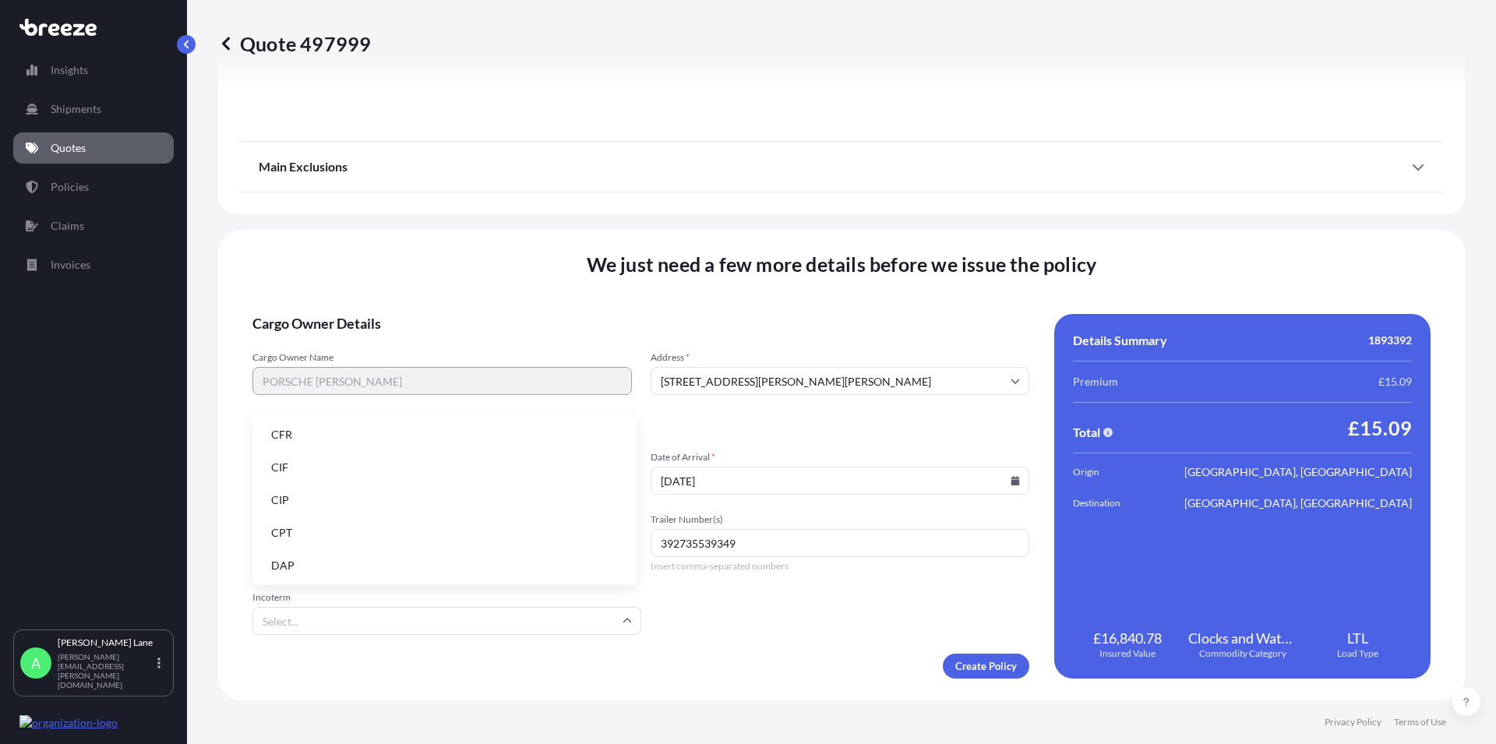
click at [303, 565] on li "DAP" at bounding box center [445, 566] width 372 height 30
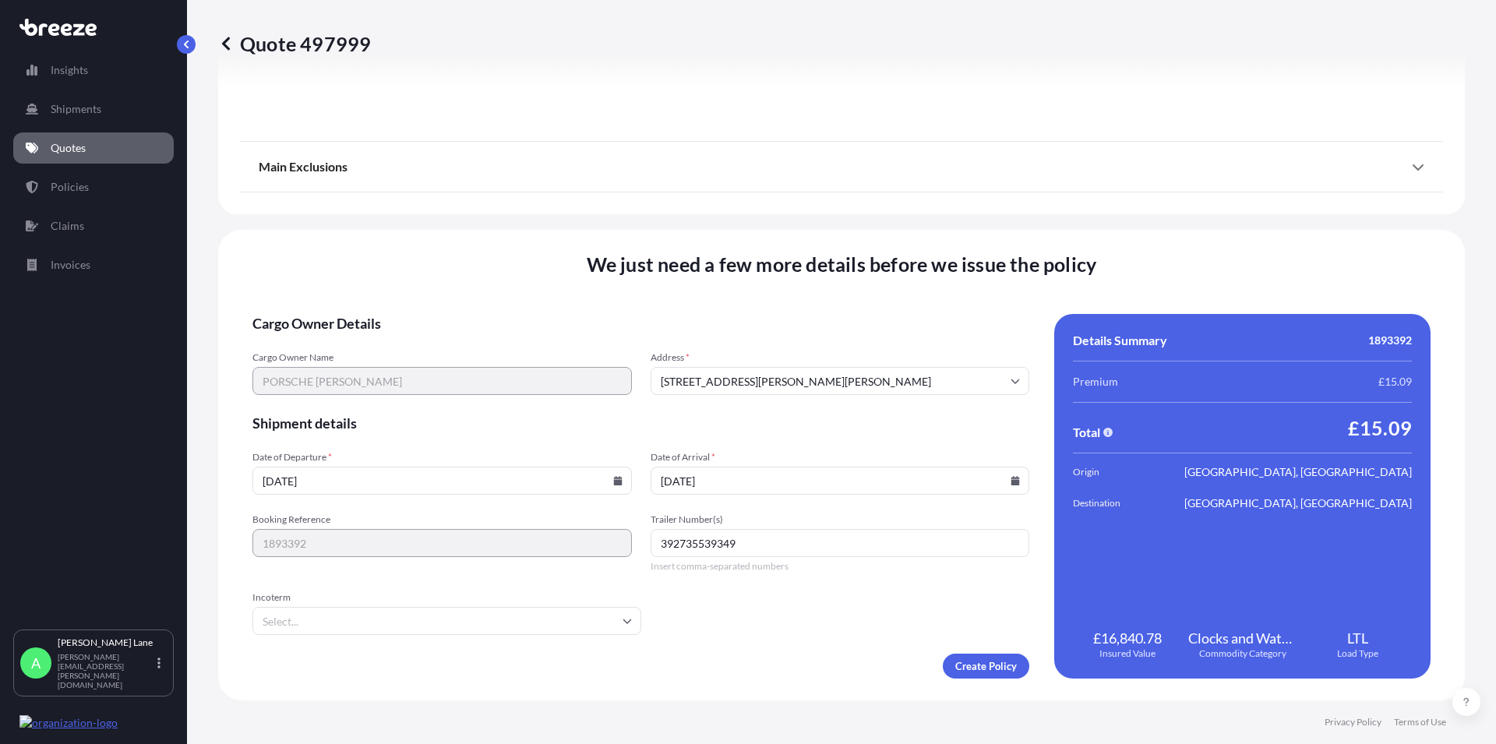
type input "DAP"
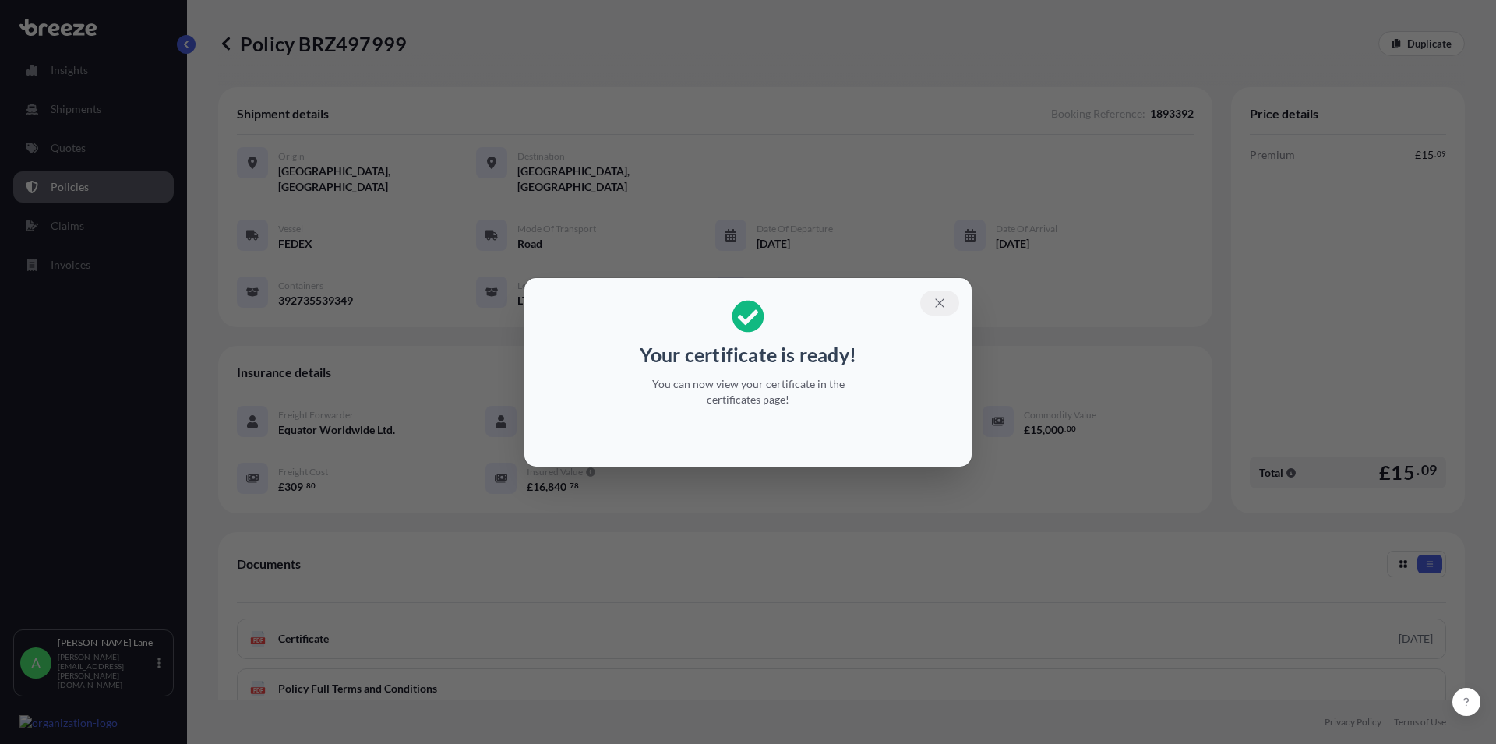
click at [935, 308] on icon "button" at bounding box center [940, 303] width 14 height 14
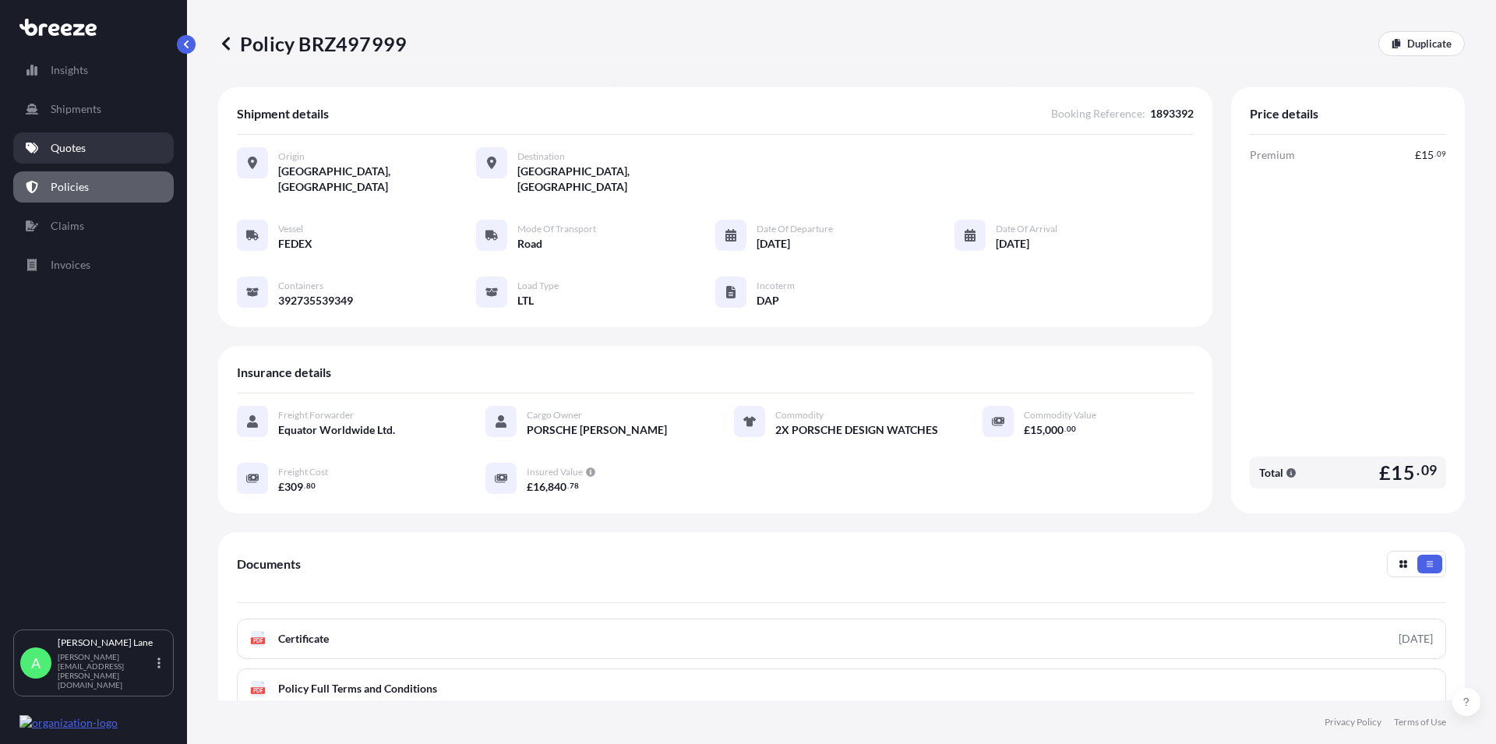
click at [69, 142] on p "Quotes" at bounding box center [68, 148] width 35 height 16
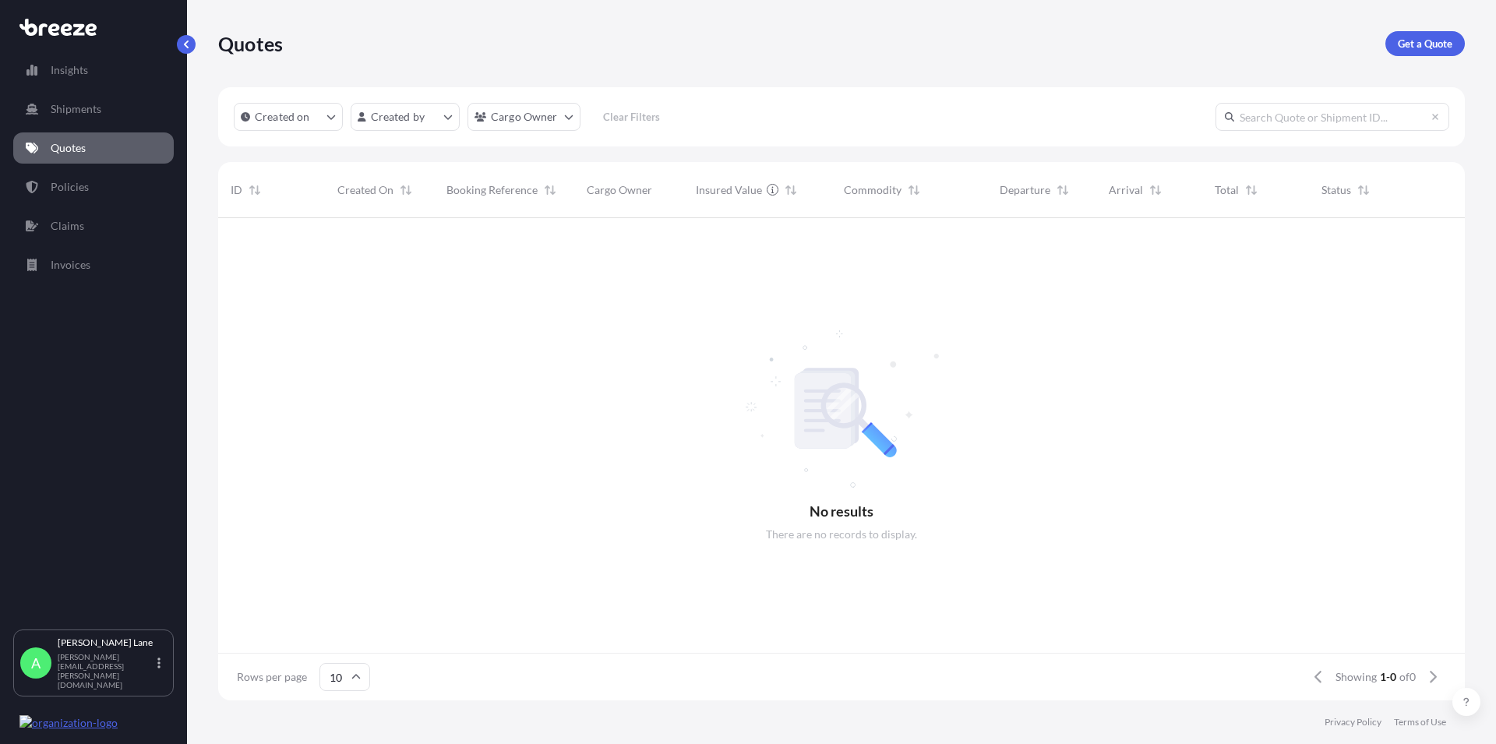
scroll to position [478, 1233]
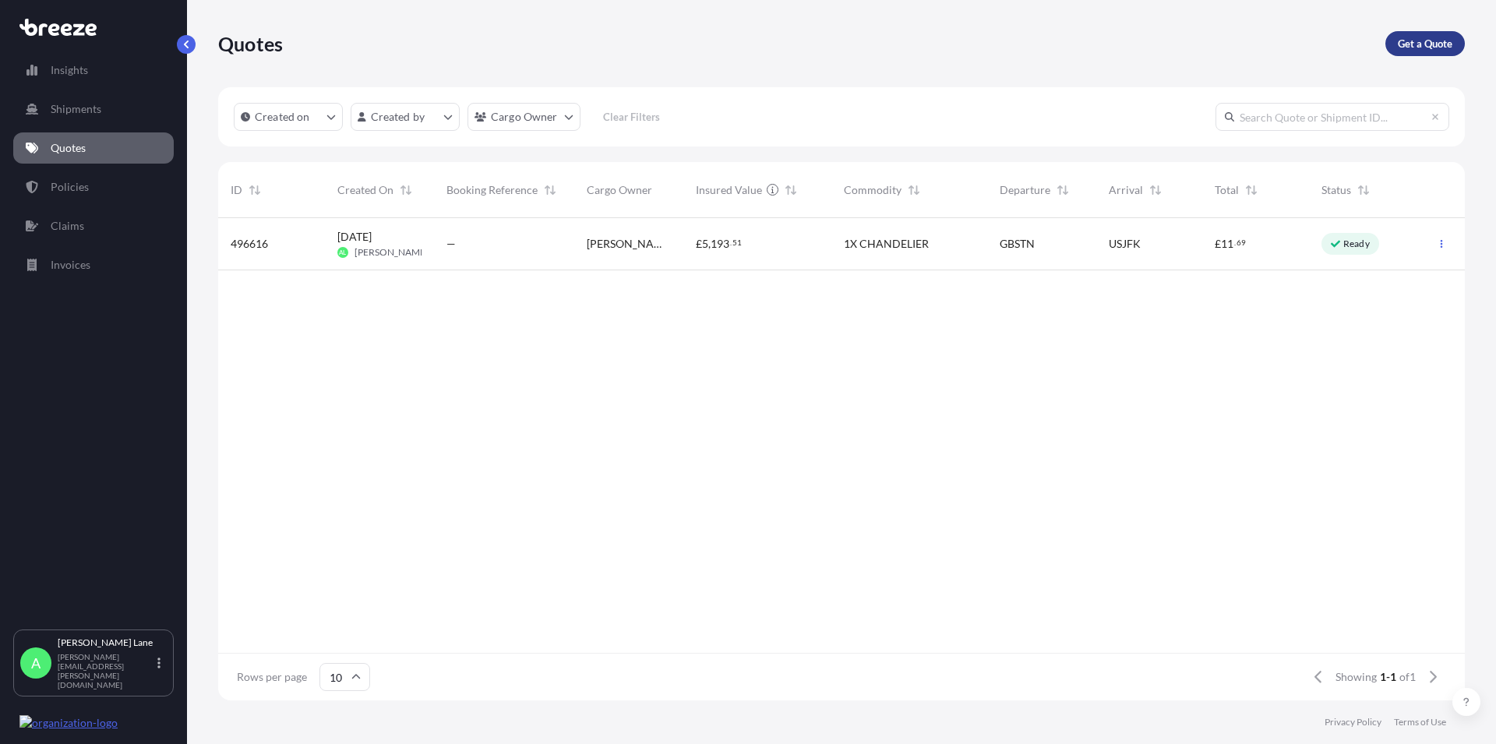
click at [1417, 49] on p "Get a Quote" at bounding box center [1425, 44] width 55 height 16
select select "Road"
select select "1"
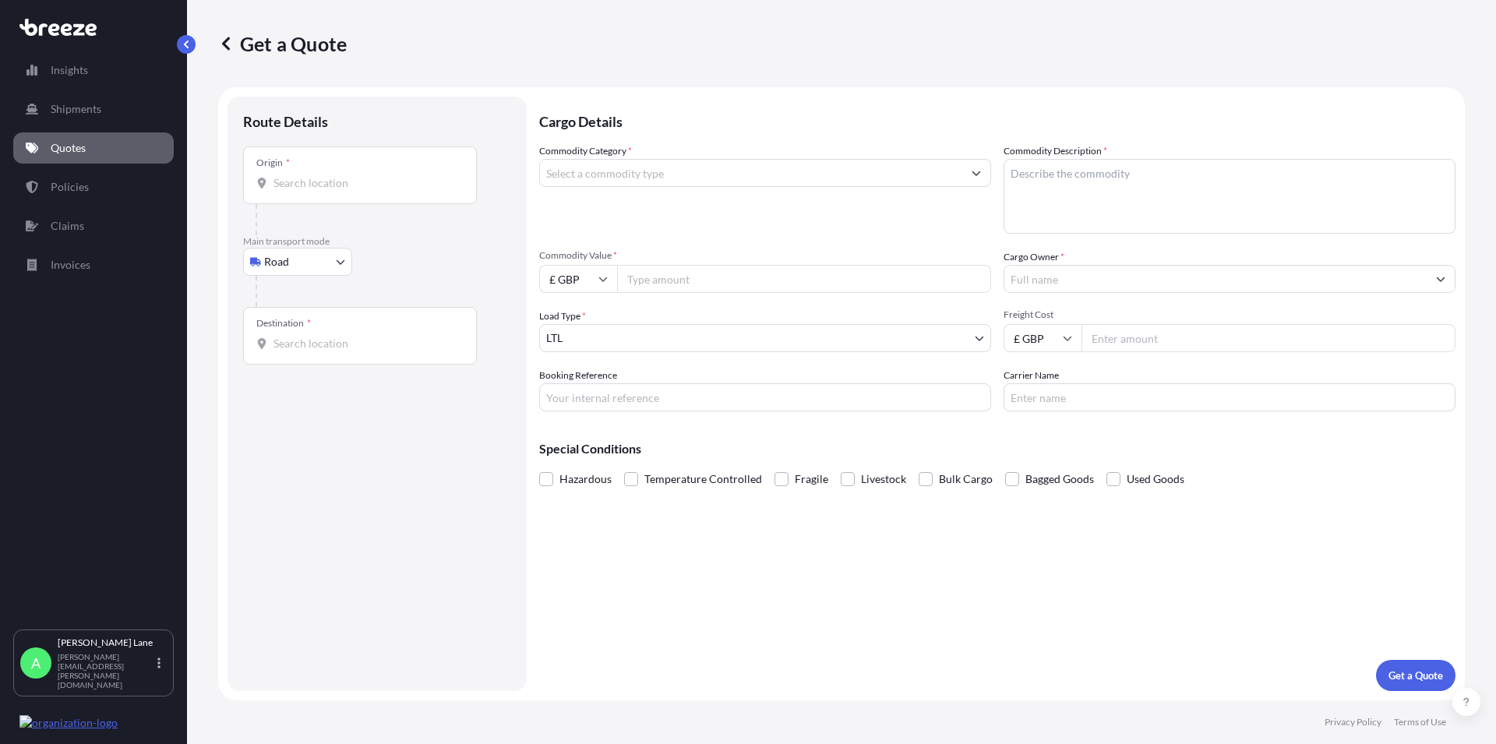
click at [337, 189] on input "Origin *" at bounding box center [365, 183] width 184 height 16
paste input "SG5 3HR"
click at [349, 185] on input "SG5 3HR" at bounding box center [365, 183] width 184 height 16
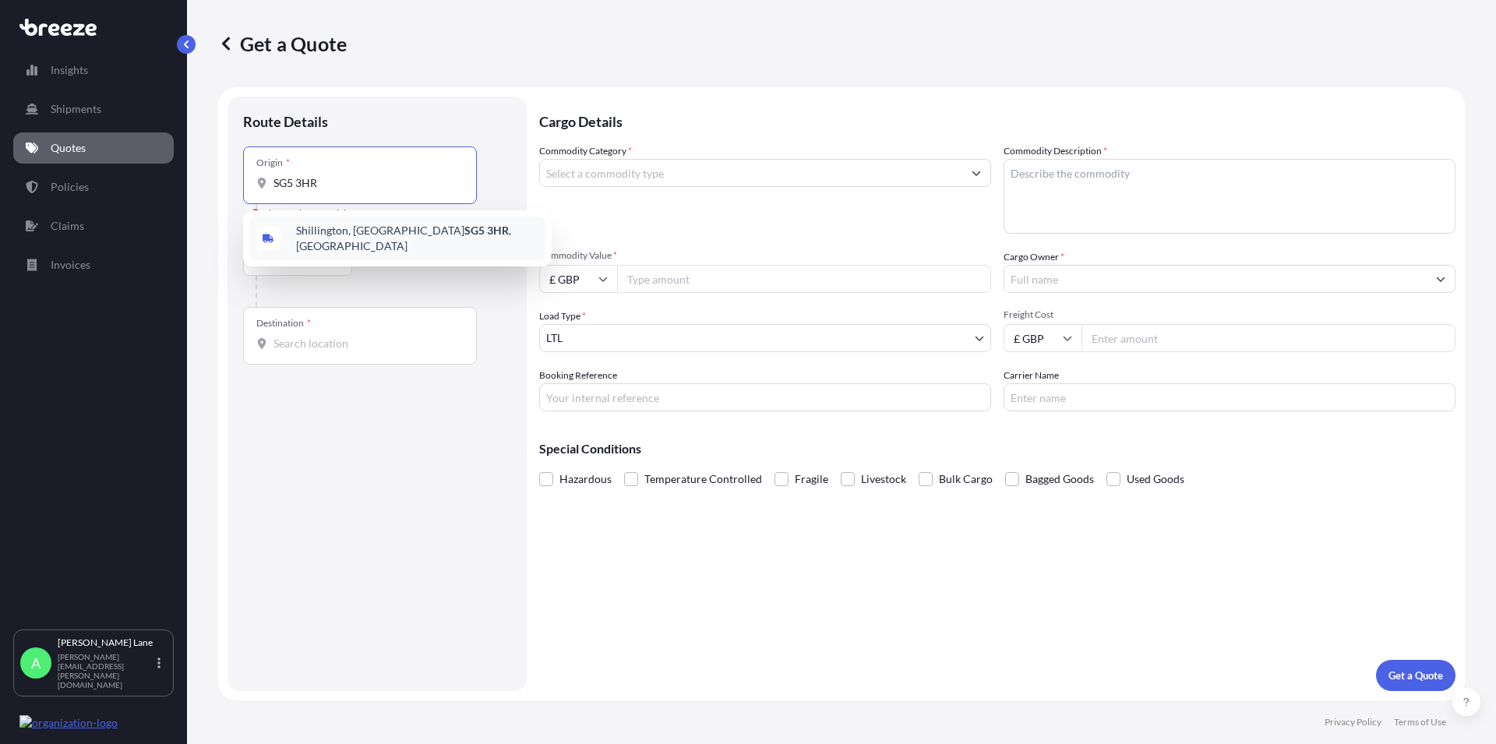
click at [344, 231] on span "[STREET_ADDRESS]" at bounding box center [417, 238] width 243 height 31
type input "[STREET_ADDRESS]"
click at [351, 245] on b "[STREET_ADDRESS]" at bounding box center [345, 241] width 98 height 13
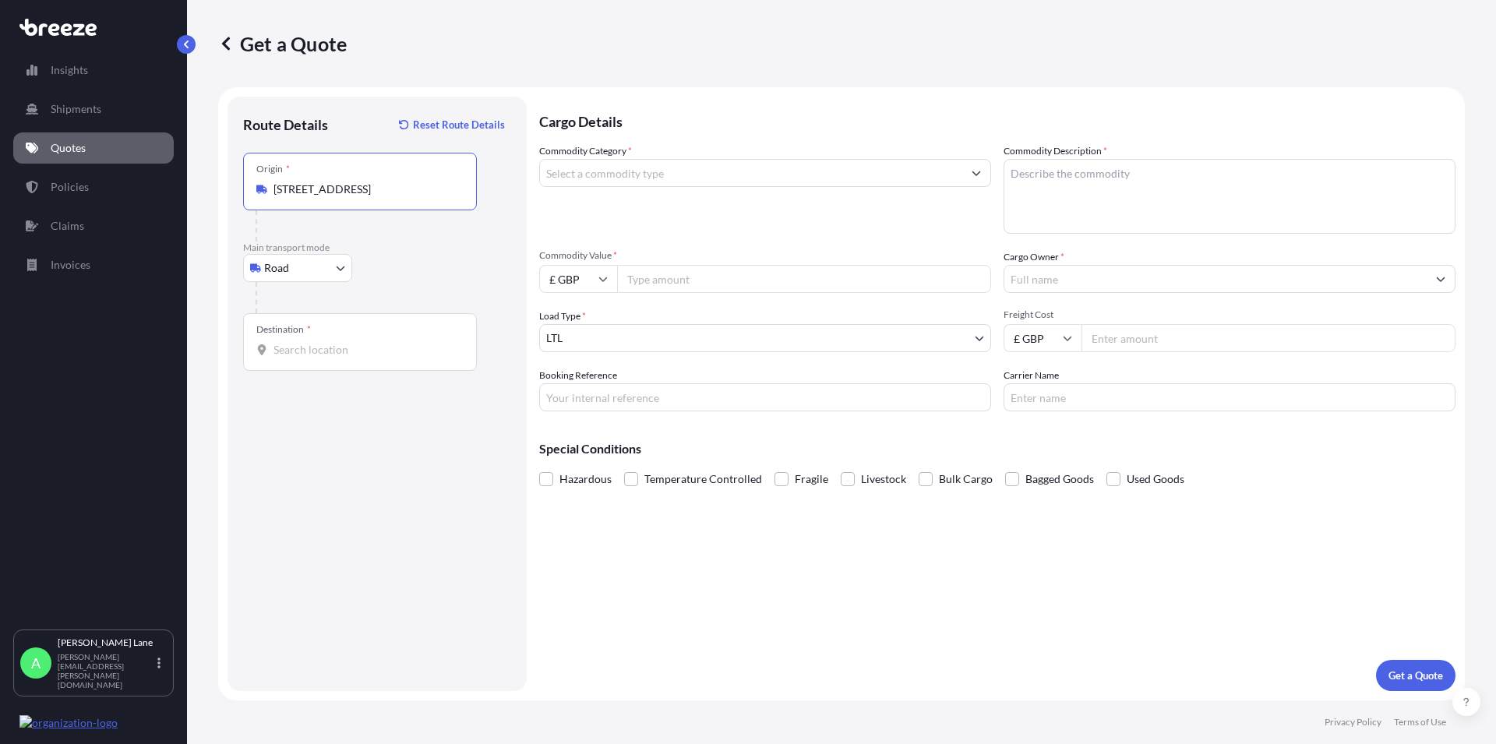
click at [297, 347] on input "Destination *" at bounding box center [365, 350] width 184 height 16
paste input "SY13 3PA"
click at [374, 400] on span "[PERSON_NAME][STREET_ADDRESS]" at bounding box center [417, 405] width 243 height 31
type input "[PERSON_NAME][STREET_ADDRESS]"
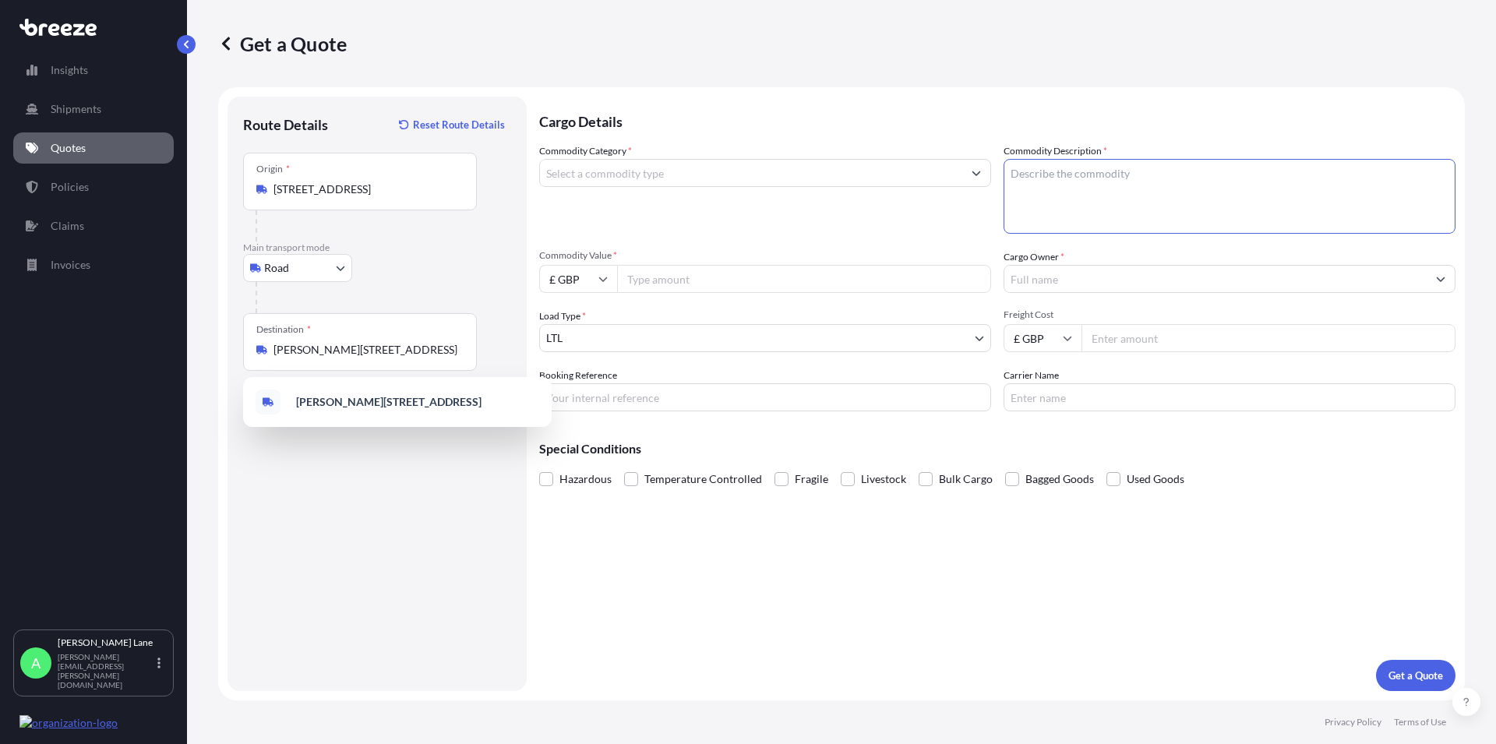
click at [1075, 189] on textarea "Commodity Description *" at bounding box center [1229, 196] width 452 height 75
paste textarea "OPTHALMOLOGY LAMP"
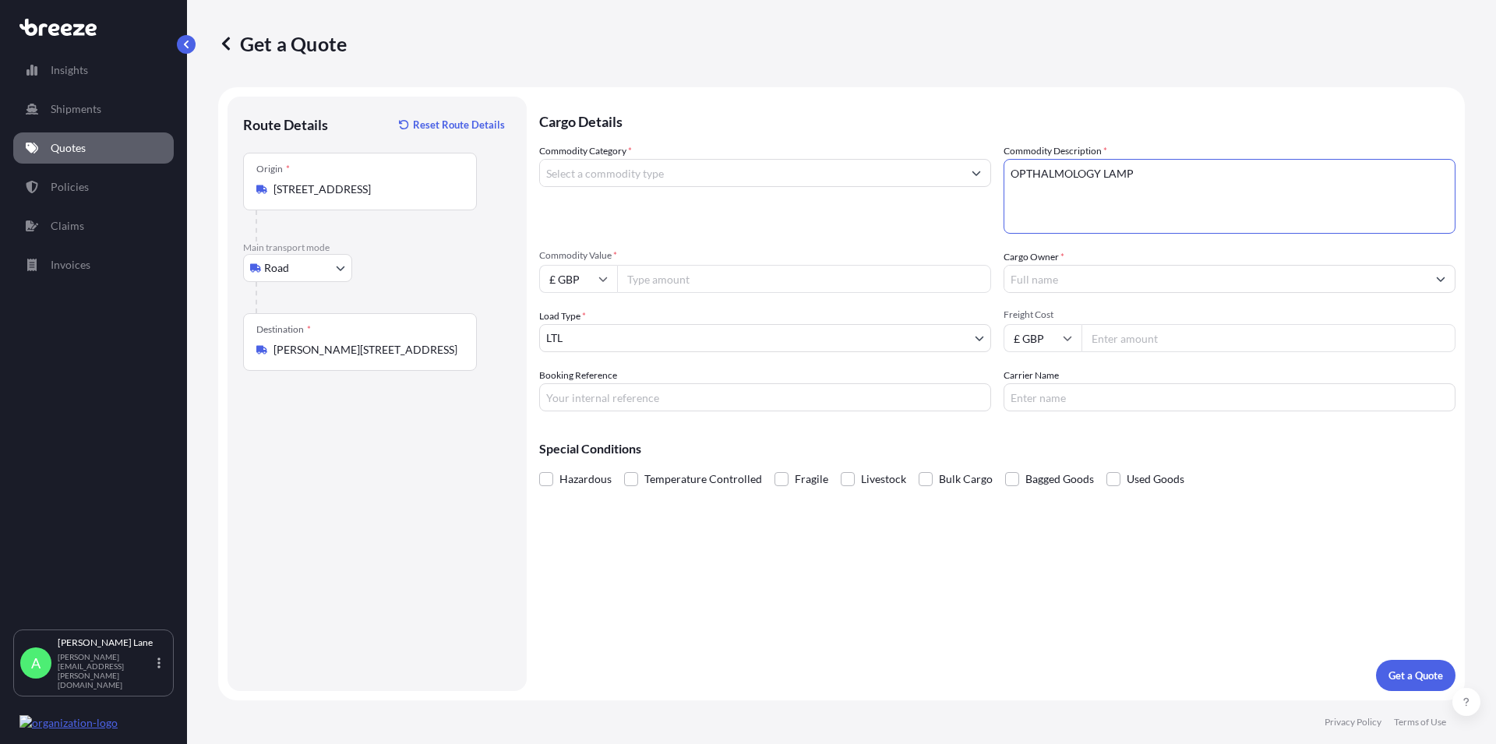
type textarea "OPTHALMOLOGY LAMP"
click at [672, 276] on input "Commodity Value *" at bounding box center [804, 279] width 374 height 28
drag, startPoint x: 658, startPoint y: 287, endPoint x: 633, endPoint y: 284, distance: 25.0
click at [633, 284] on input "3000" at bounding box center [804, 279] width 374 height 28
type input "3500"
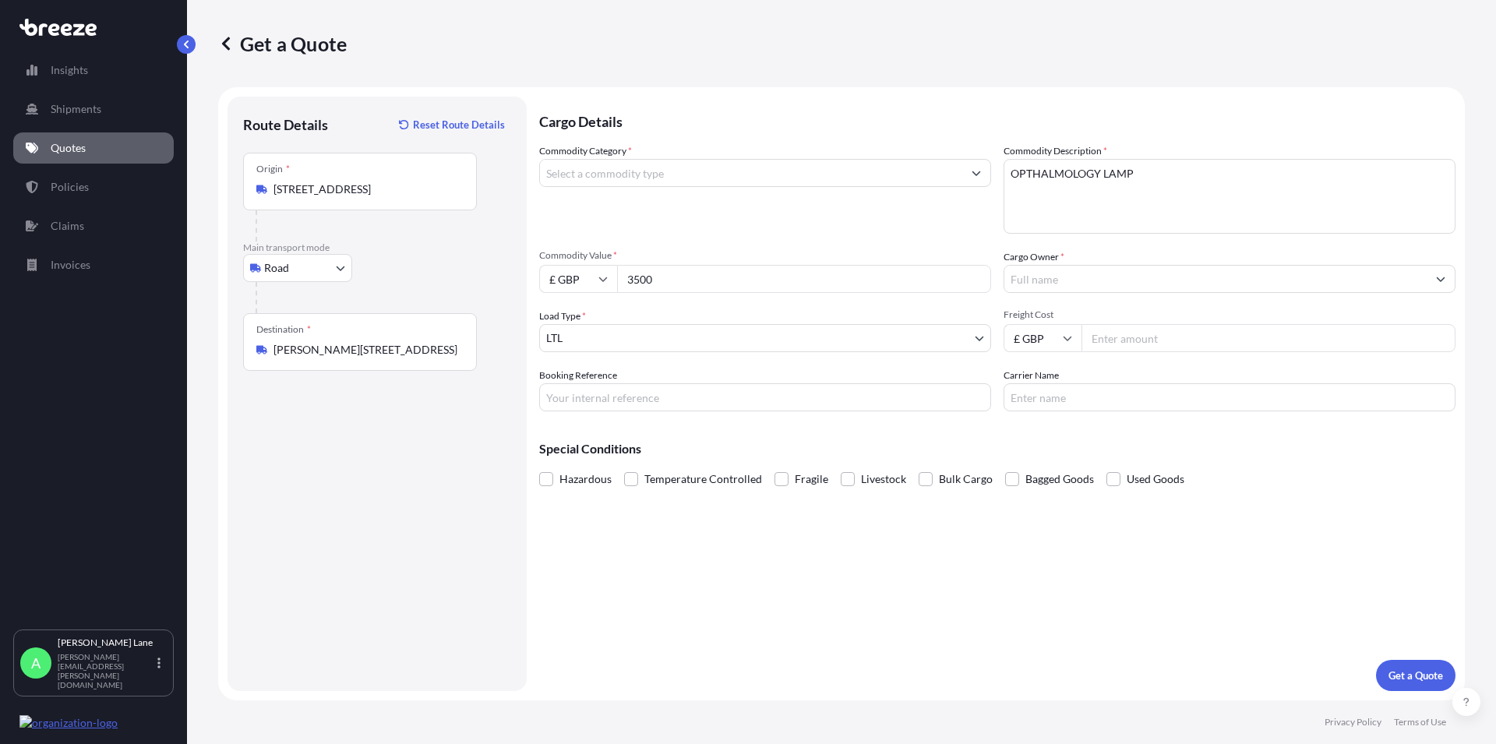
click at [644, 173] on input "Commodity Category *" at bounding box center [751, 173] width 422 height 28
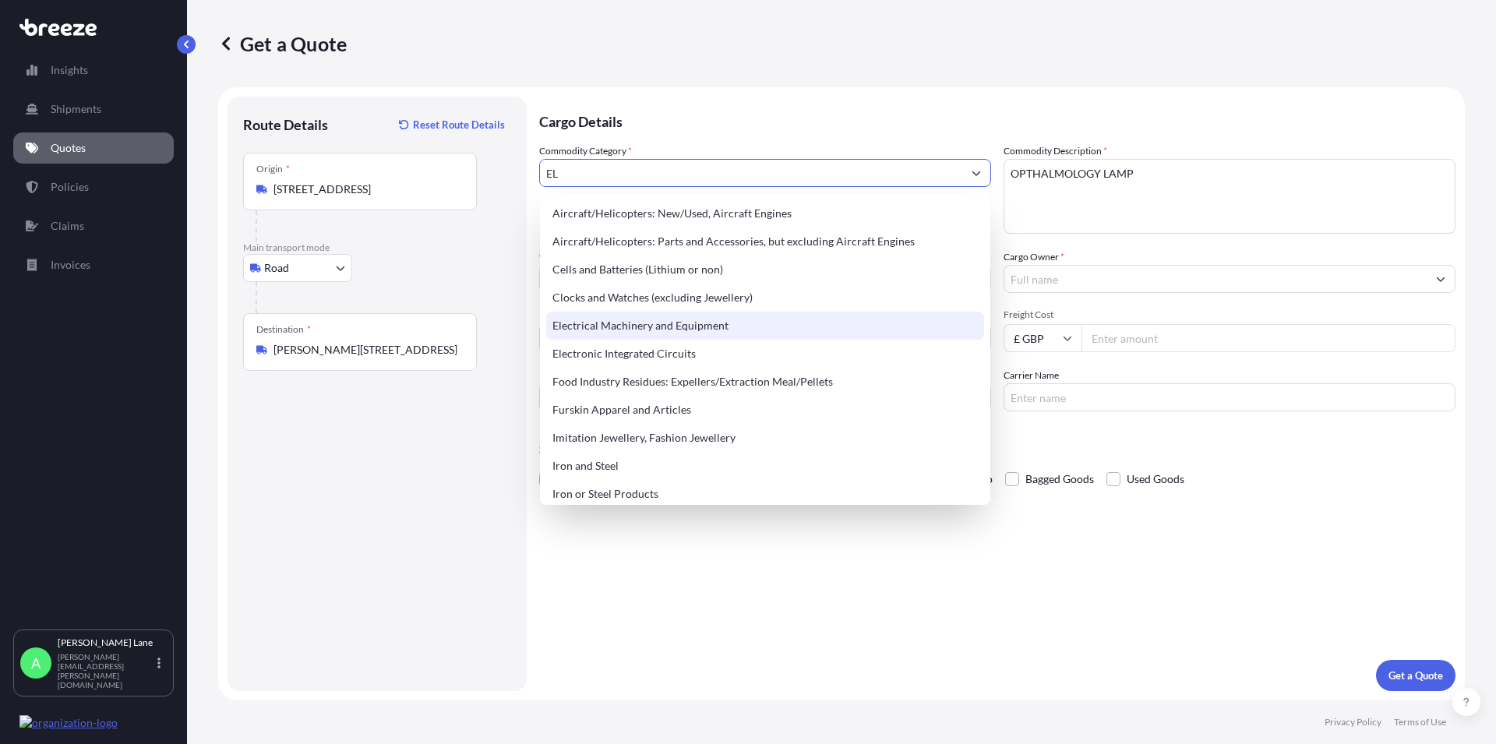
click at [700, 325] on div "Electrical Machinery and Equipment" at bounding box center [765, 326] width 438 height 28
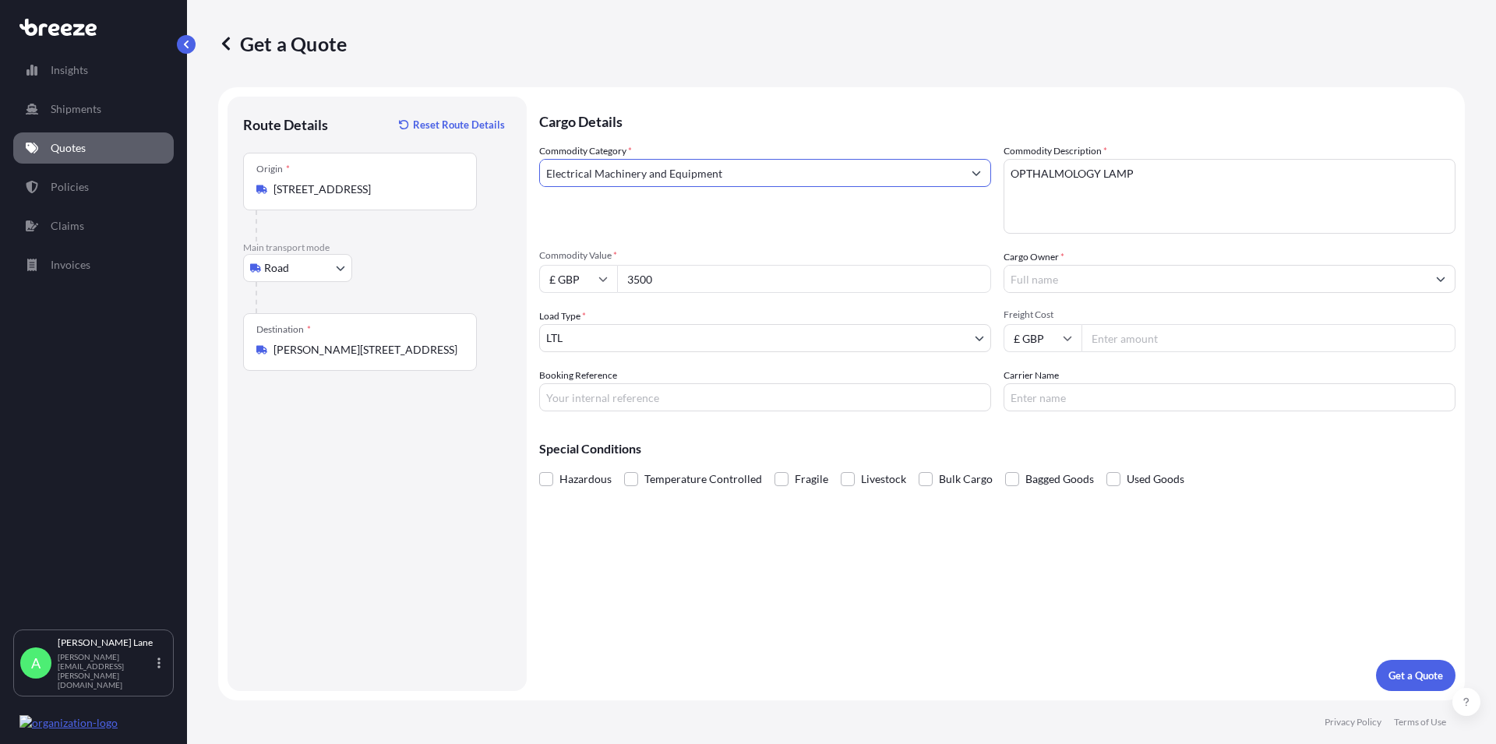
type input "Electrical Machinery and Equipment"
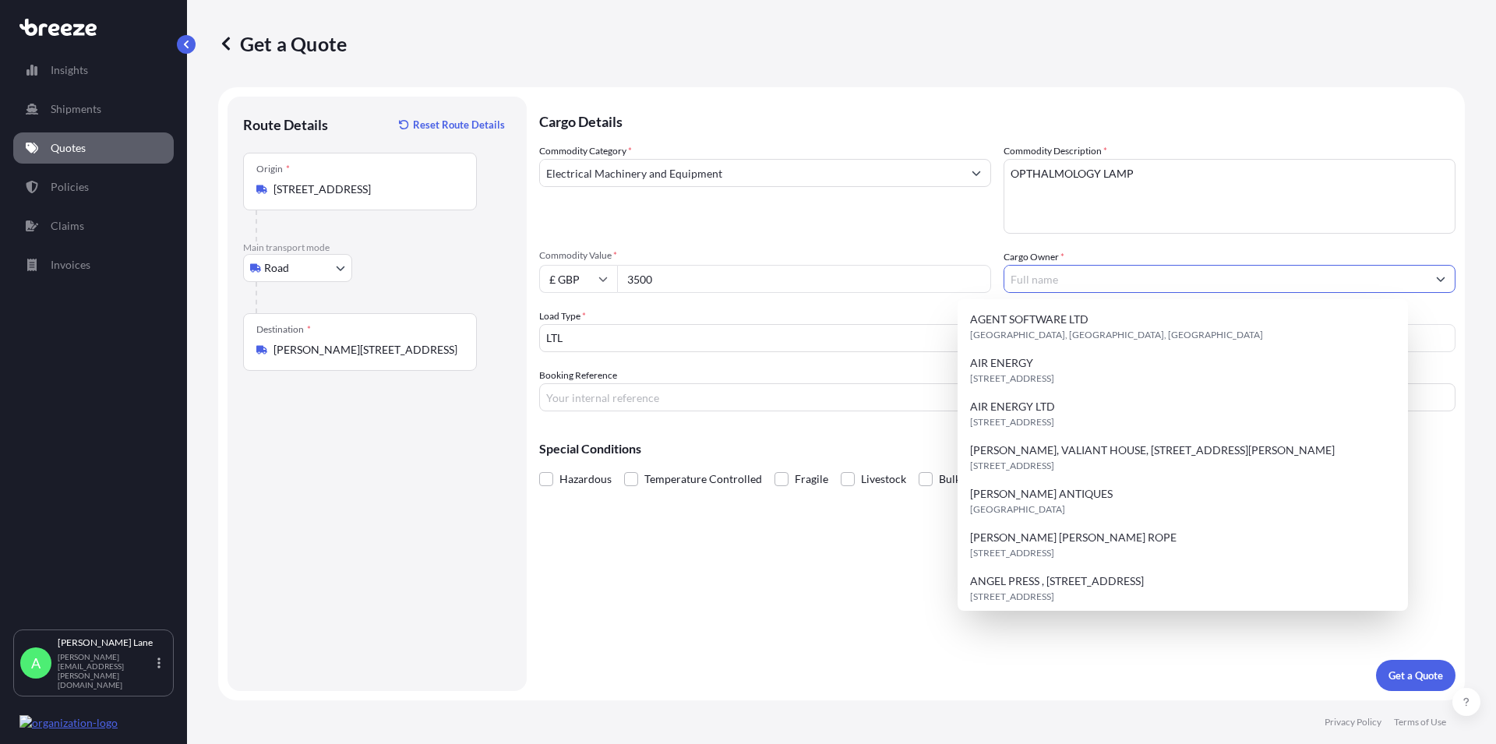
click at [1038, 280] on input "Cargo Owner *" at bounding box center [1215, 279] width 422 height 28
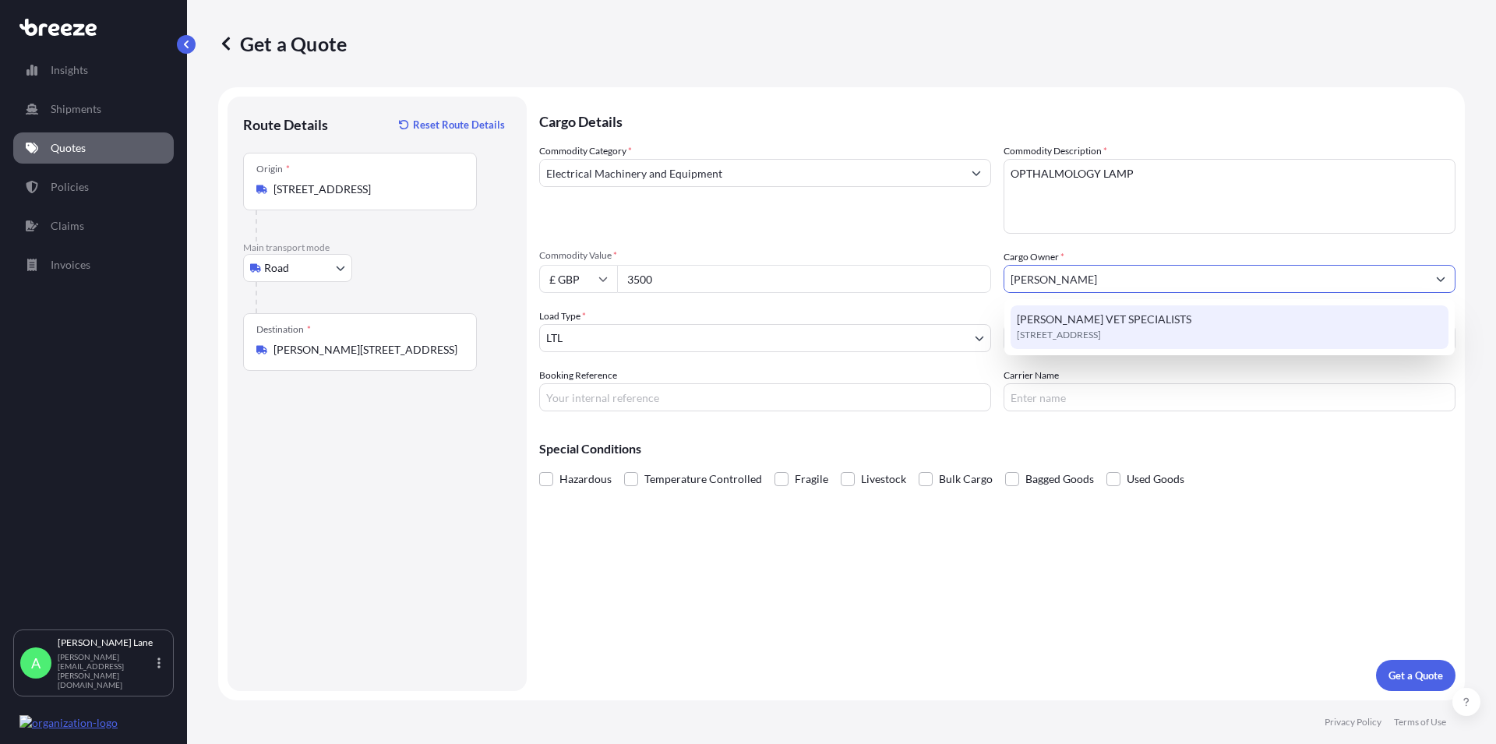
click at [1074, 318] on span "[PERSON_NAME] VET SPECIALISTS" at bounding box center [1104, 320] width 175 height 16
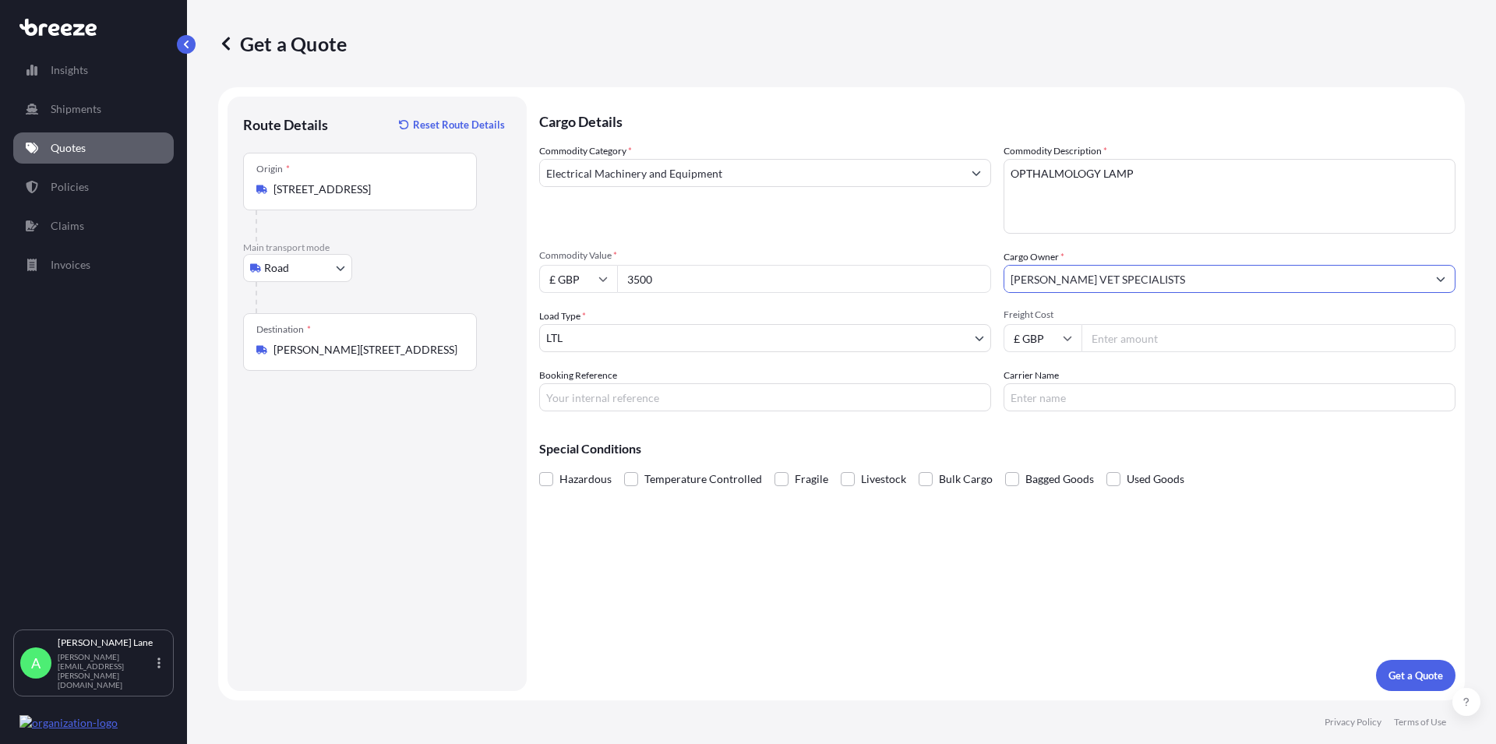
type input "[PERSON_NAME] VET SPECIALISTS"
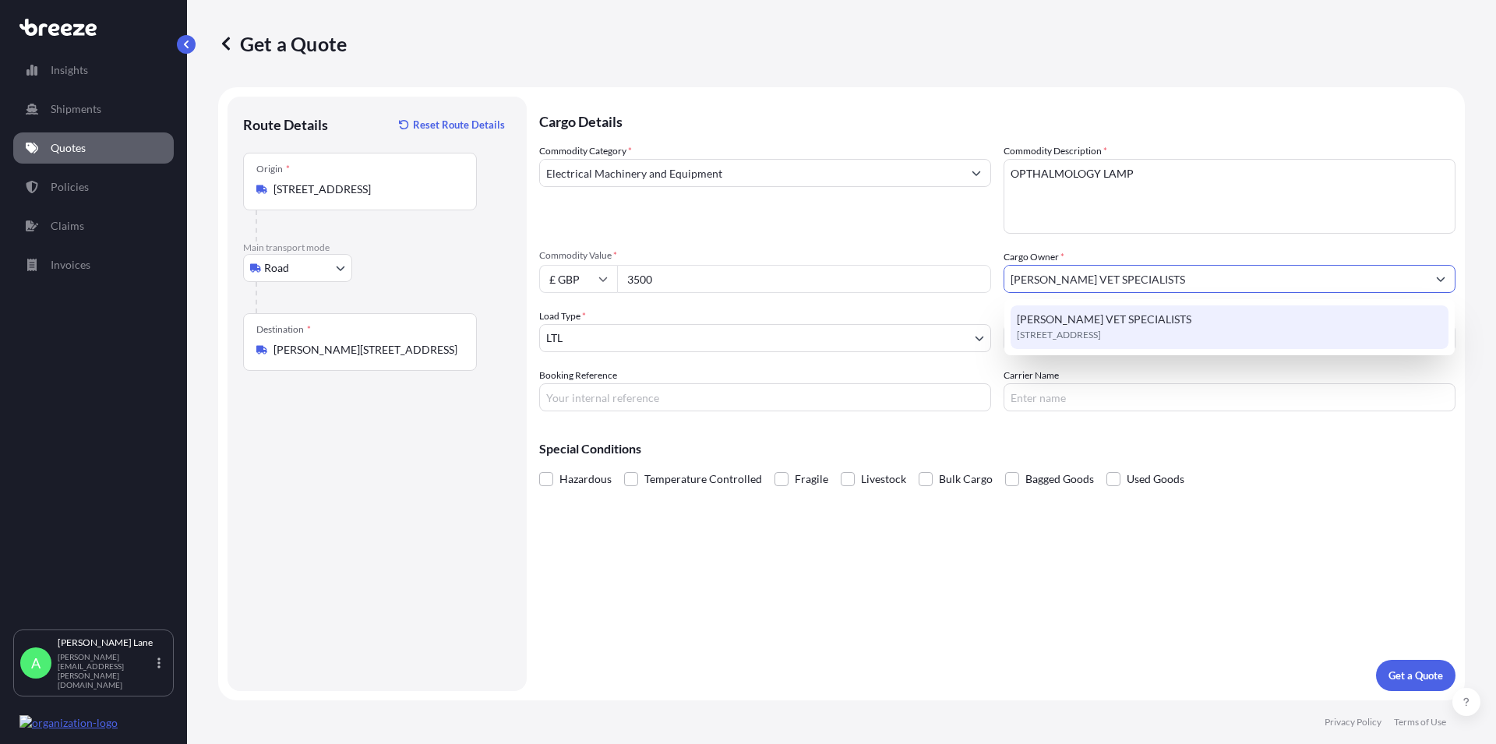
click at [1053, 323] on span "[PERSON_NAME] VET SPECIALISTS" at bounding box center [1104, 320] width 175 height 16
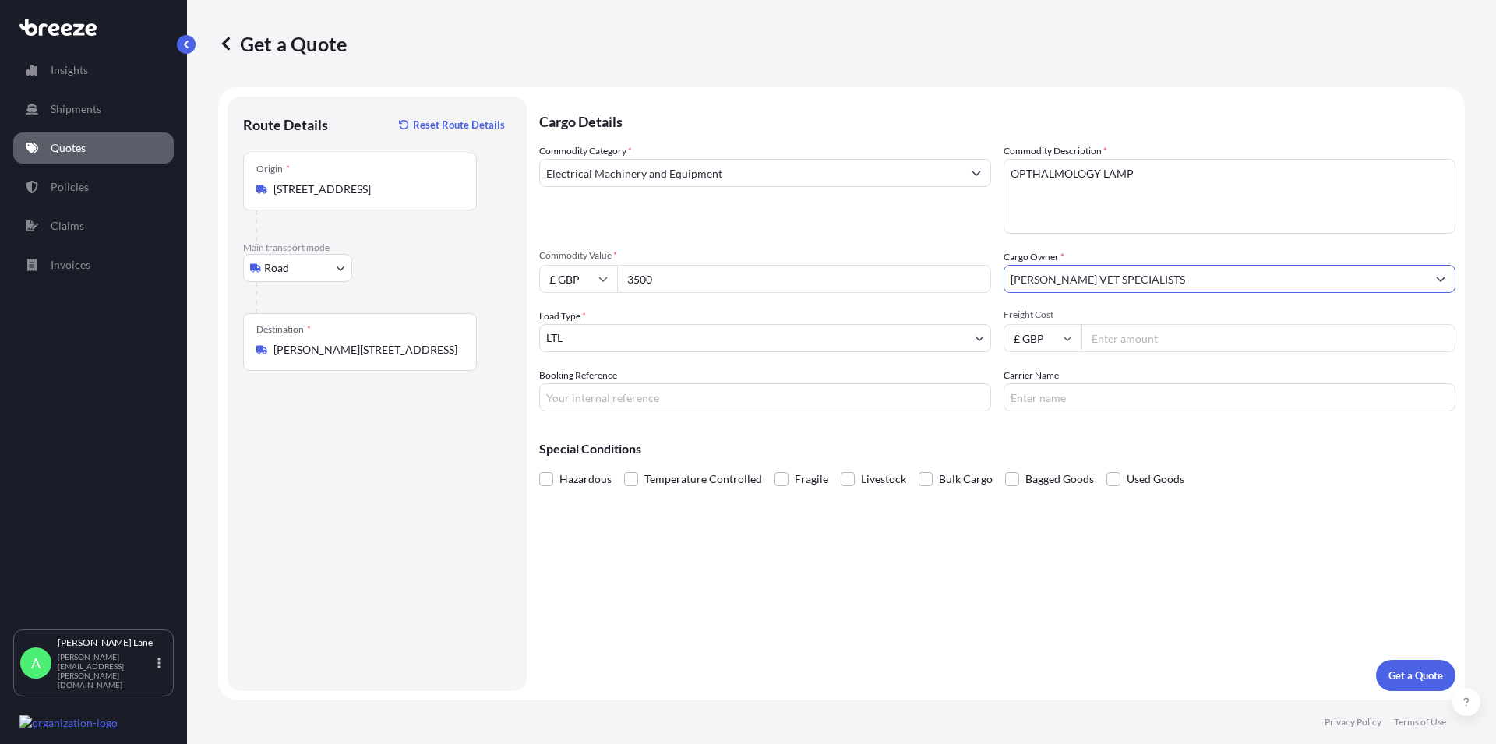
click at [1121, 333] on input "Freight Cost" at bounding box center [1268, 338] width 374 height 28
type input "70"
click at [1049, 400] on input "Carrier Name" at bounding box center [1229, 397] width 452 height 28
type input "FEDEX"
click at [564, 402] on input "Booking Reference" at bounding box center [765, 397] width 452 height 28
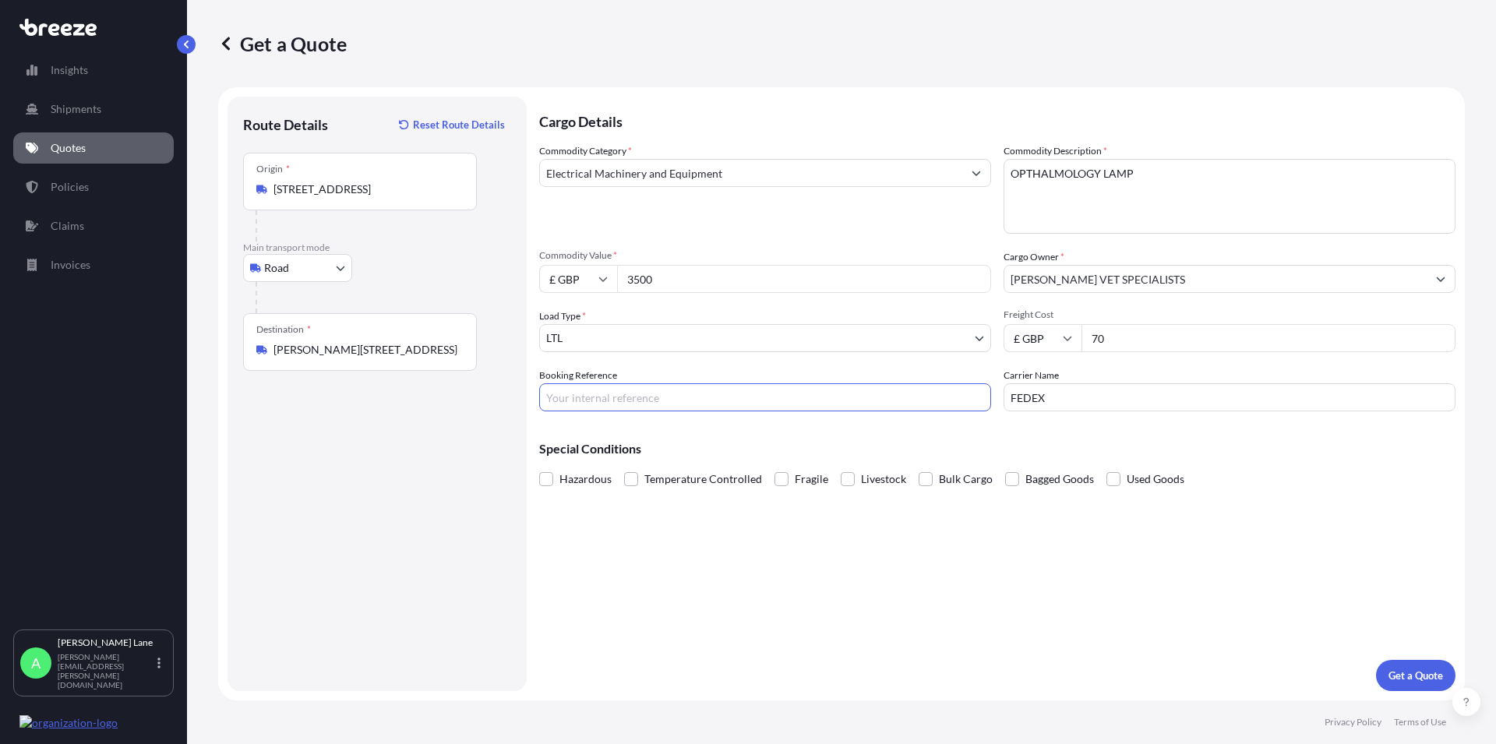
paste input "1893349"
type input "1893349"
click at [1422, 675] on p "Get a Quote" at bounding box center [1415, 676] width 55 height 16
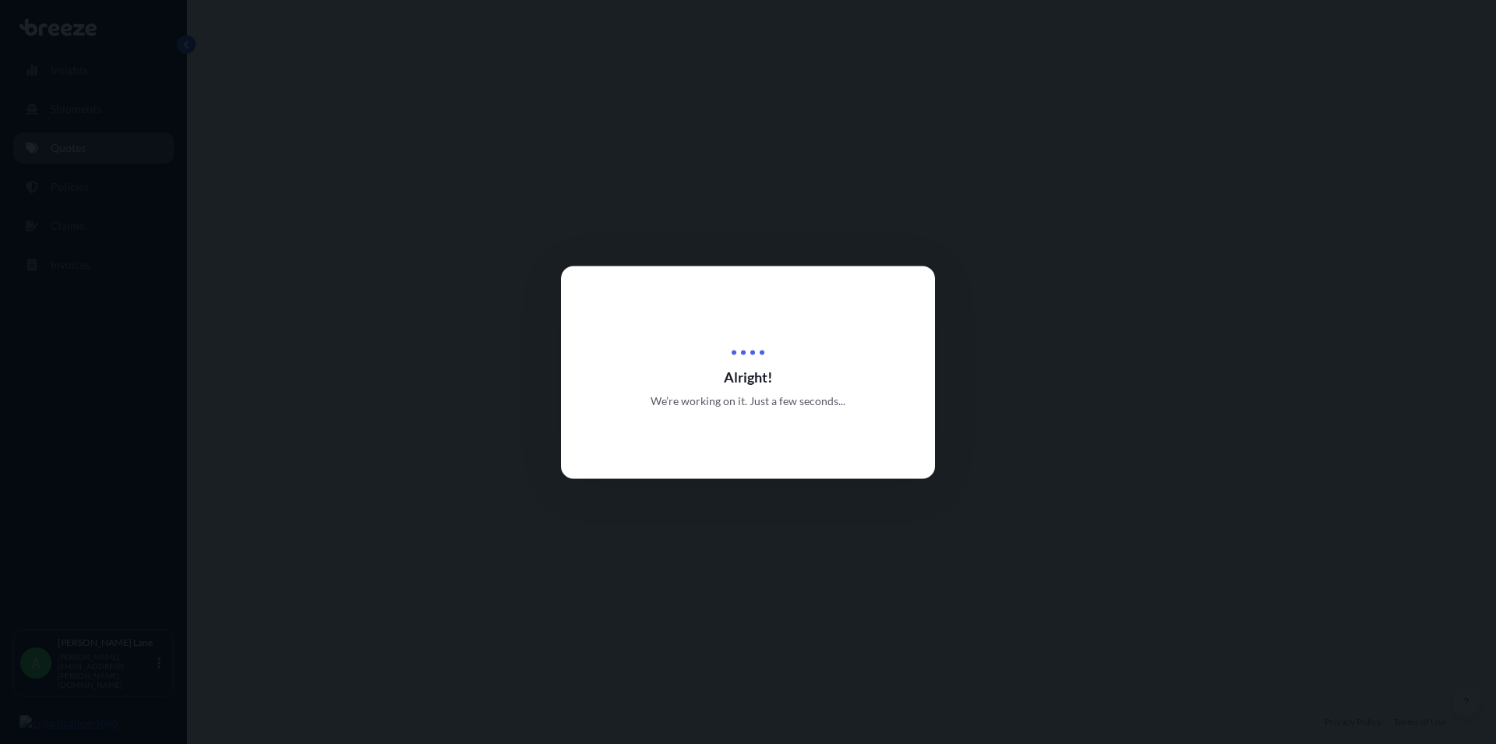
select select "Road"
select select "1"
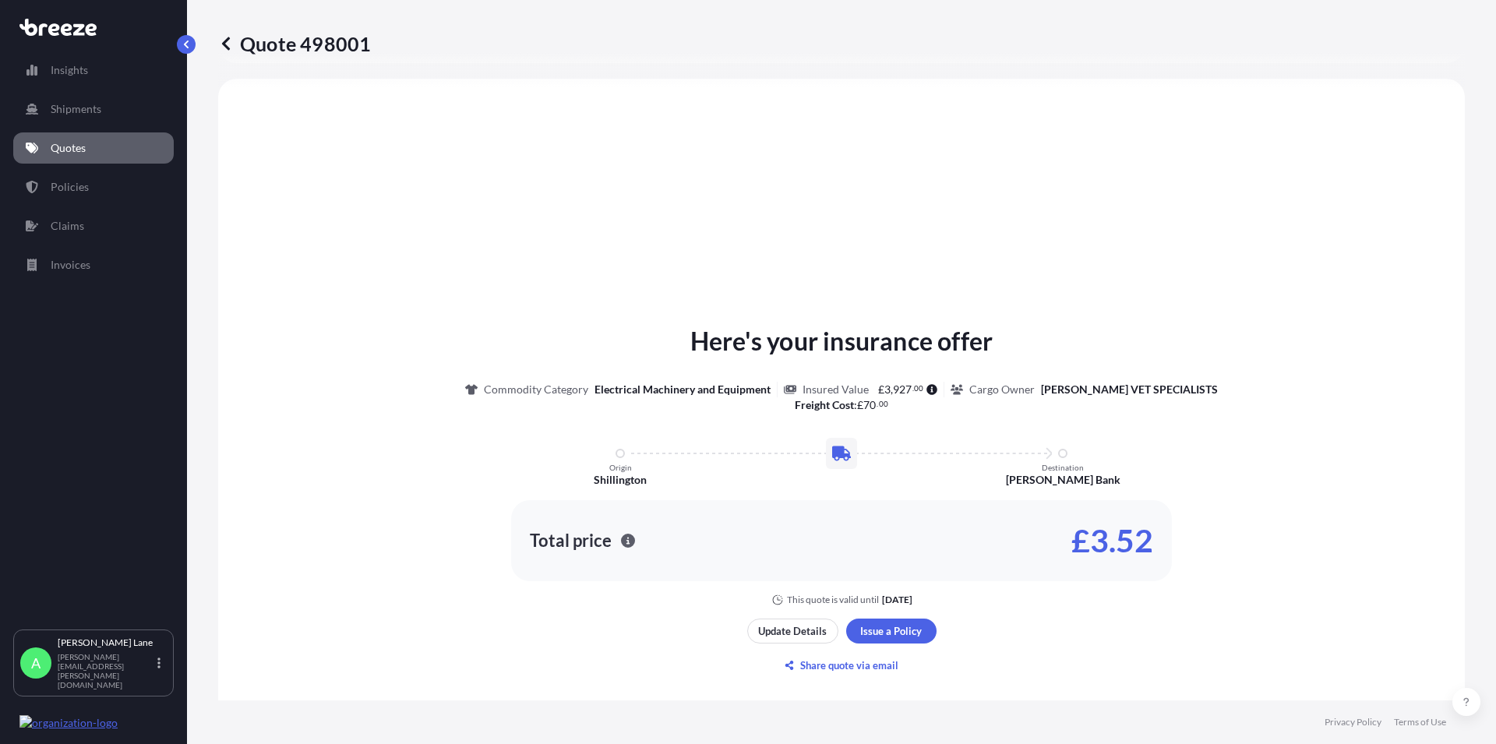
scroll to position [469, 0]
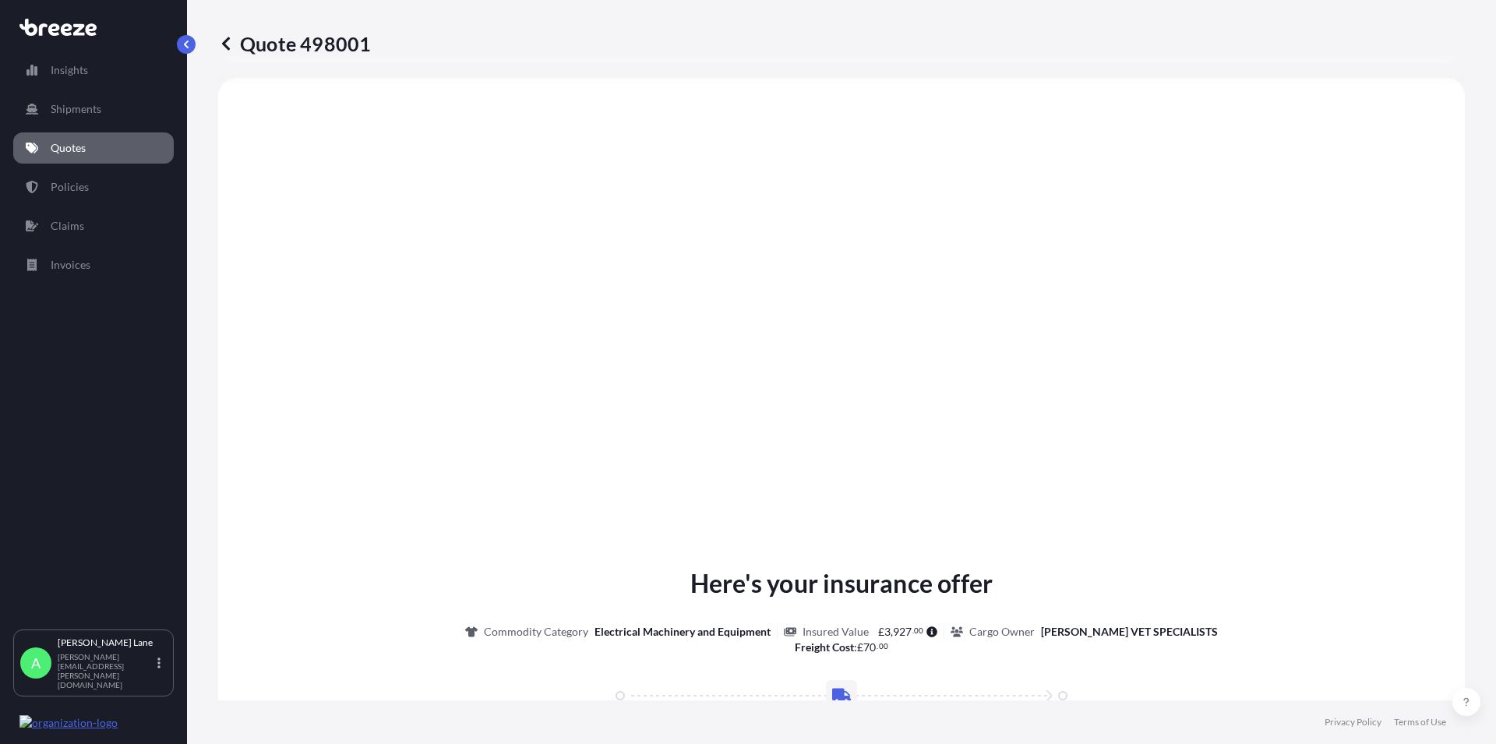
type input "[STREET_ADDRESS]"
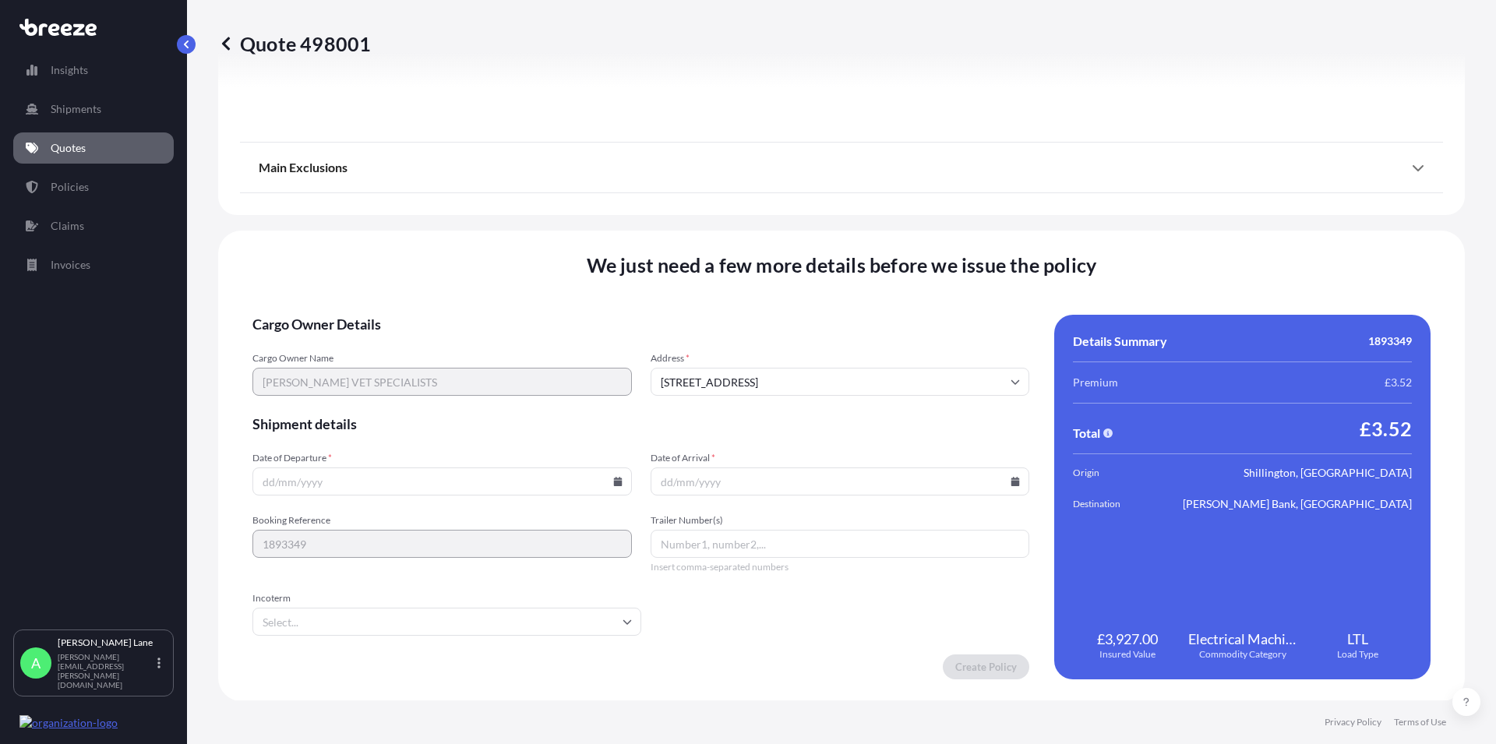
scroll to position [1729, 0]
click at [342, 491] on input "Date of Departure *" at bounding box center [441, 481] width 379 height 28
click at [328, 482] on input "Date of Departure *" at bounding box center [441, 481] width 379 height 28
click at [616, 476] on icon at bounding box center [617, 480] width 9 height 9
click at [369, 281] on button "2" at bounding box center [367, 282] width 25 height 25
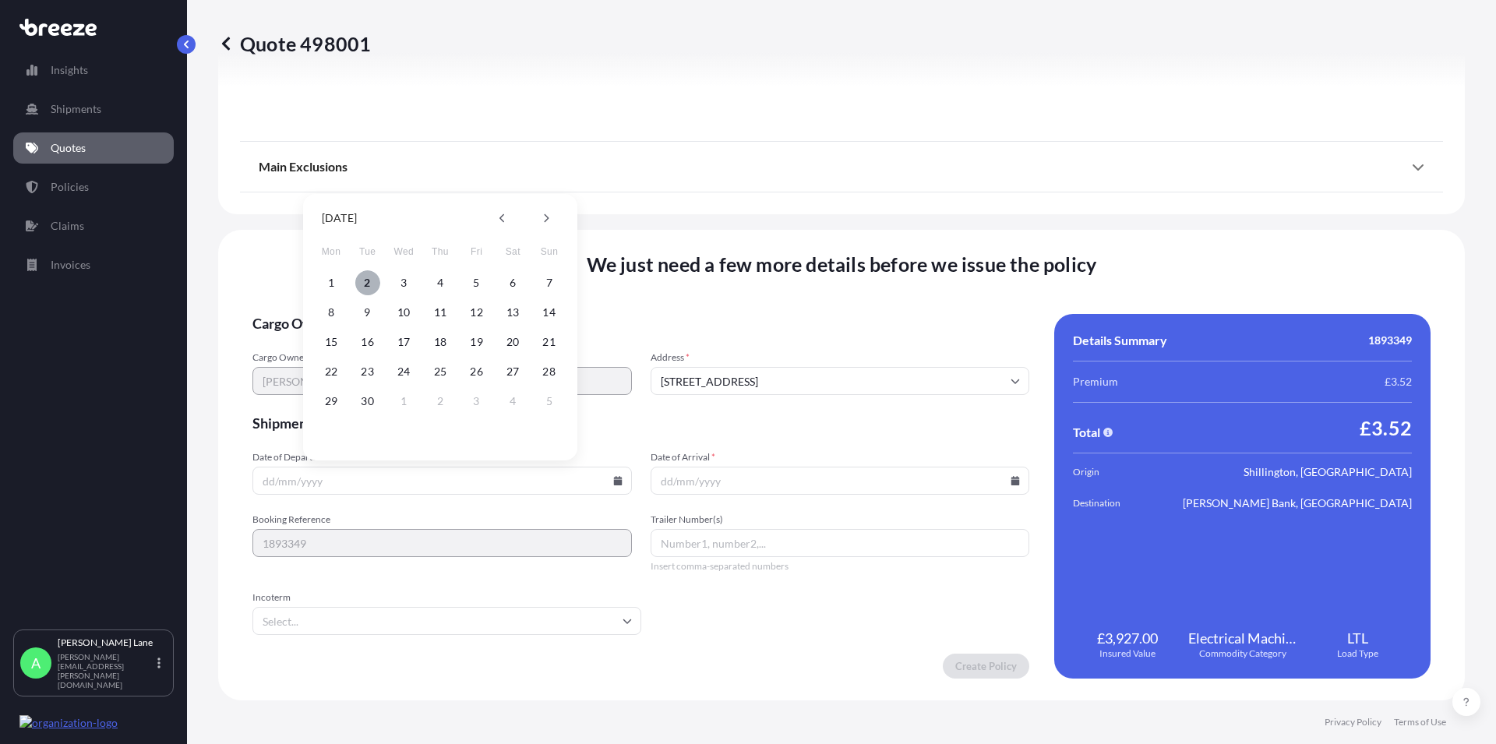
type input "[DATE]"
click at [1011, 481] on icon at bounding box center [1015, 480] width 9 height 9
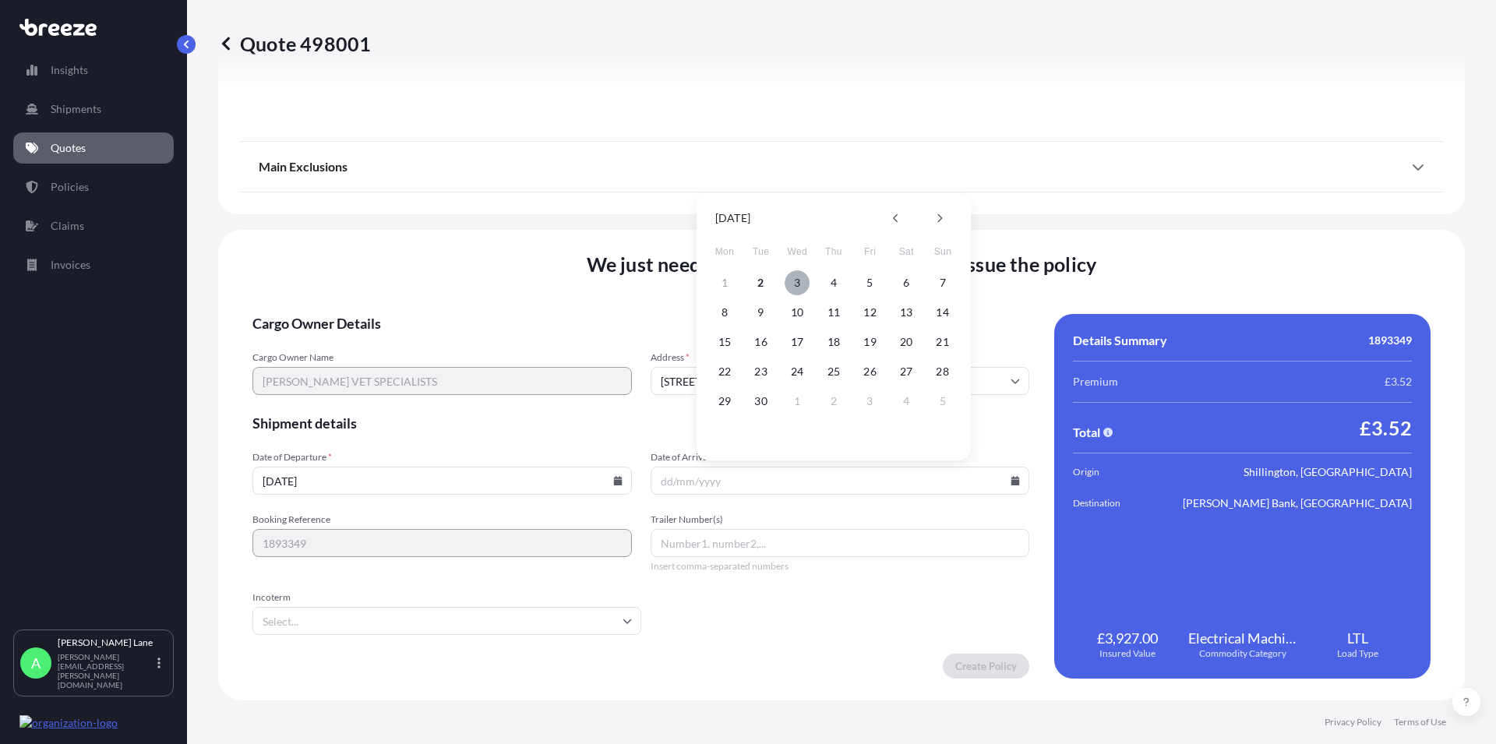
click at [797, 284] on button "3" at bounding box center [797, 282] width 25 height 25
type input "[DATE]"
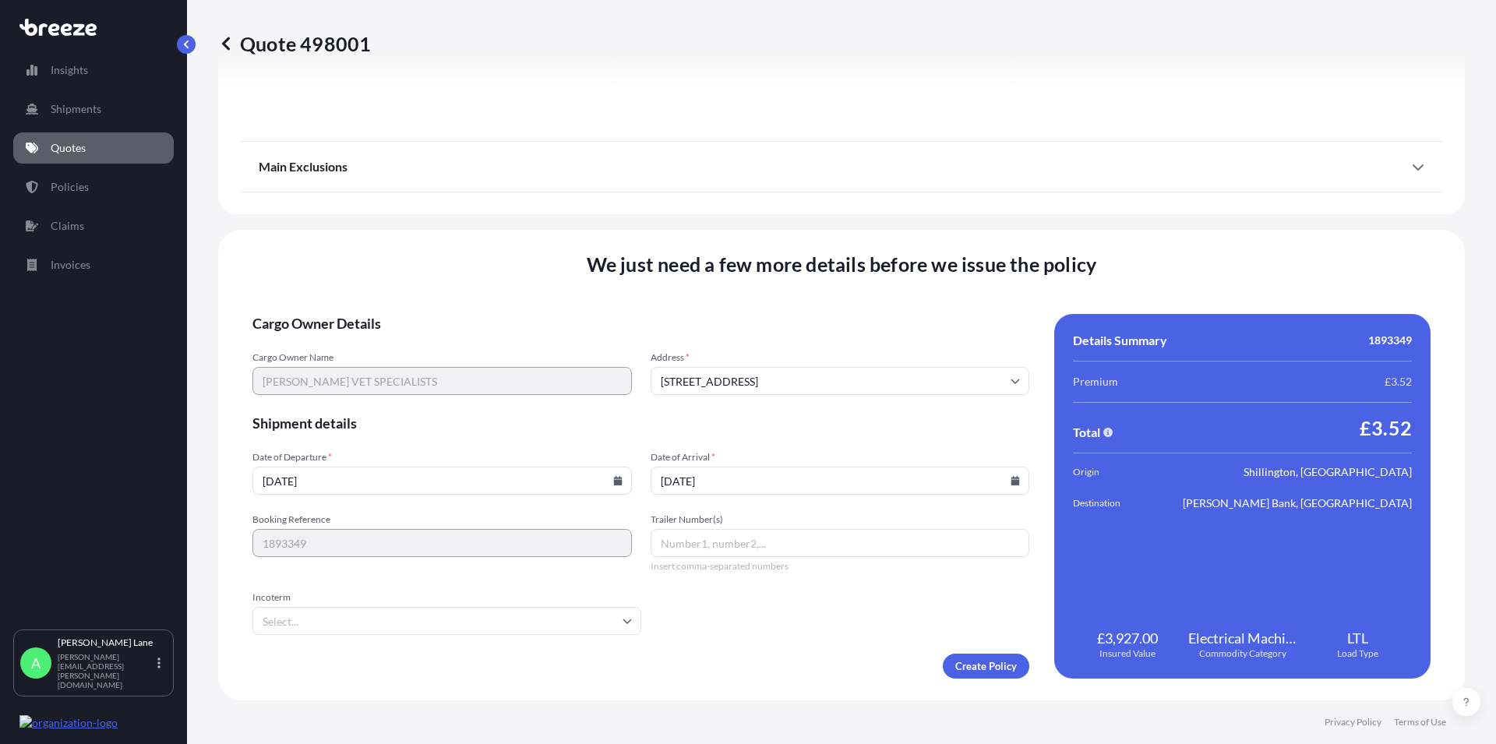
click at [711, 551] on input "Trailer Number(s)" at bounding box center [840, 543] width 379 height 28
paste input "392730713169"
type input "392730713169"
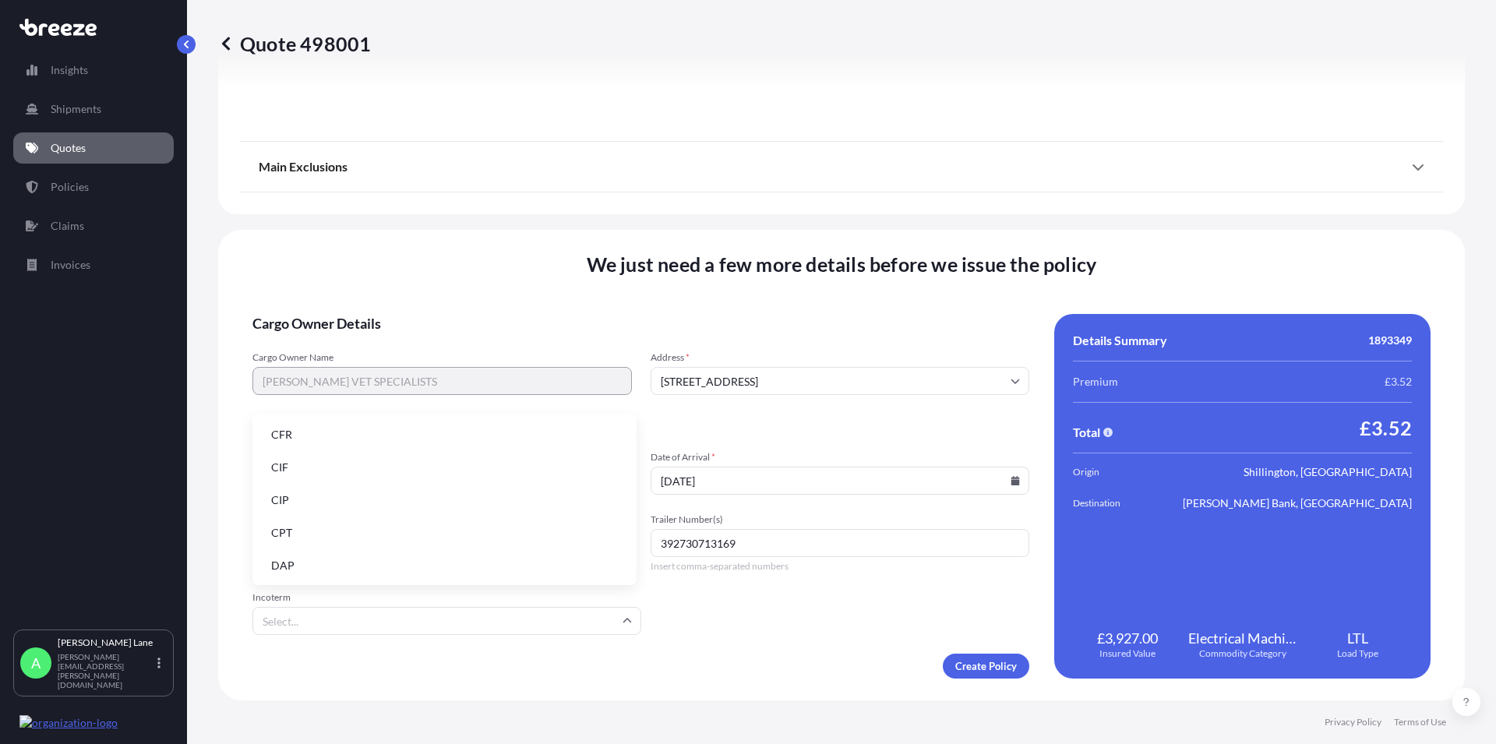
click at [348, 619] on input "Incoterm" at bounding box center [446, 621] width 389 height 28
click at [320, 575] on li "DAP" at bounding box center [445, 566] width 372 height 30
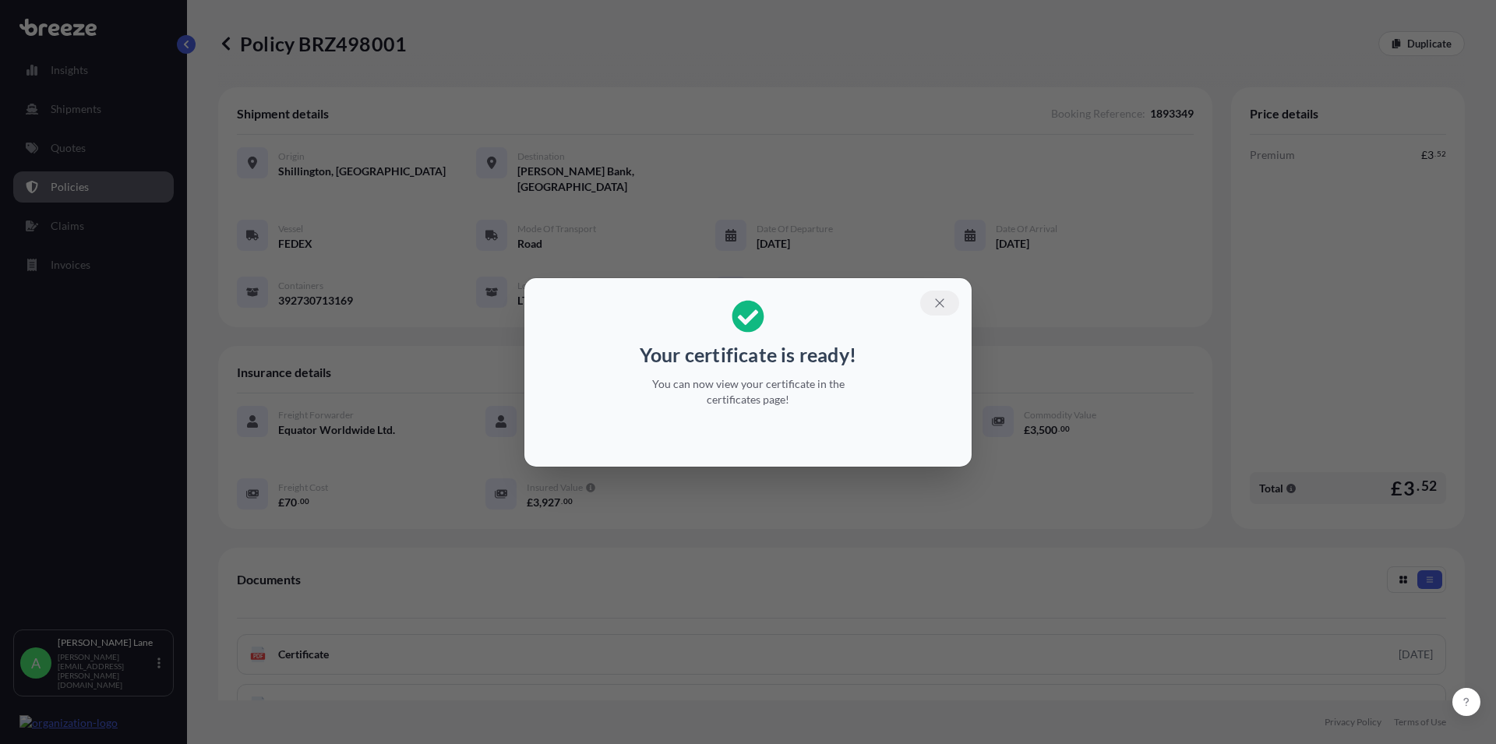
click at [939, 302] on icon "button" at bounding box center [939, 302] width 9 height 9
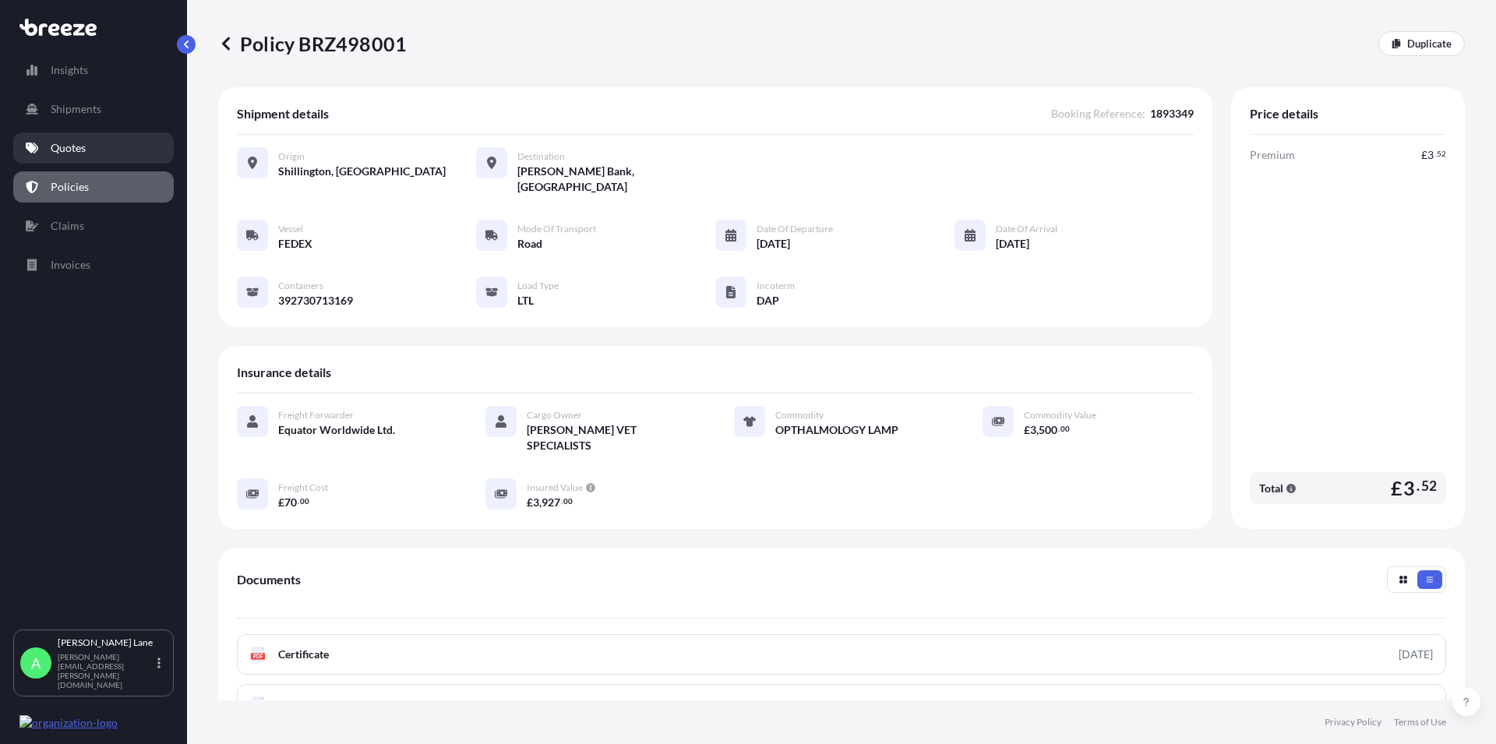
click at [65, 149] on p "Quotes" at bounding box center [68, 148] width 35 height 16
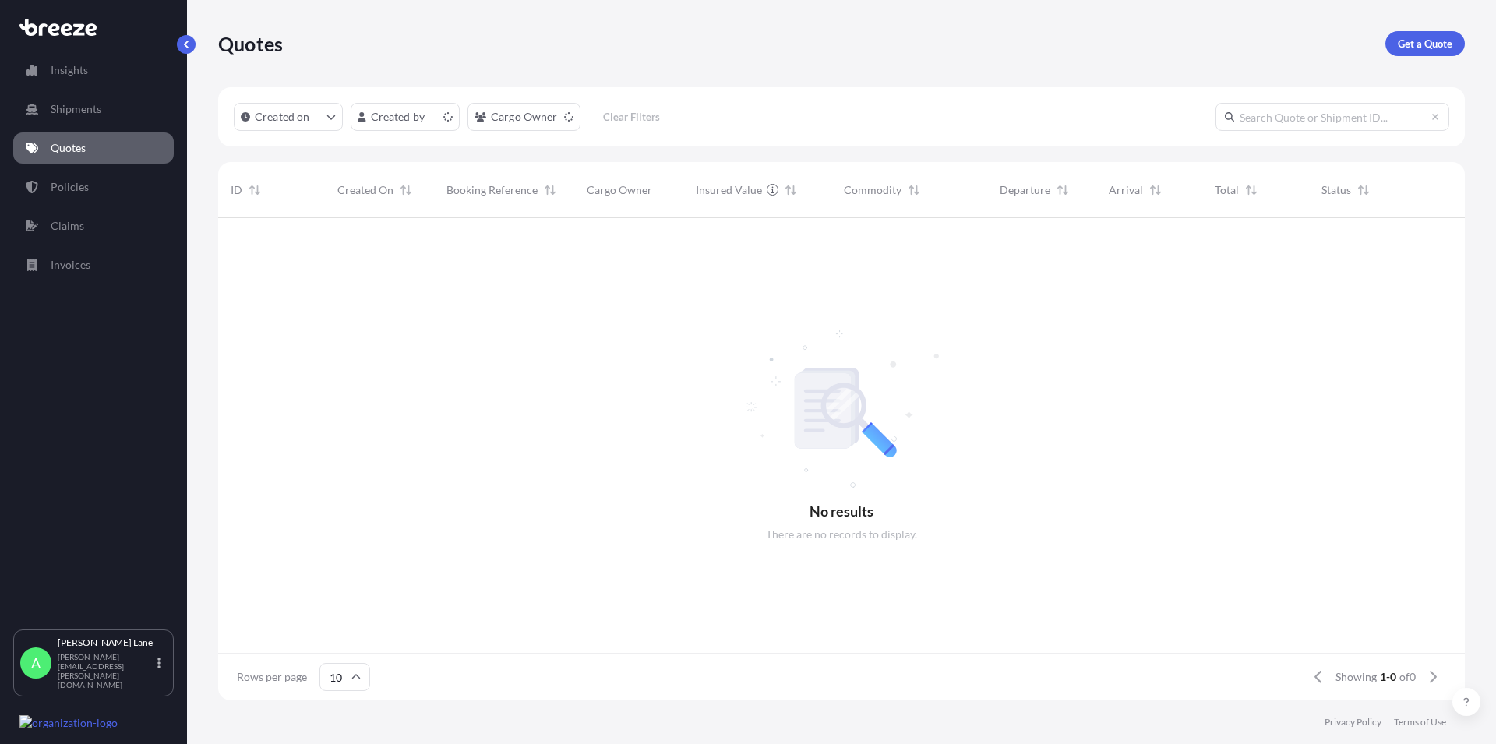
scroll to position [478, 1233]
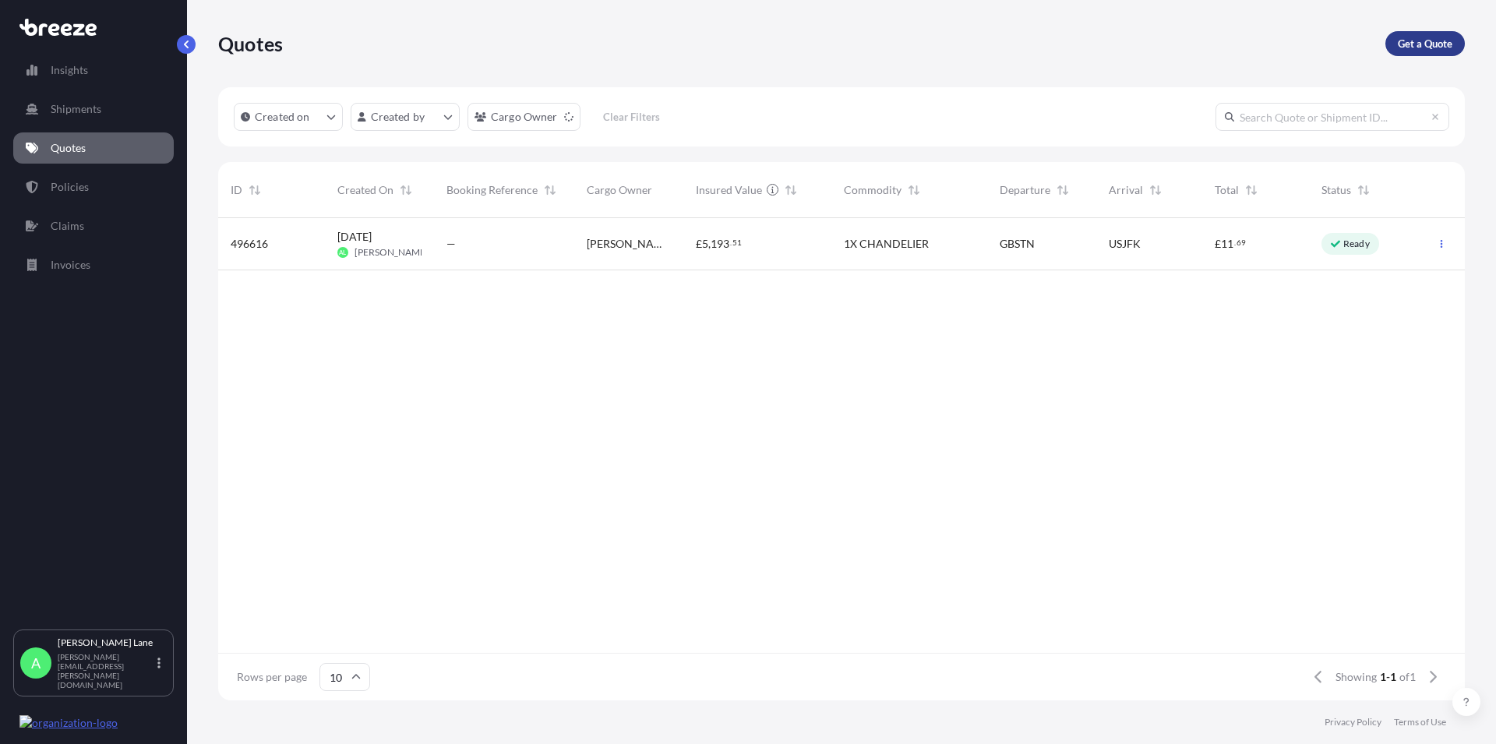
click at [1430, 41] on p "Get a Quote" at bounding box center [1425, 44] width 55 height 16
select select "Road"
select select "1"
